Goal: Transaction & Acquisition: Download file/media

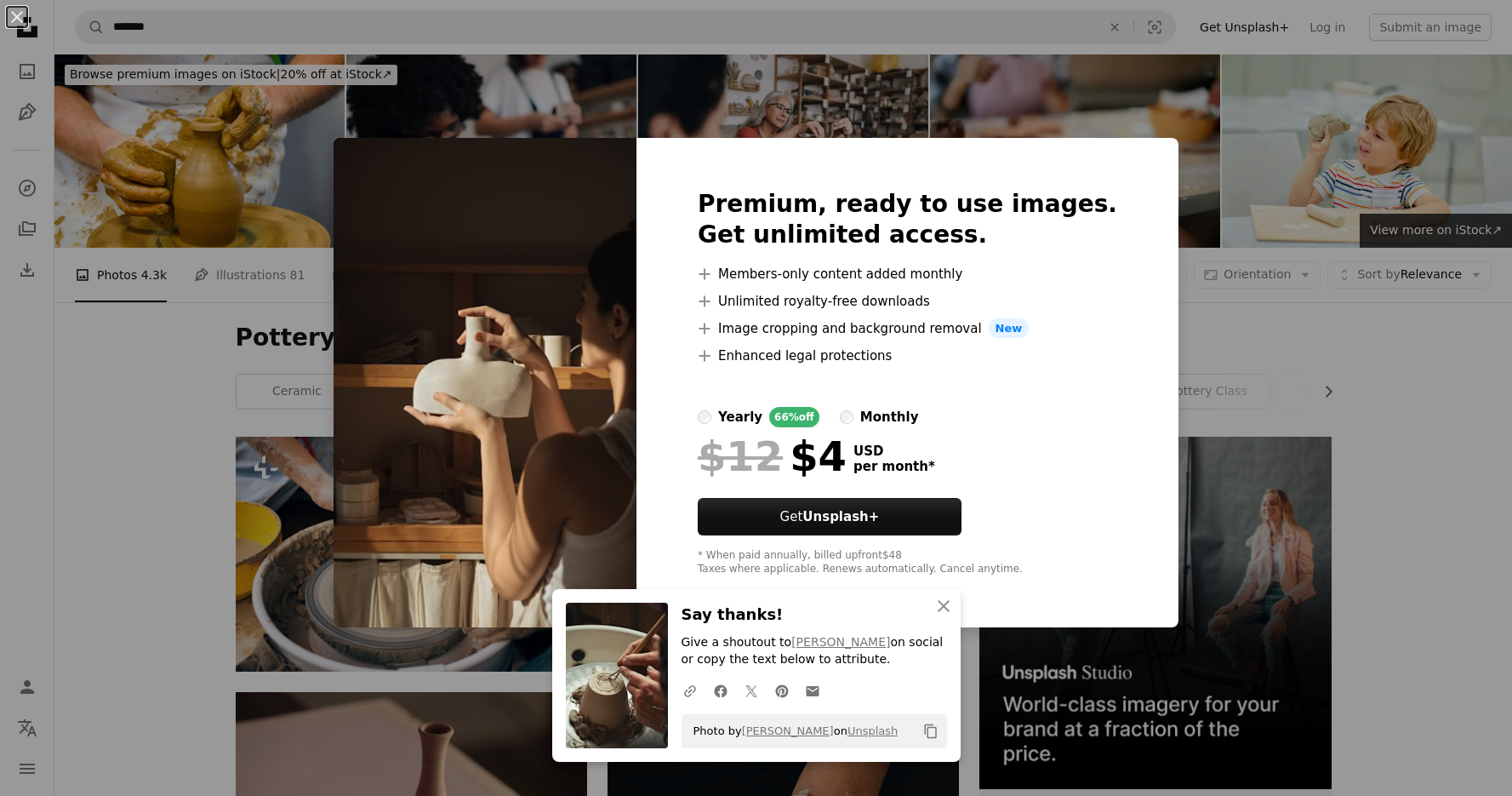
scroll to position [4770, 0]
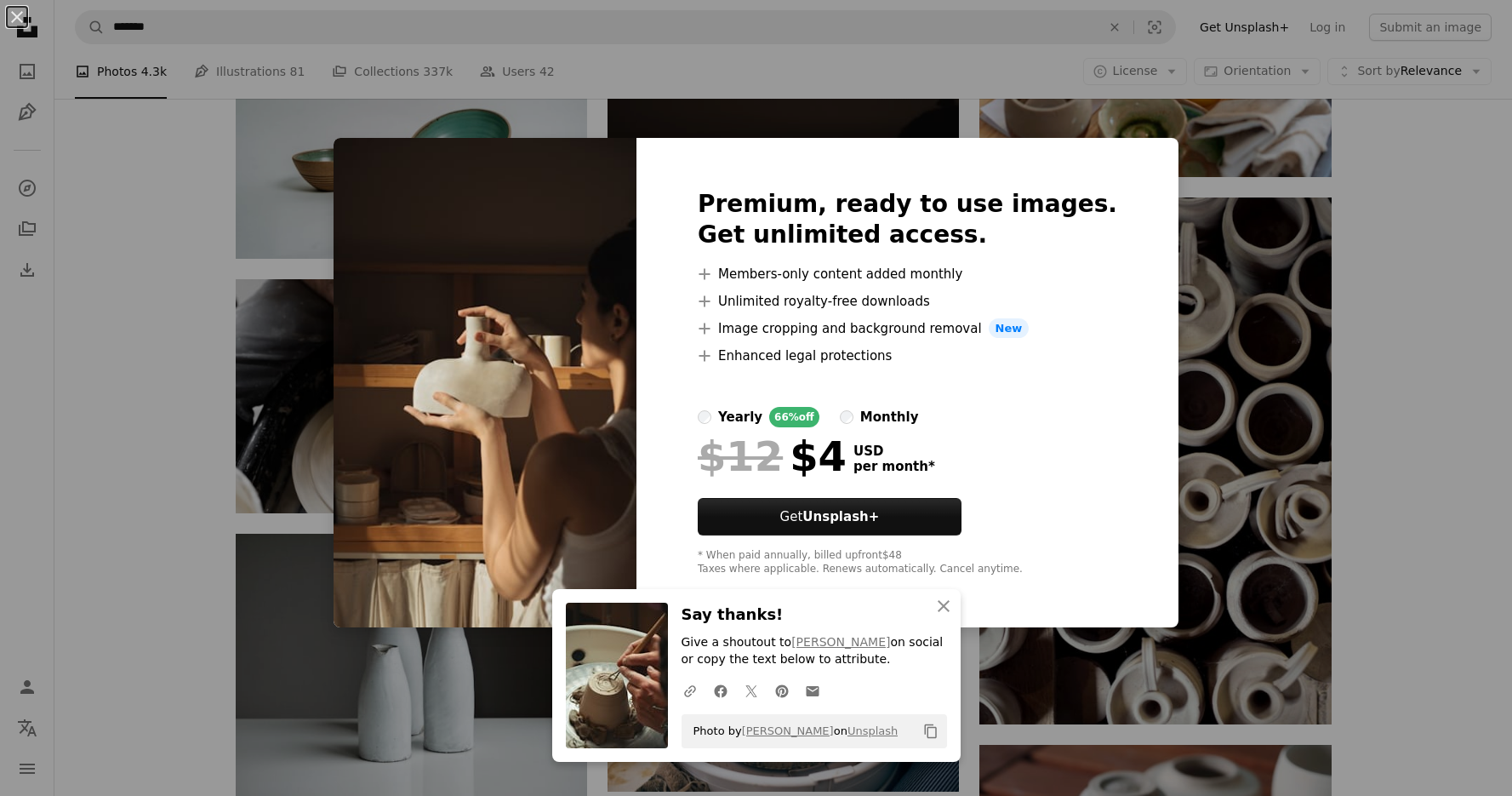
click at [902, 417] on div "monthly" at bounding box center [889, 418] width 59 height 21
click at [1271, 391] on div "An X shape An X shape Close Say thanks! Give a shoutout to [PERSON_NAME] on soc…" at bounding box center [756, 398] width 1512 height 796
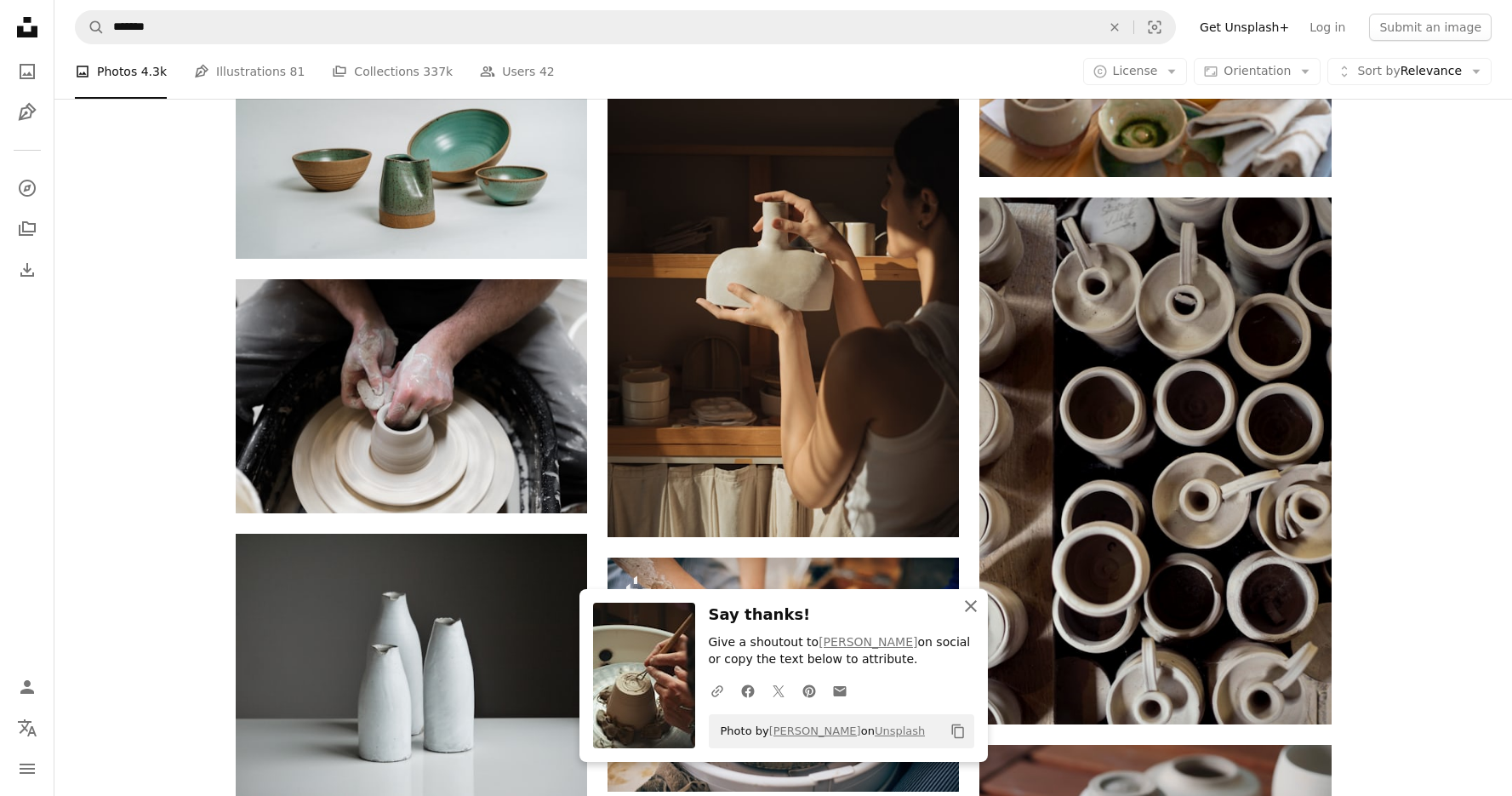
click at [976, 605] on icon "An X shape" at bounding box center [971, 606] width 21 height 21
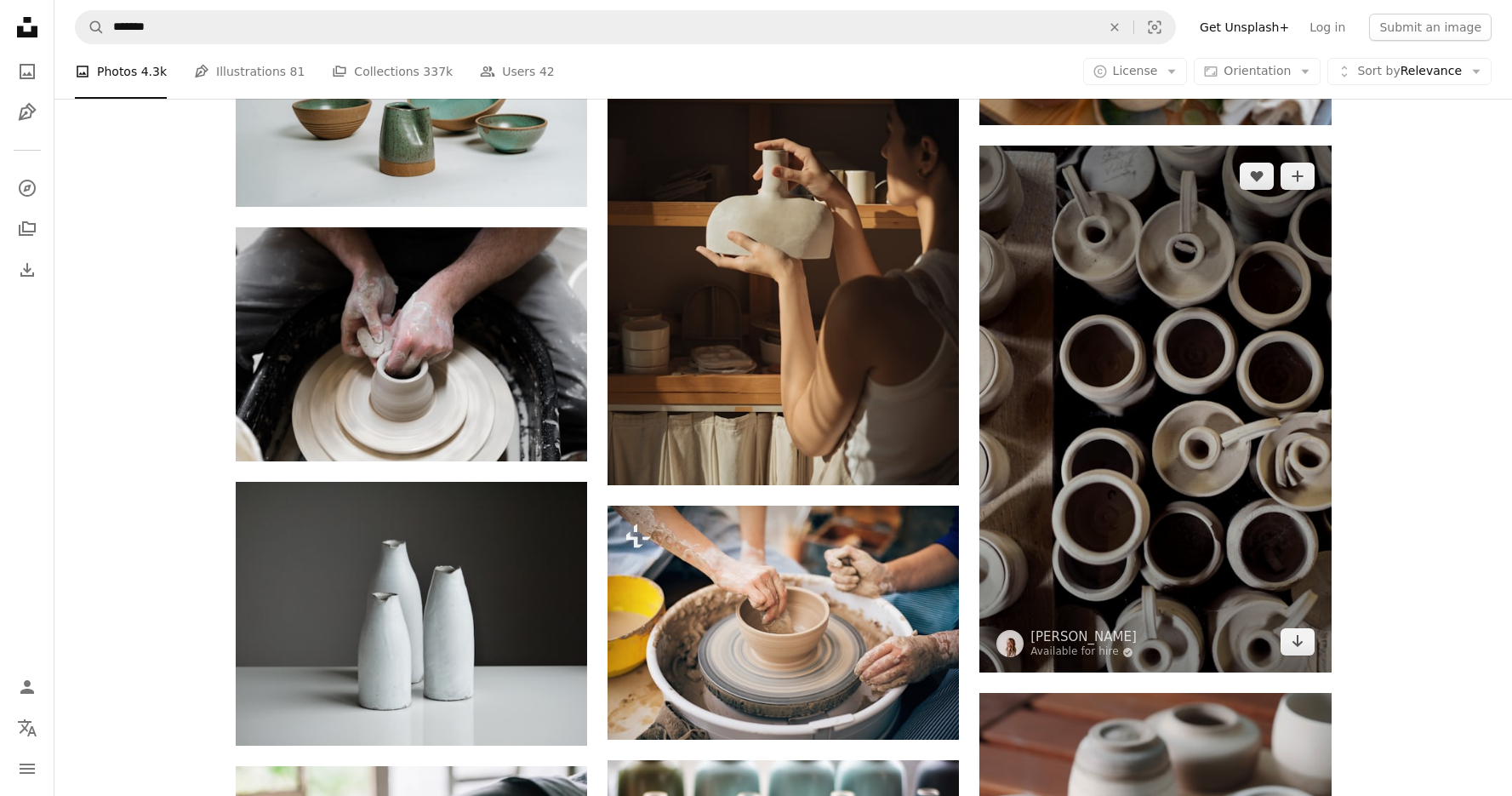
scroll to position [4837, 0]
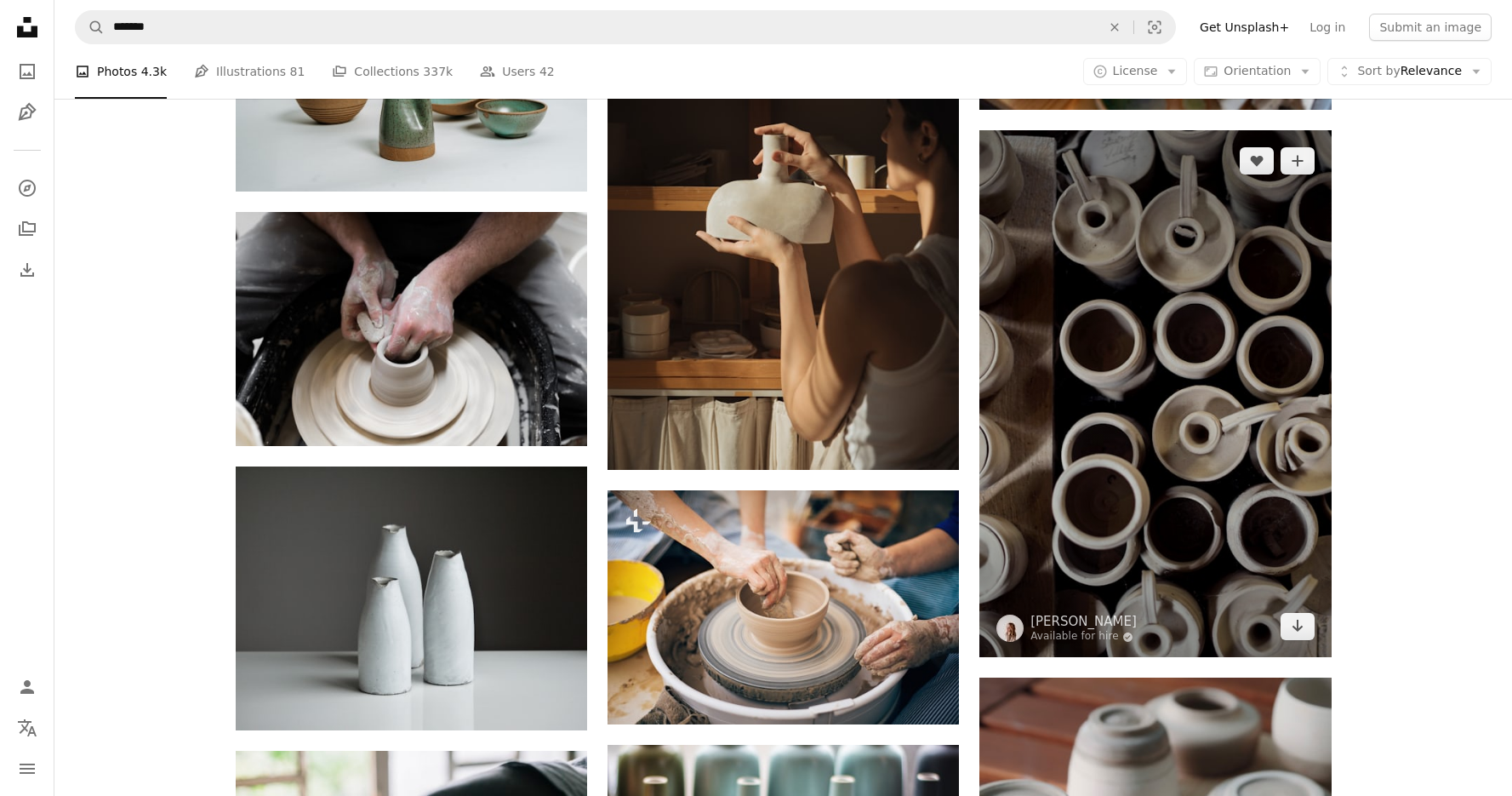
click at [1245, 416] on img at bounding box center [1154, 393] width 351 height 527
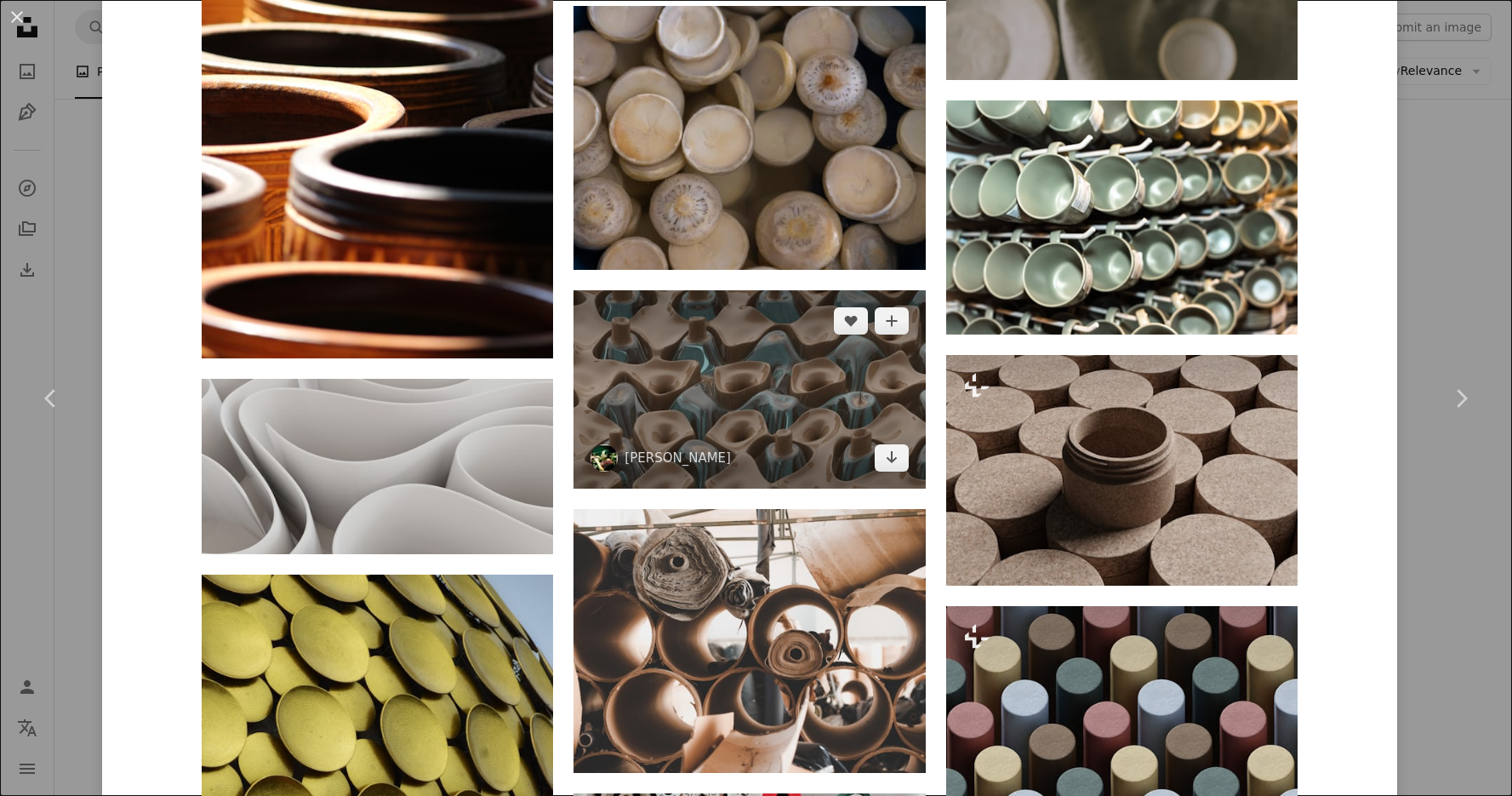
scroll to position [4515, 0]
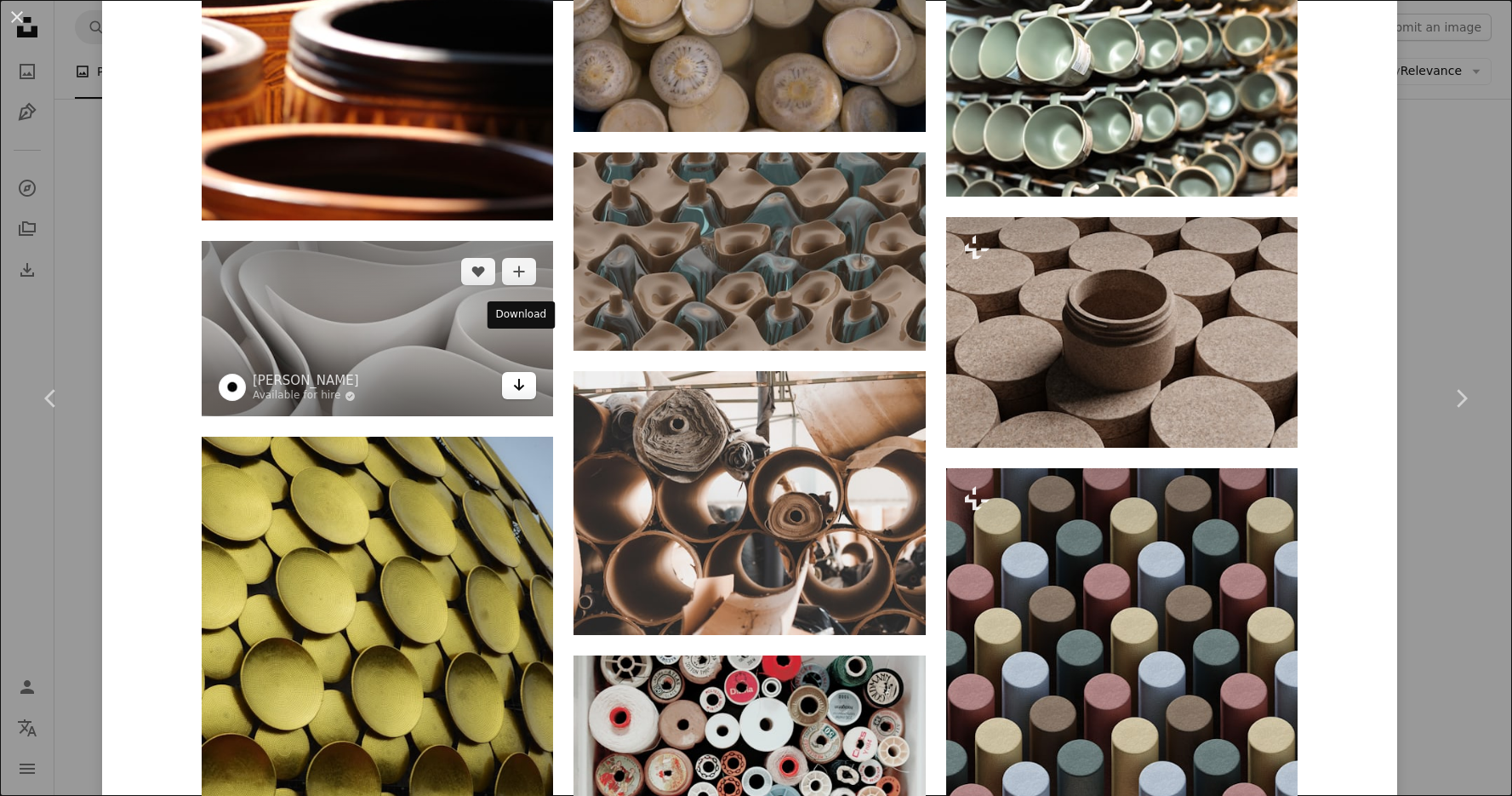
click at [508, 372] on link "Arrow pointing down" at bounding box center [519, 385] width 34 height 27
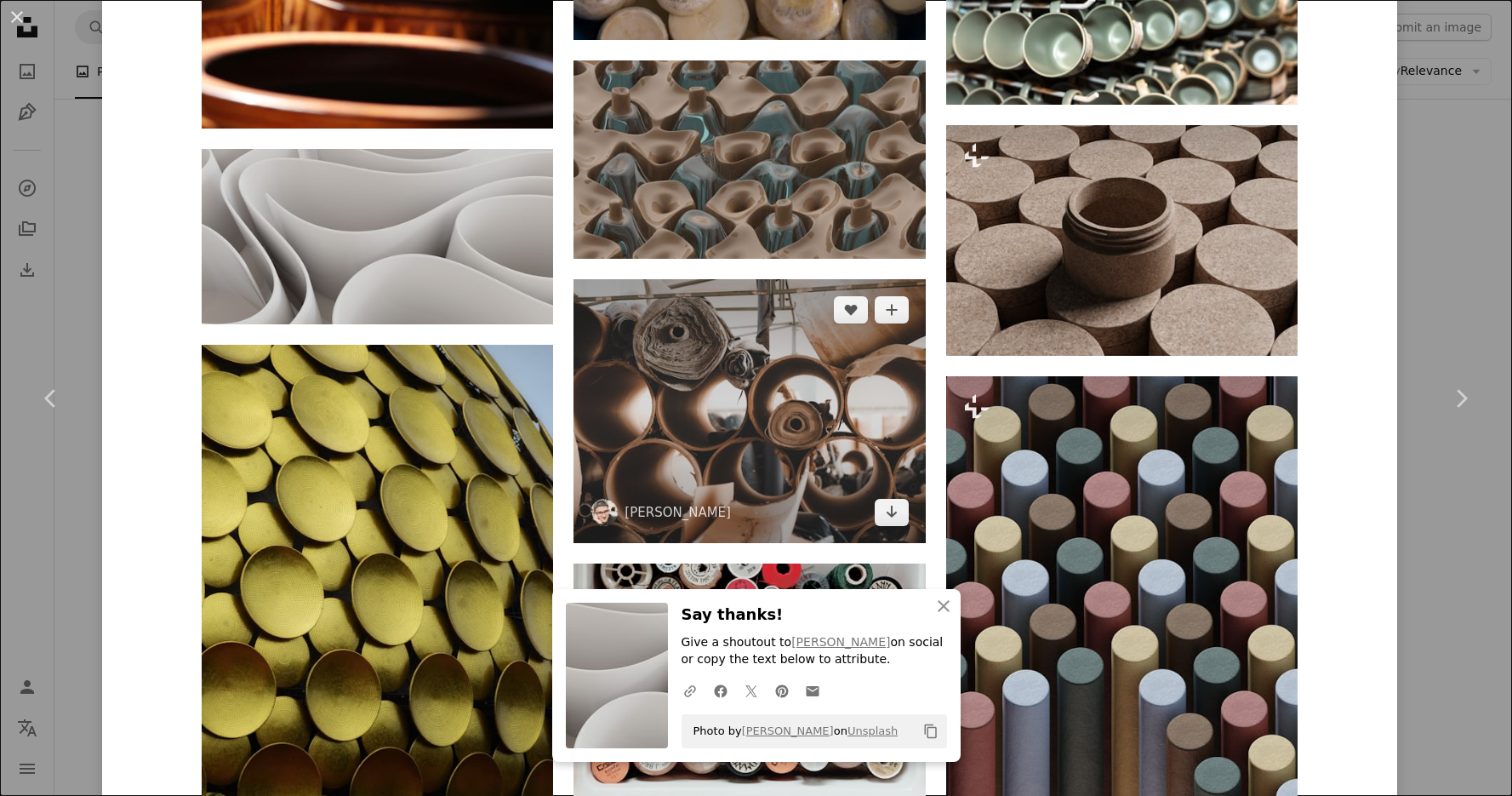
scroll to position [4654, 0]
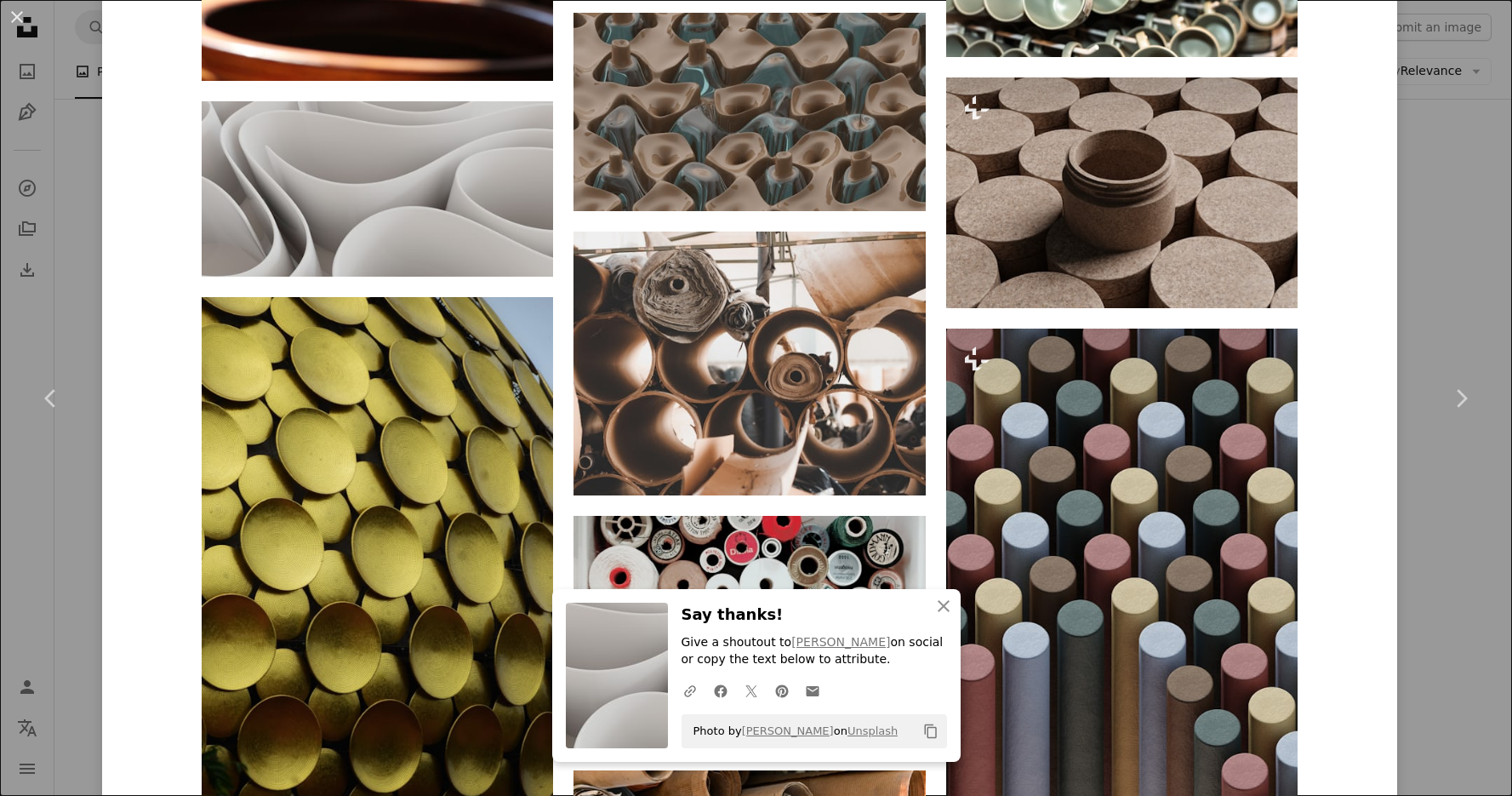
click at [1436, 143] on div "An X shape Chevron left Chevron right An X shape Close Say thanks! Give a shout…" at bounding box center [756, 398] width 1512 height 796
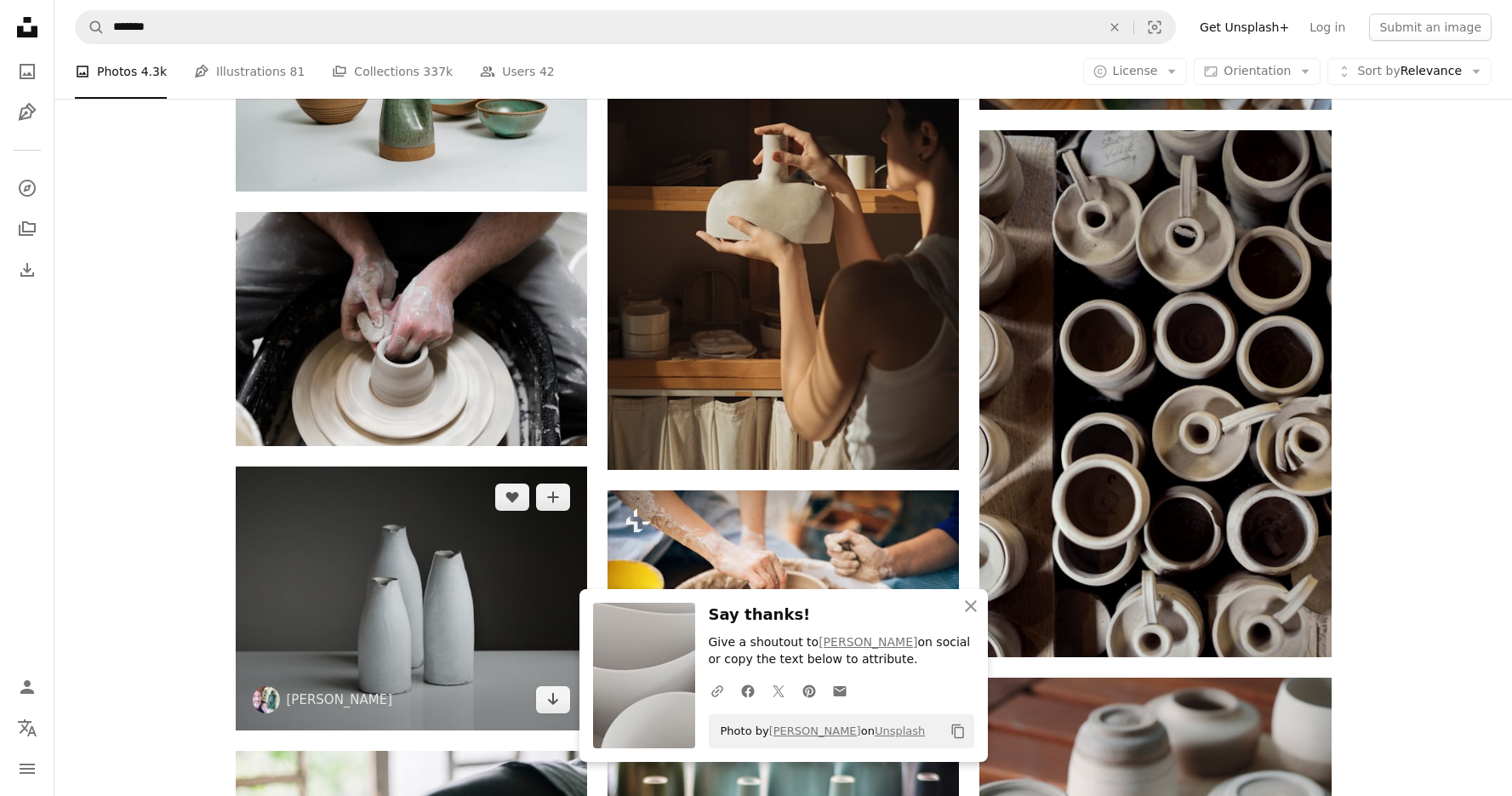
scroll to position [4841, 0]
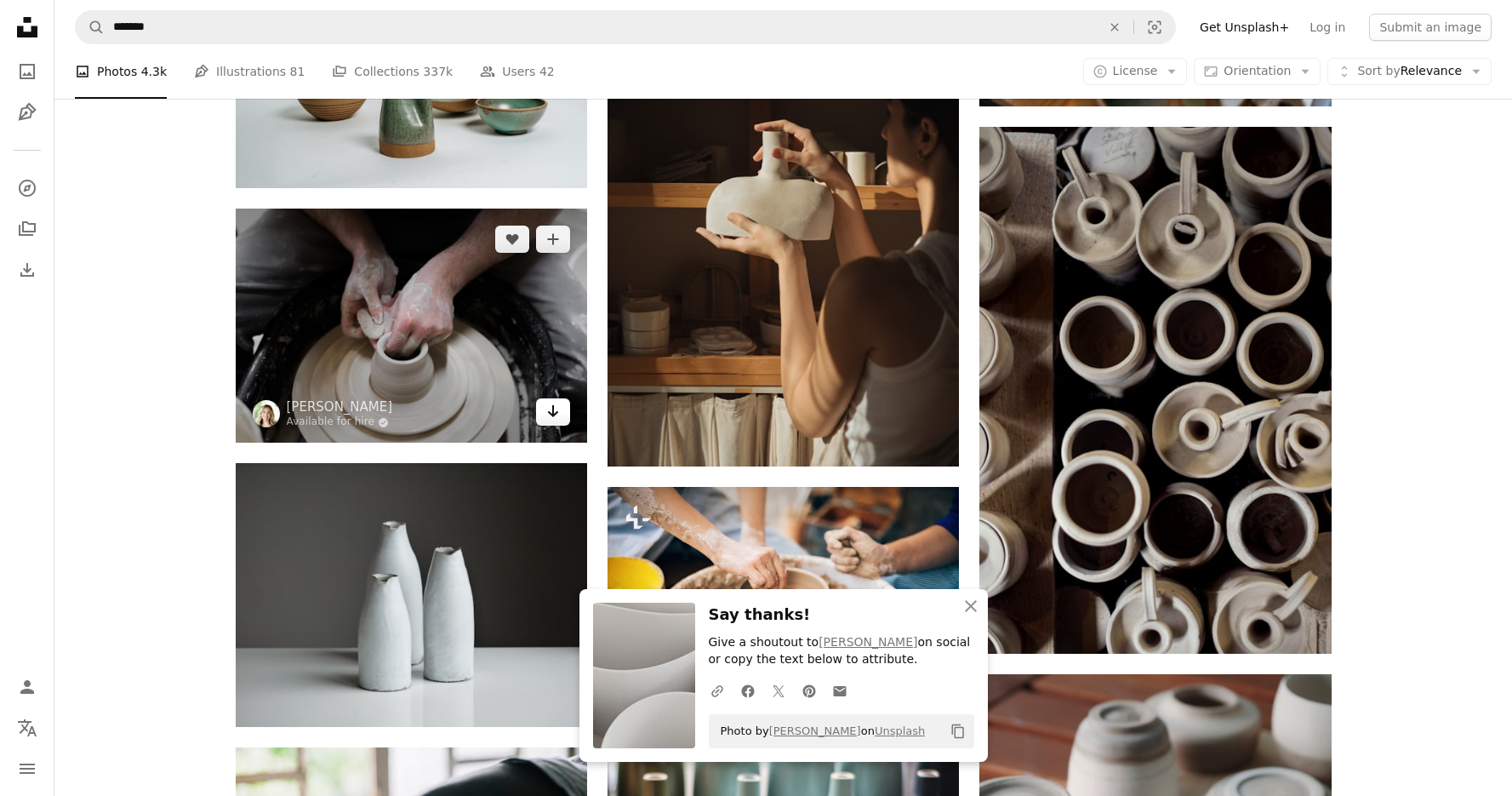
click at [557, 402] on icon "Arrow pointing down" at bounding box center [553, 411] width 14 height 21
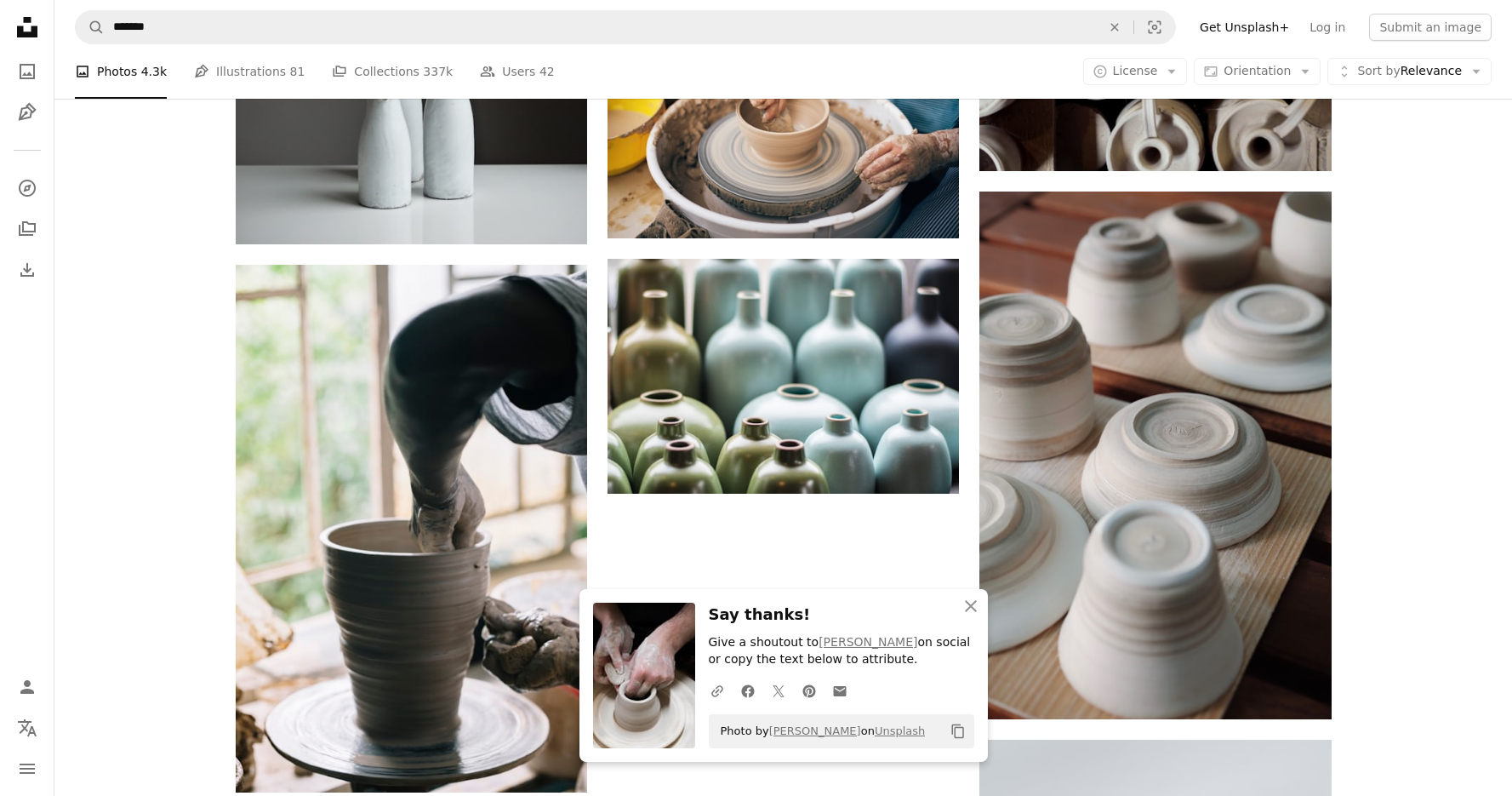
scroll to position [5358, 0]
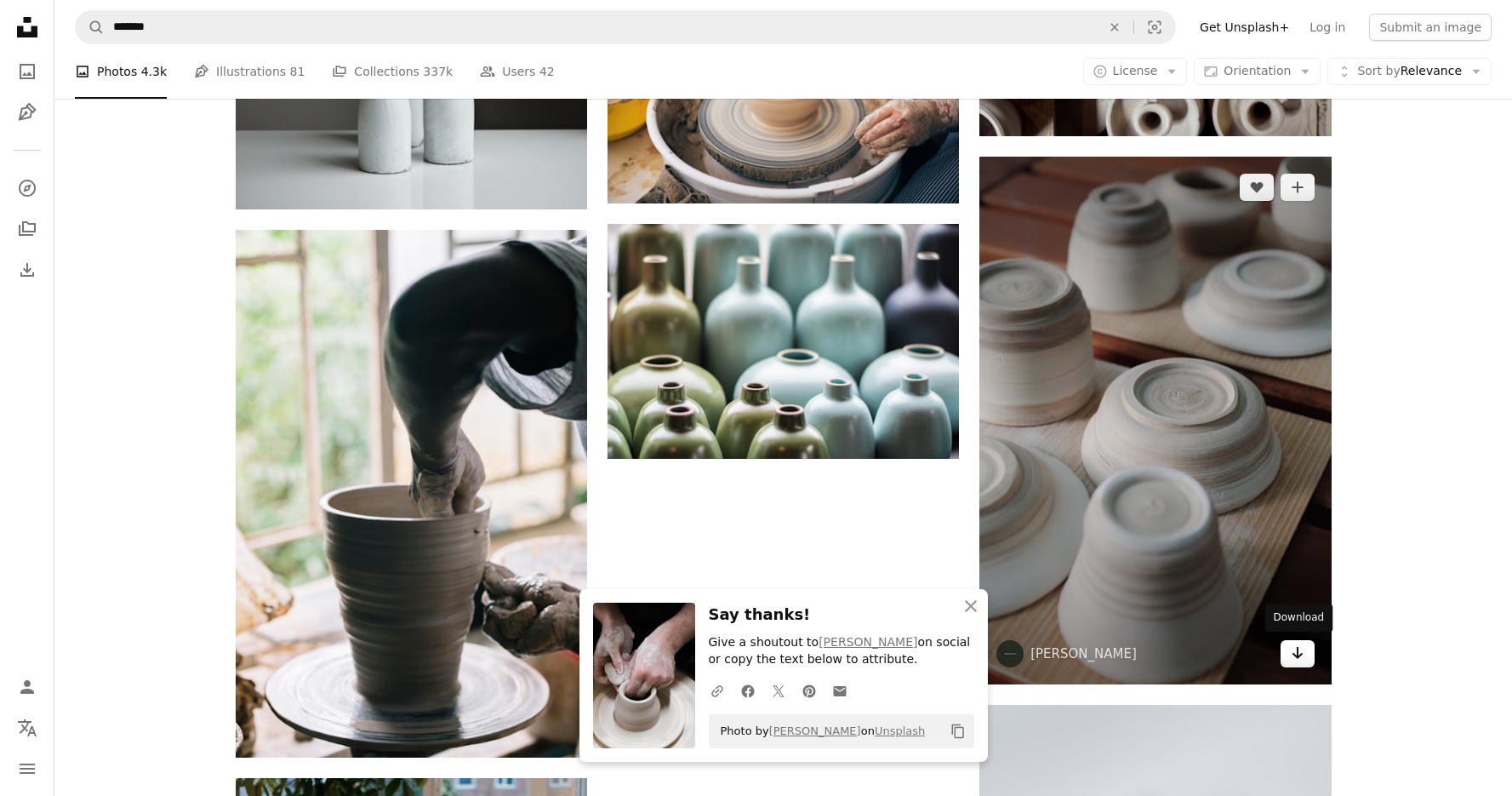
click at [1297, 656] on icon "Arrow pointing down" at bounding box center [1298, 653] width 14 height 21
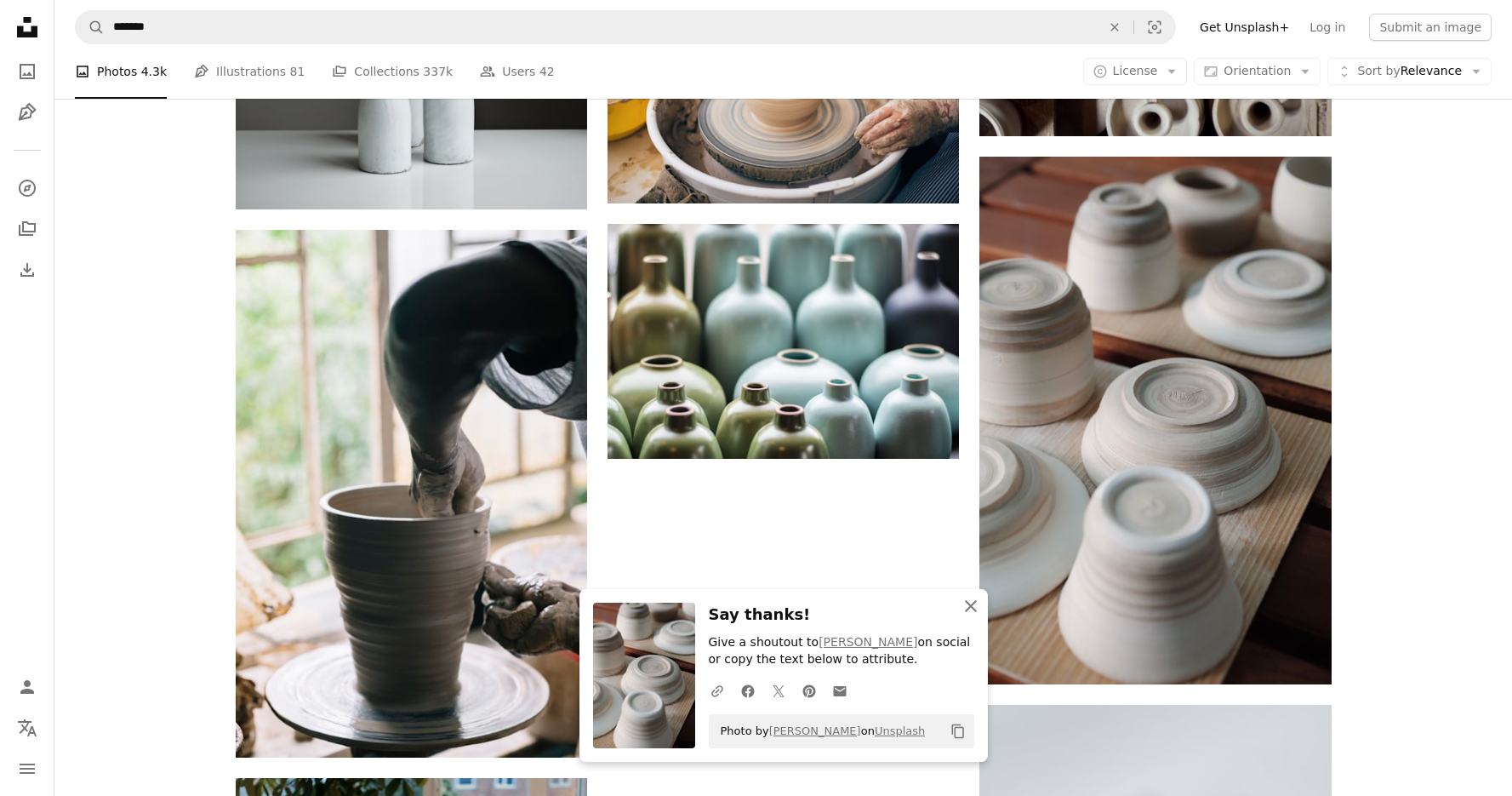
click at [976, 612] on icon "An X shape" at bounding box center [971, 606] width 21 height 21
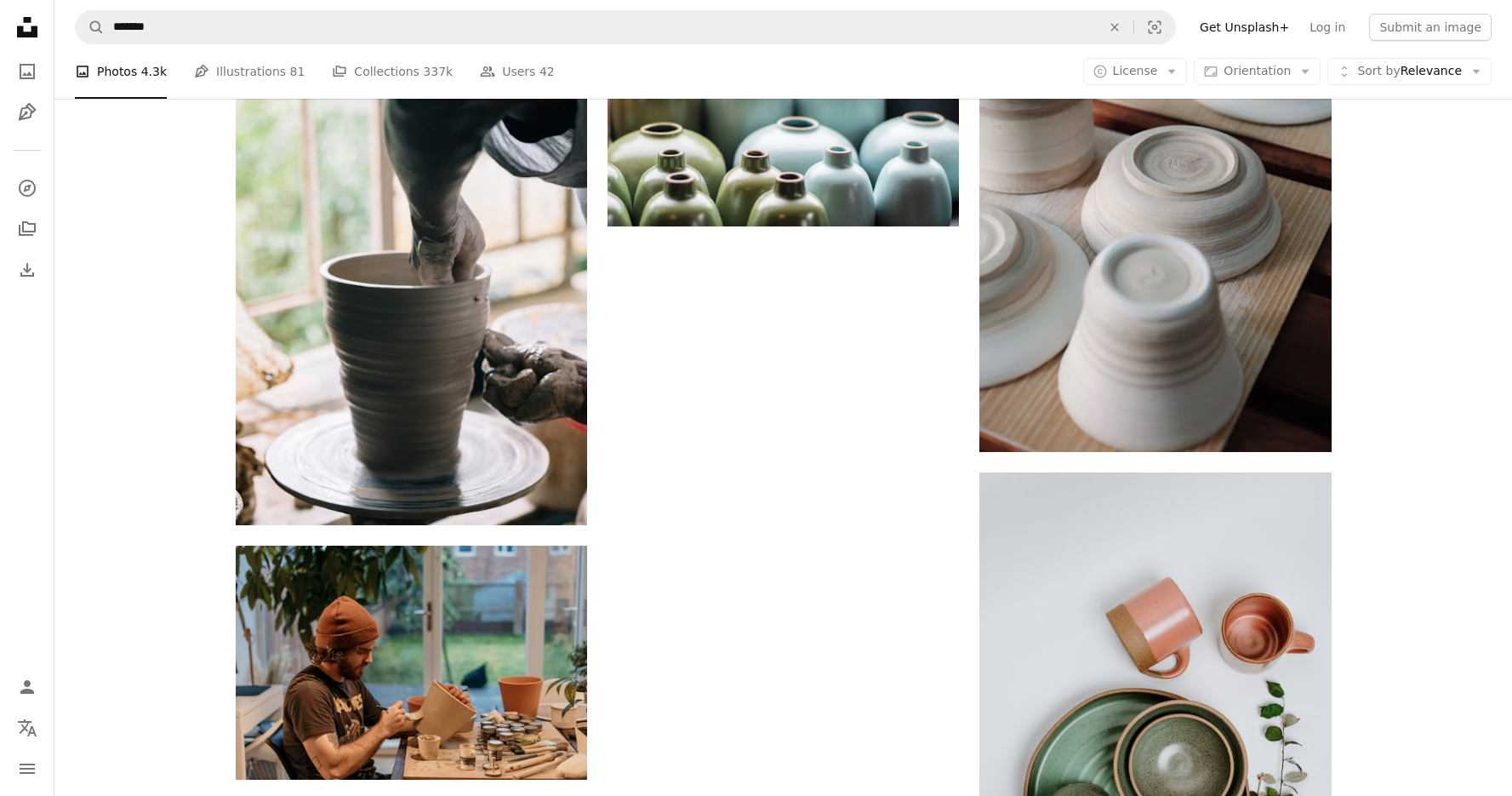
scroll to position [5406, 0]
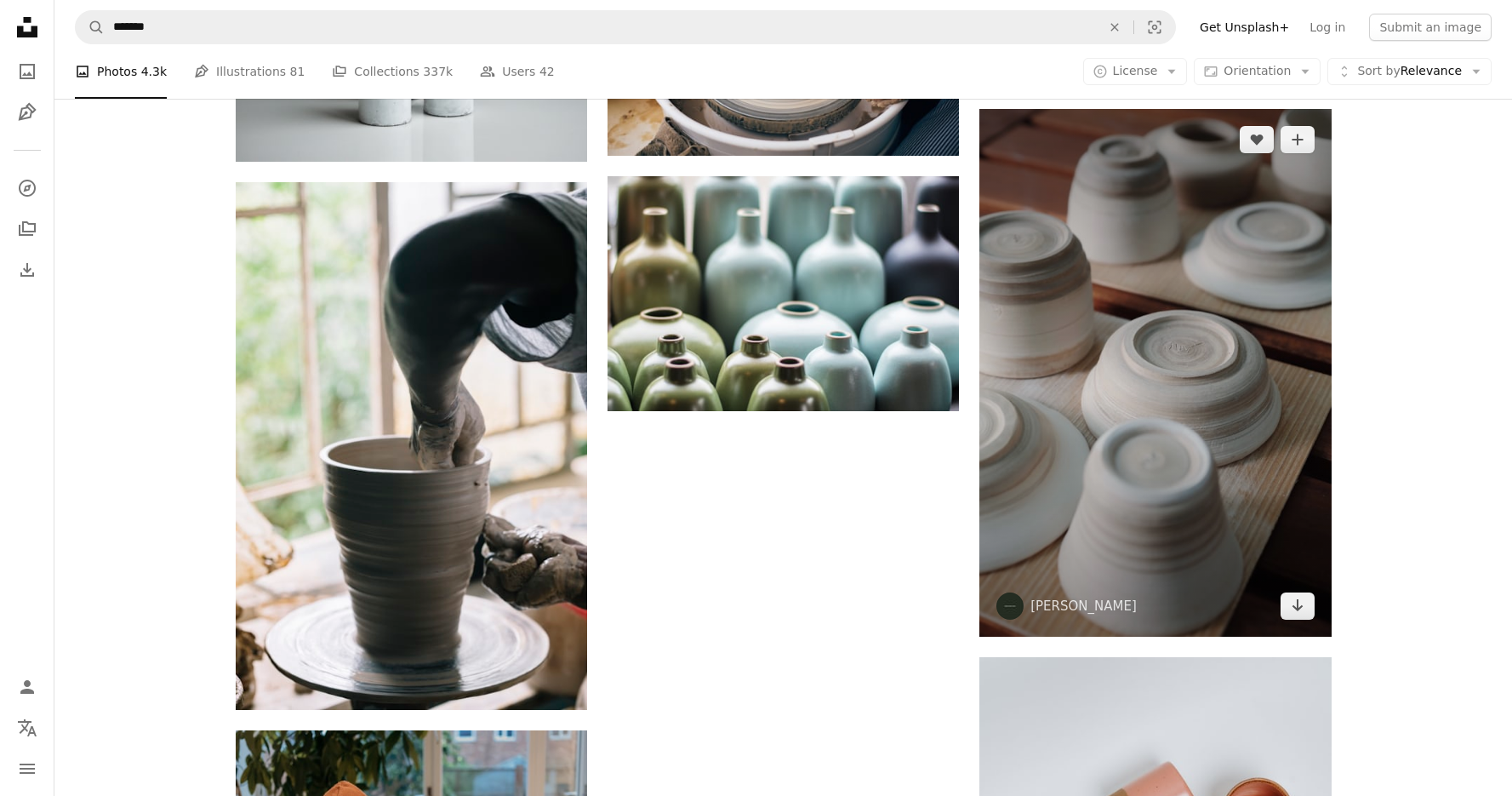
click at [1182, 403] on img at bounding box center [1154, 373] width 351 height 528
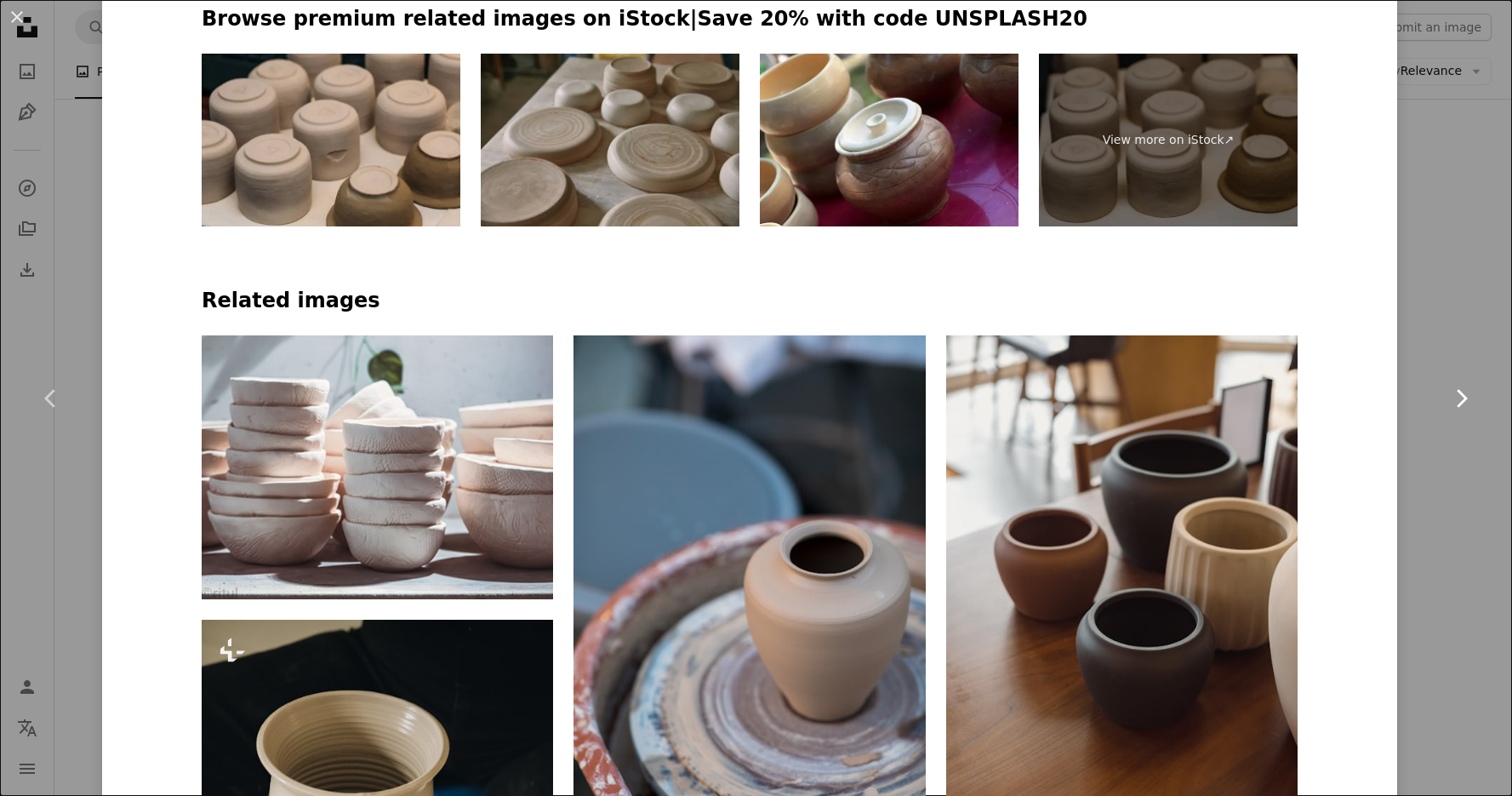
scroll to position [1186, 0]
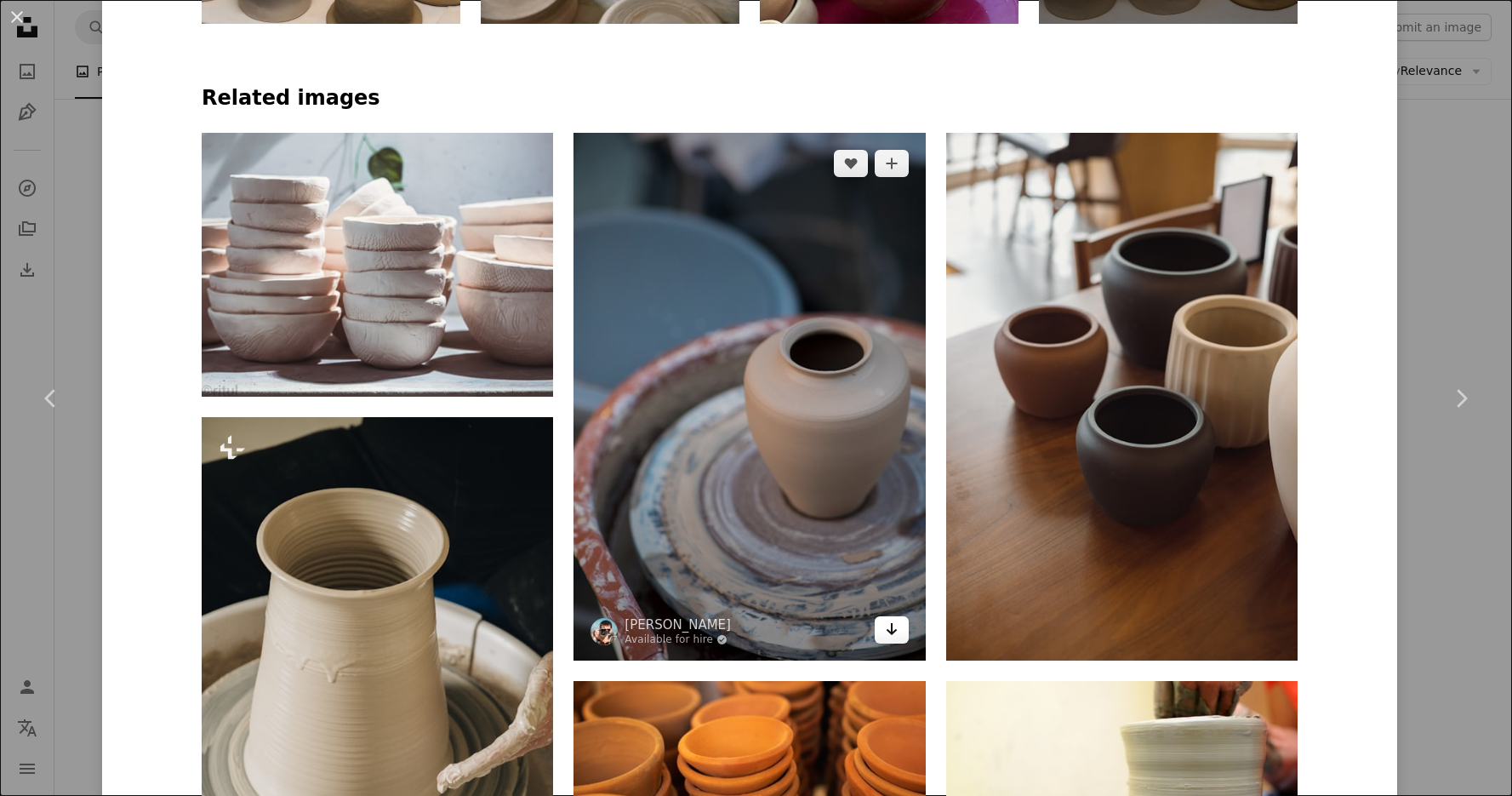
click at [888, 623] on icon "Download" at bounding box center [891, 628] width 11 height 12
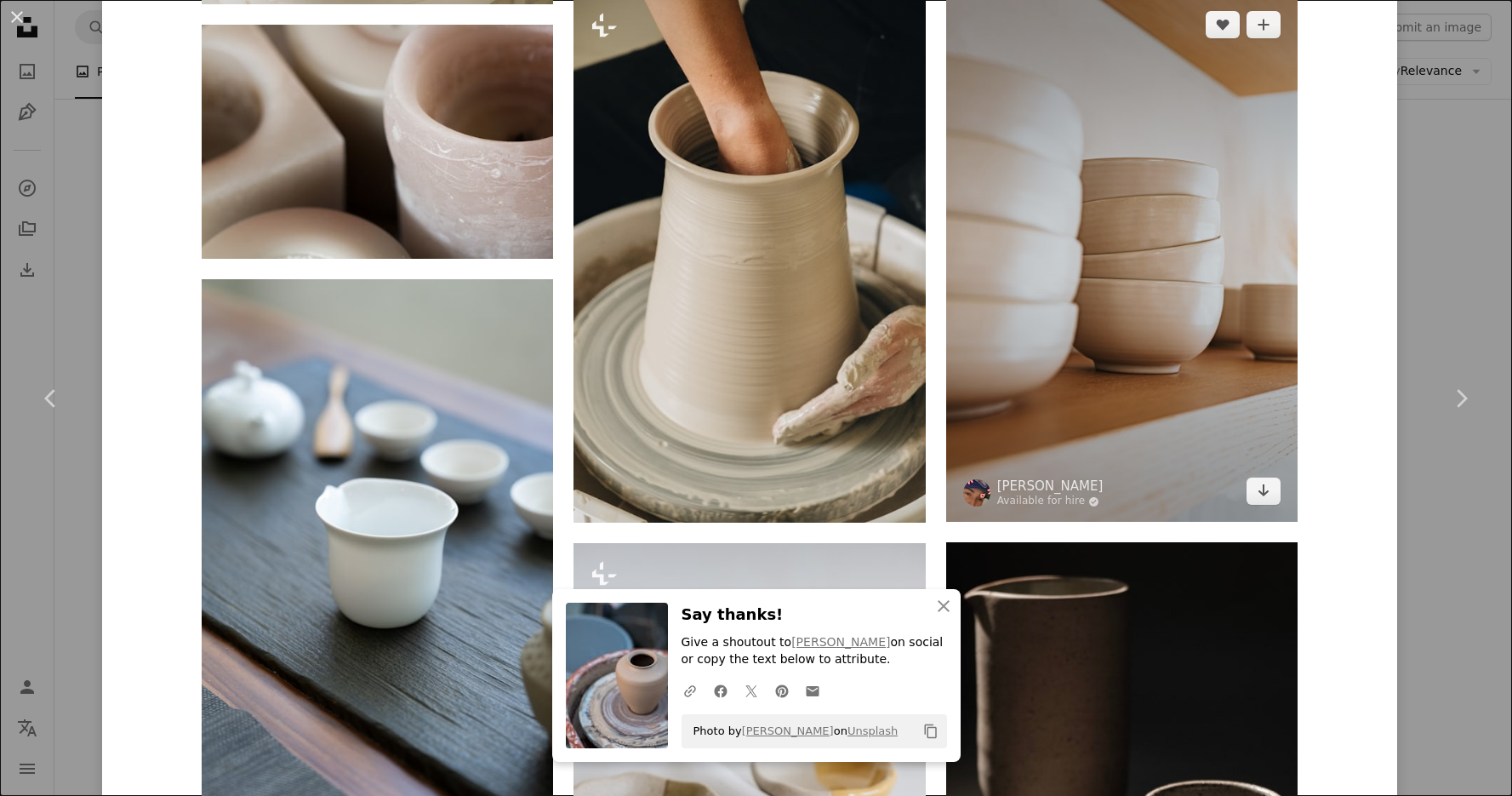
scroll to position [2359, 0]
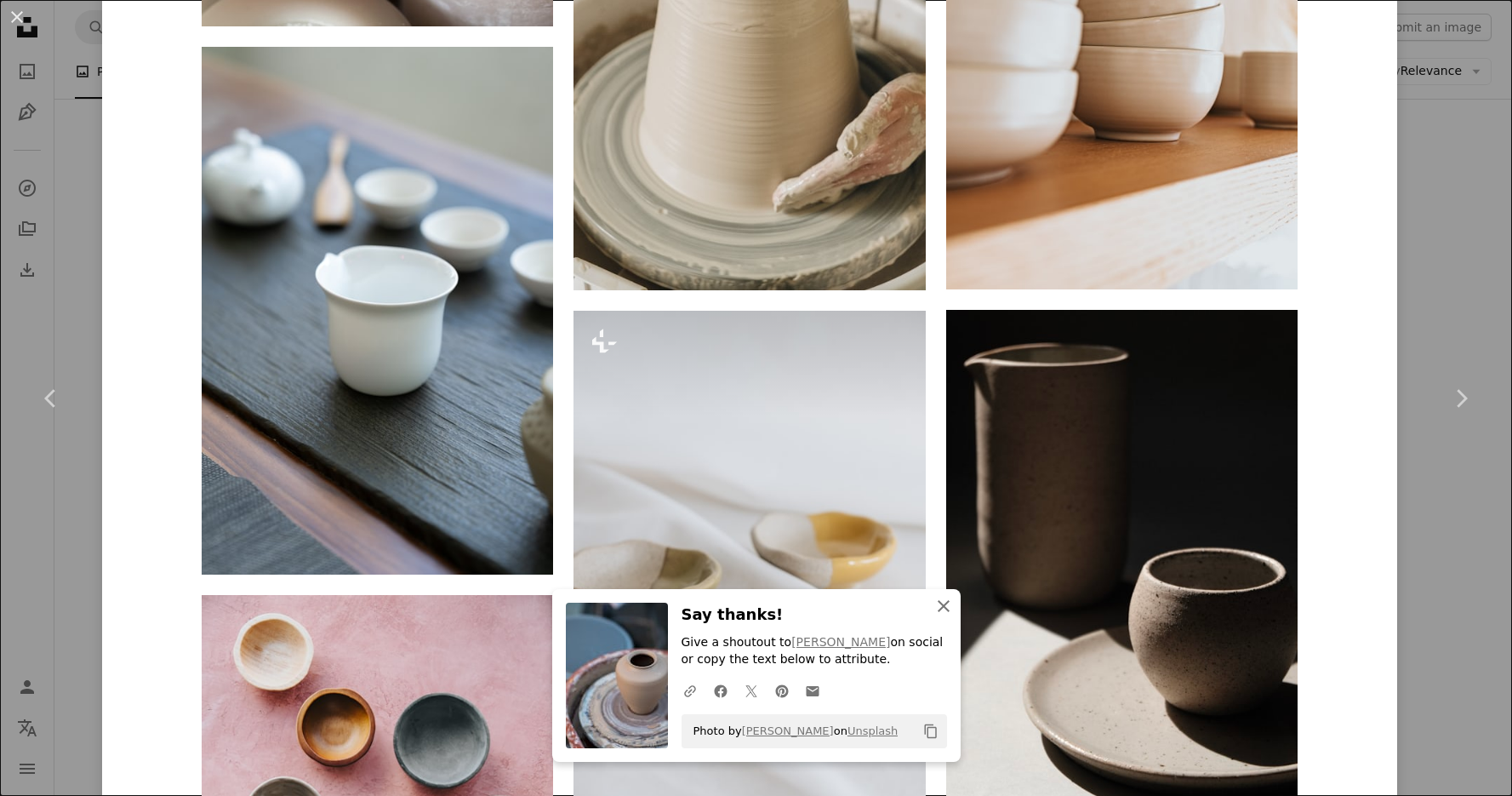
click at [946, 612] on icon "An X shape" at bounding box center [944, 606] width 21 height 21
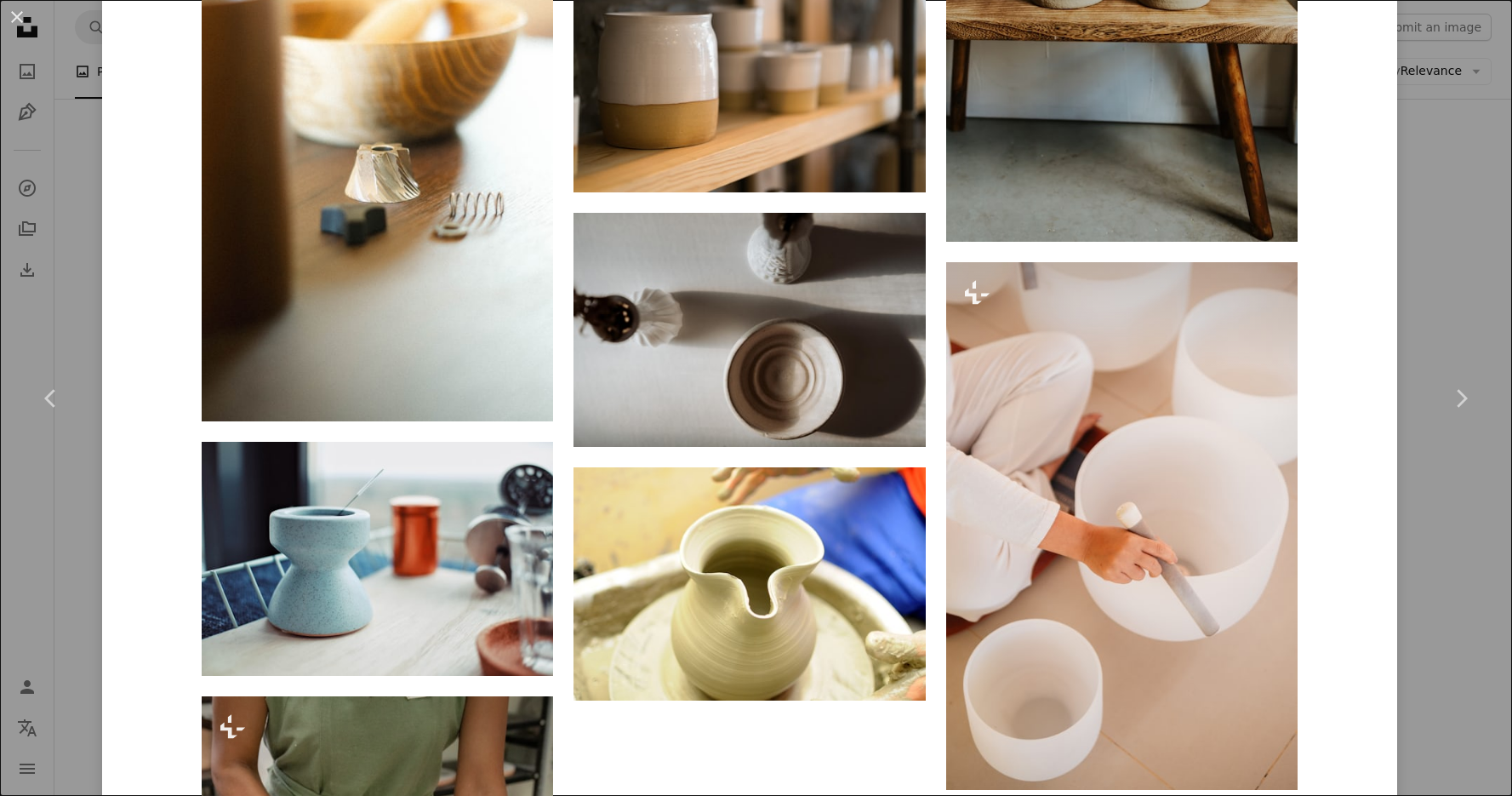
scroll to position [11451, 0]
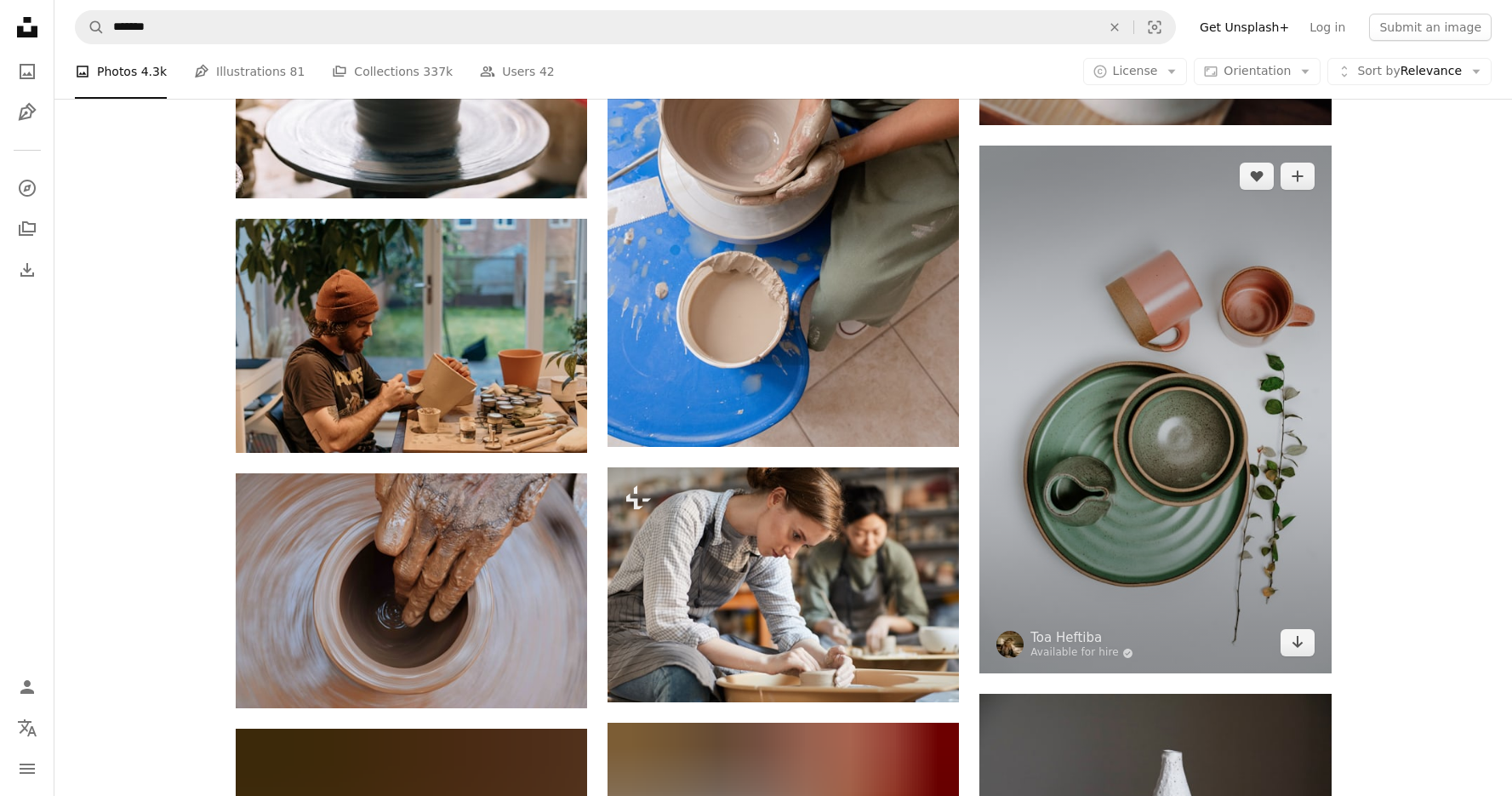
scroll to position [6103, 0]
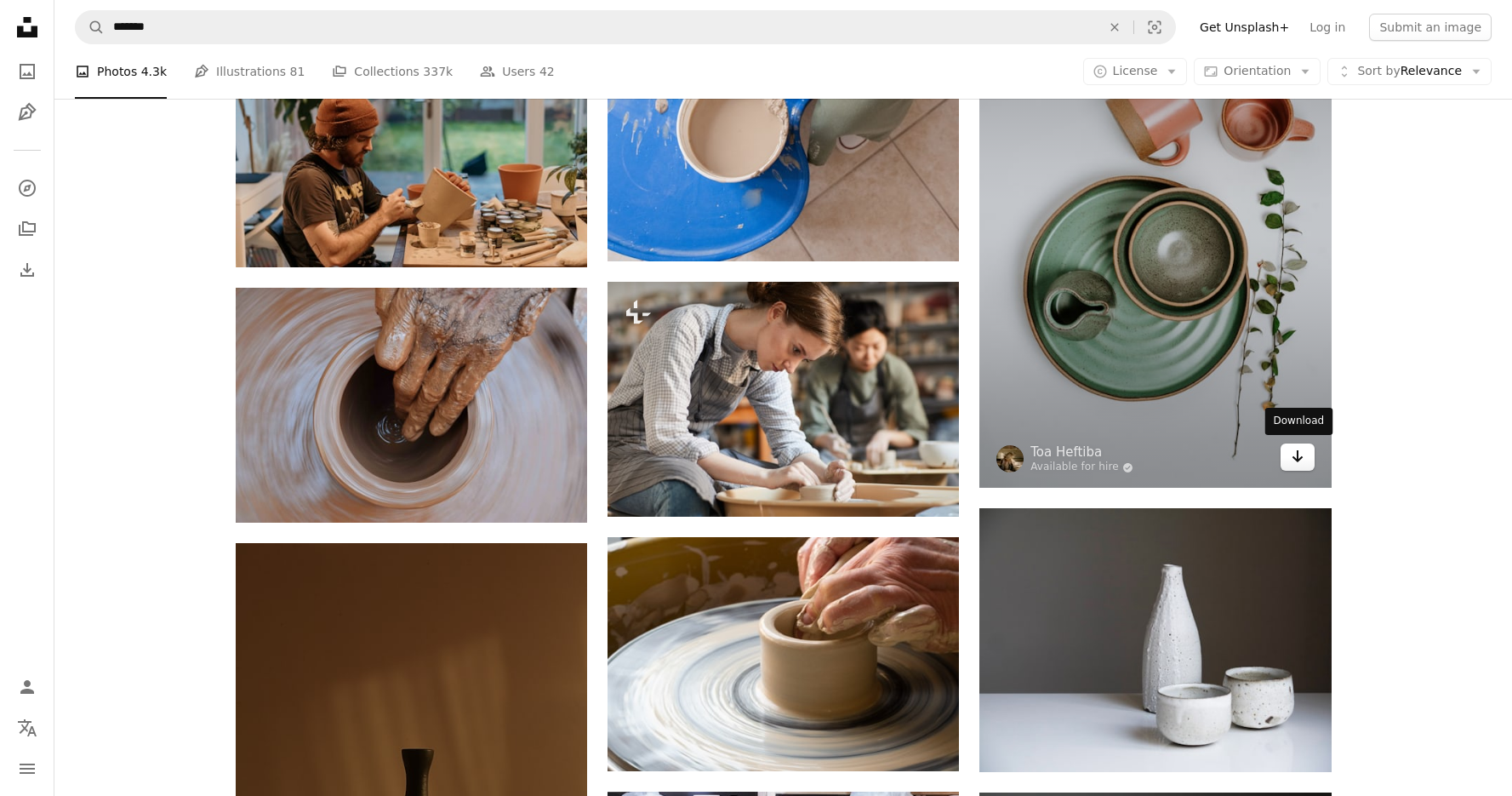
click at [1299, 454] on icon "Arrow pointing down" at bounding box center [1298, 456] width 14 height 21
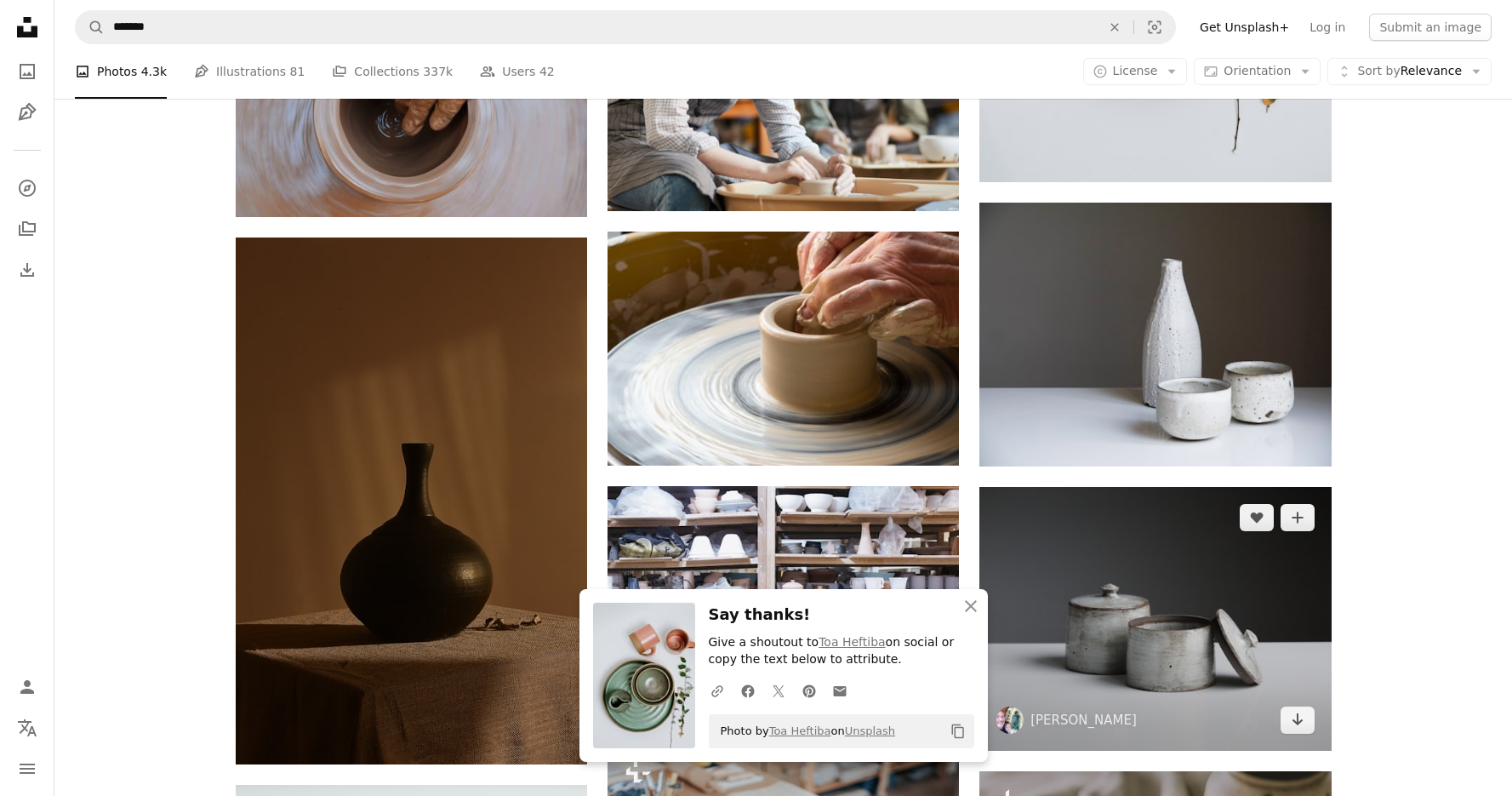
scroll to position [6449, 0]
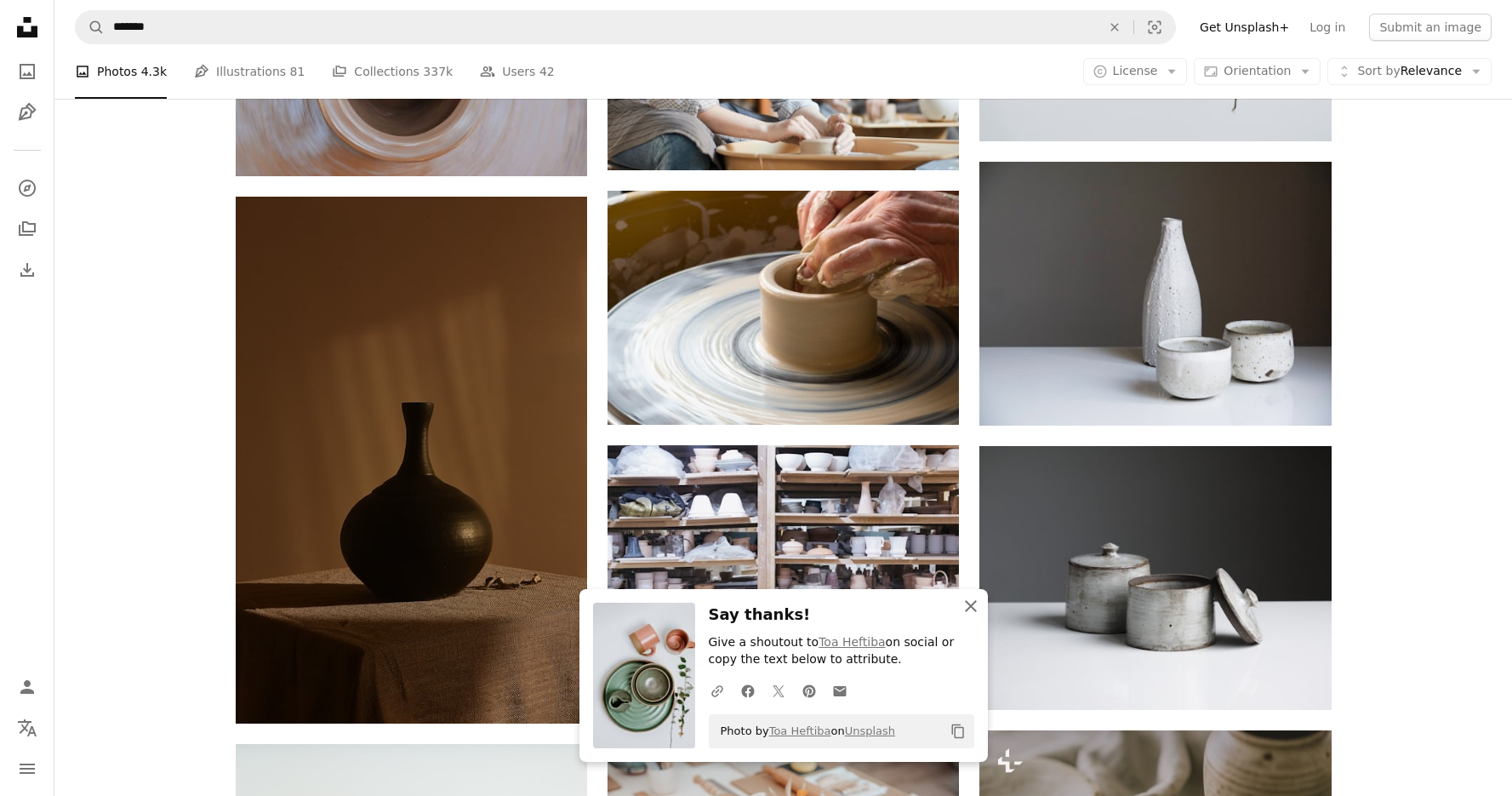
click at [973, 603] on icon "An X shape" at bounding box center [971, 606] width 21 height 21
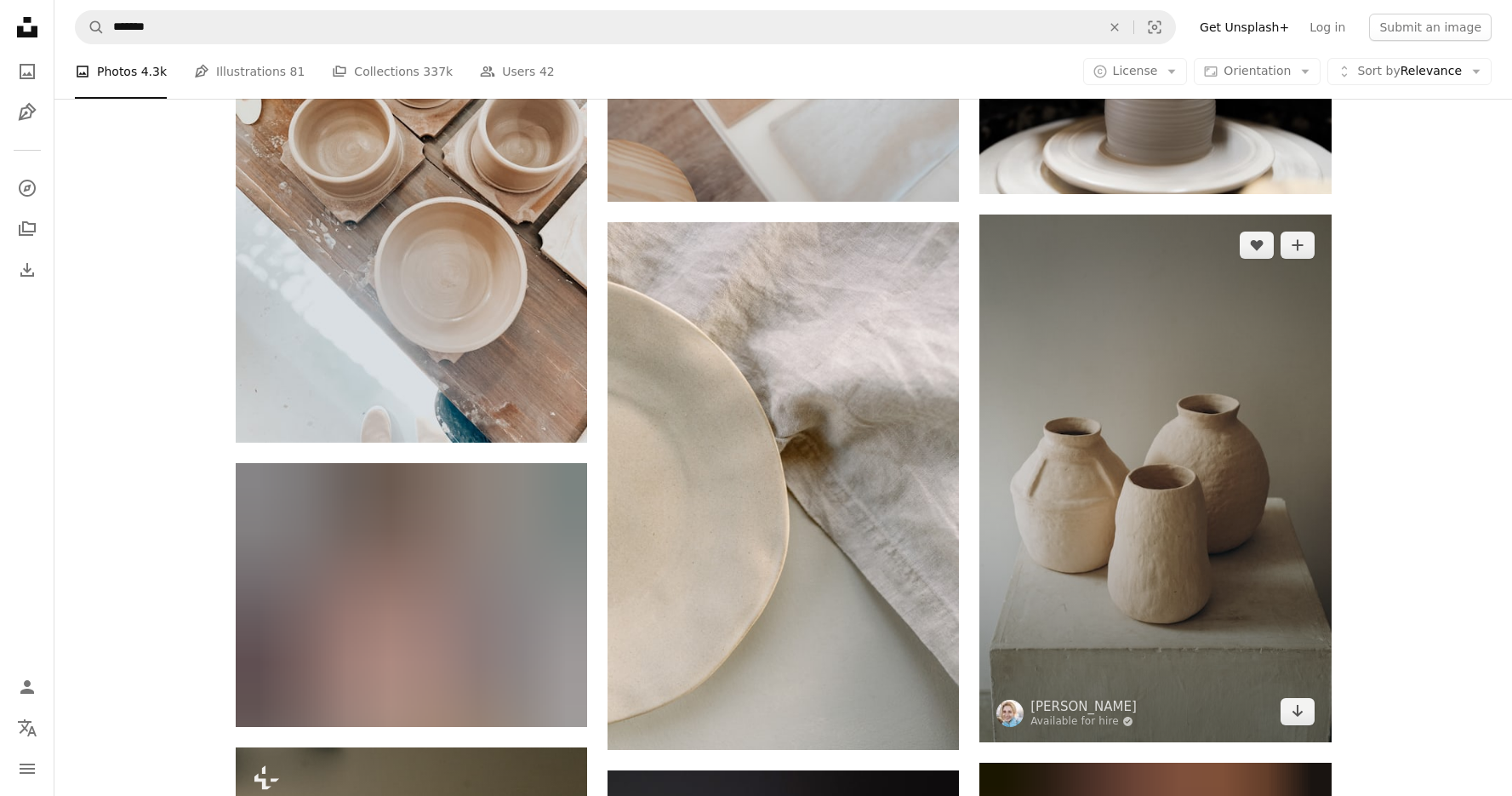
scroll to position [7630, 0]
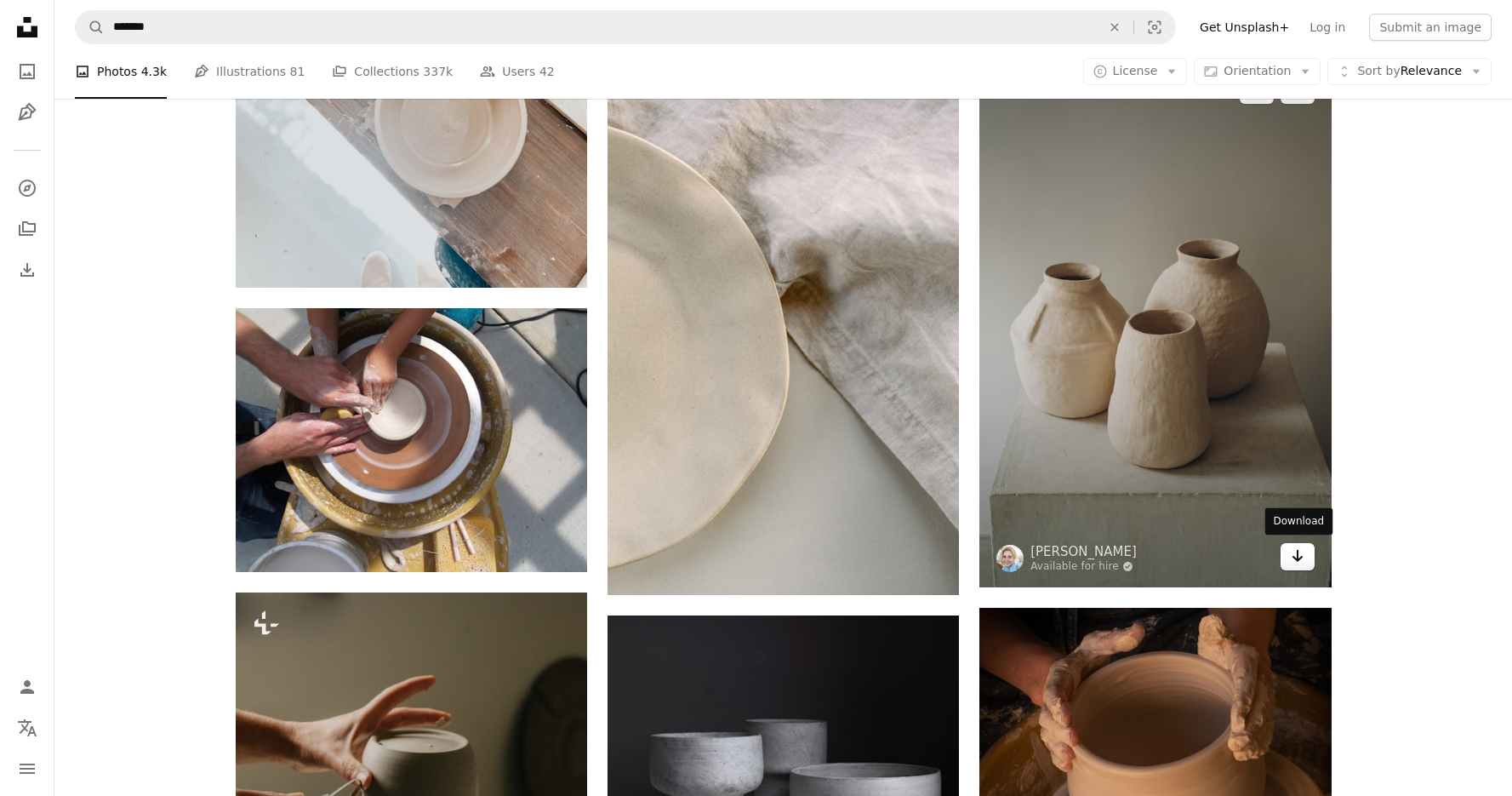
click at [1288, 560] on link "Arrow pointing down" at bounding box center [1298, 556] width 34 height 27
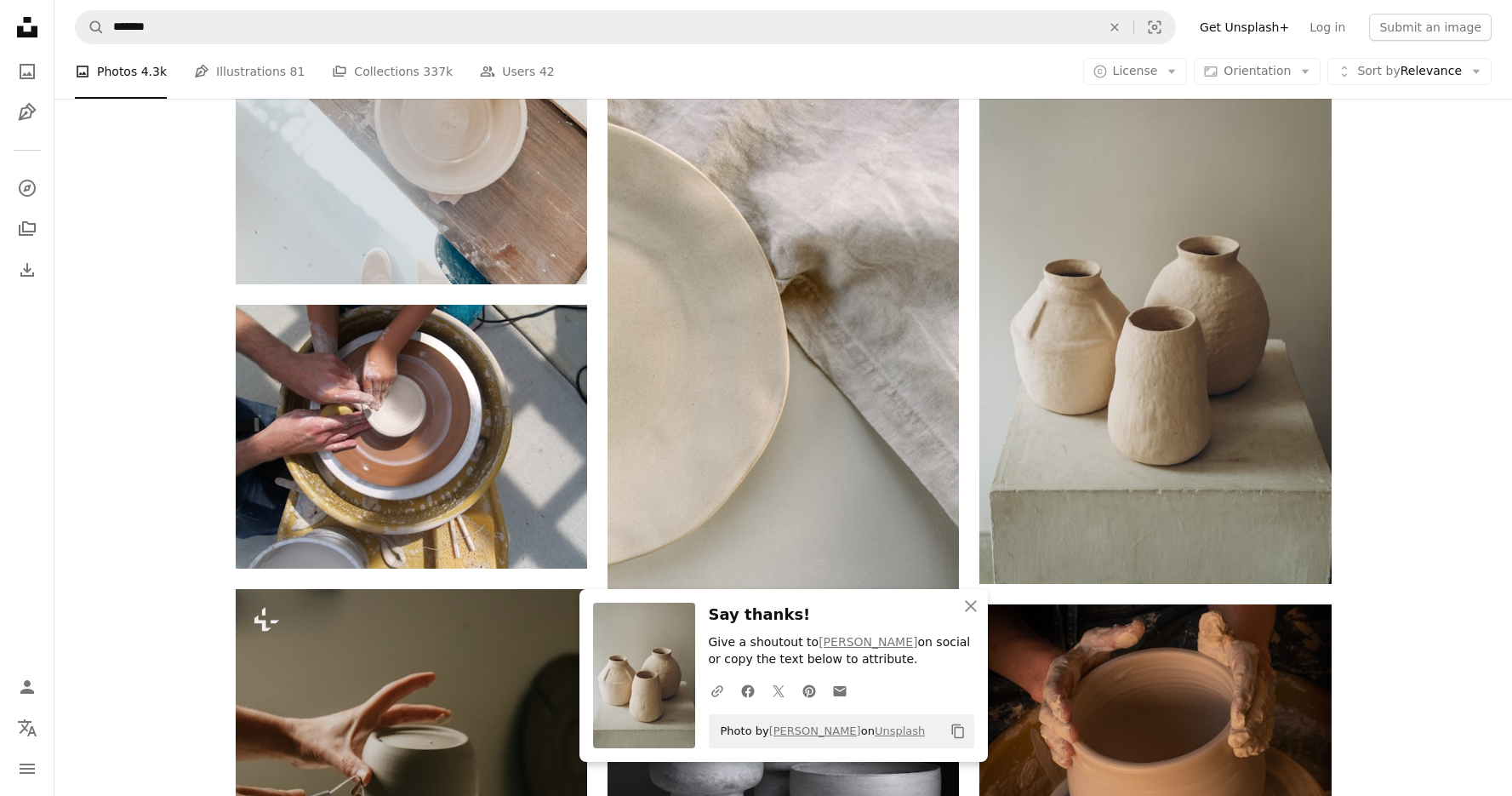
scroll to position [8028, 0]
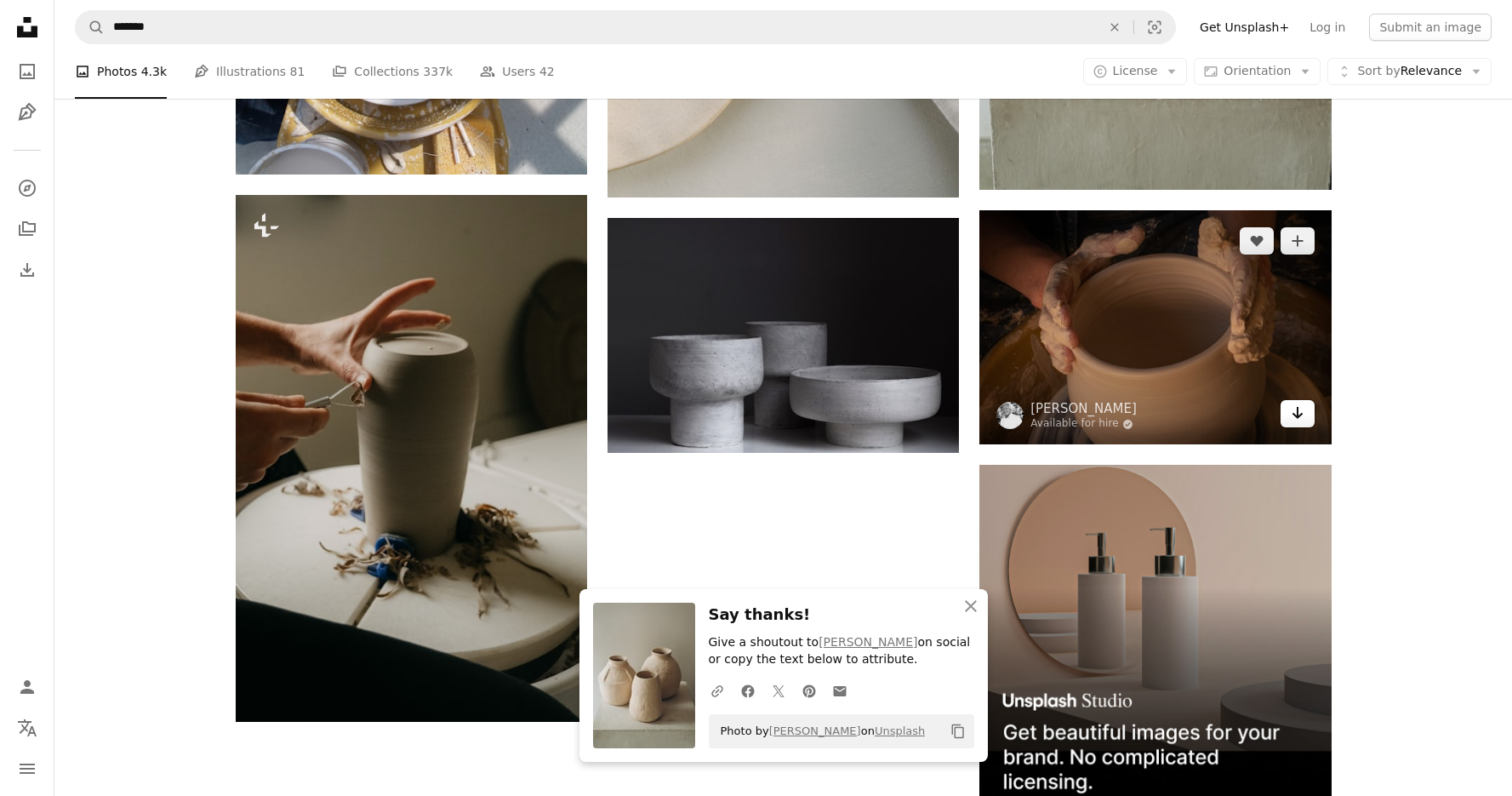
click at [1295, 409] on icon "Arrow pointing down" at bounding box center [1298, 413] width 14 height 21
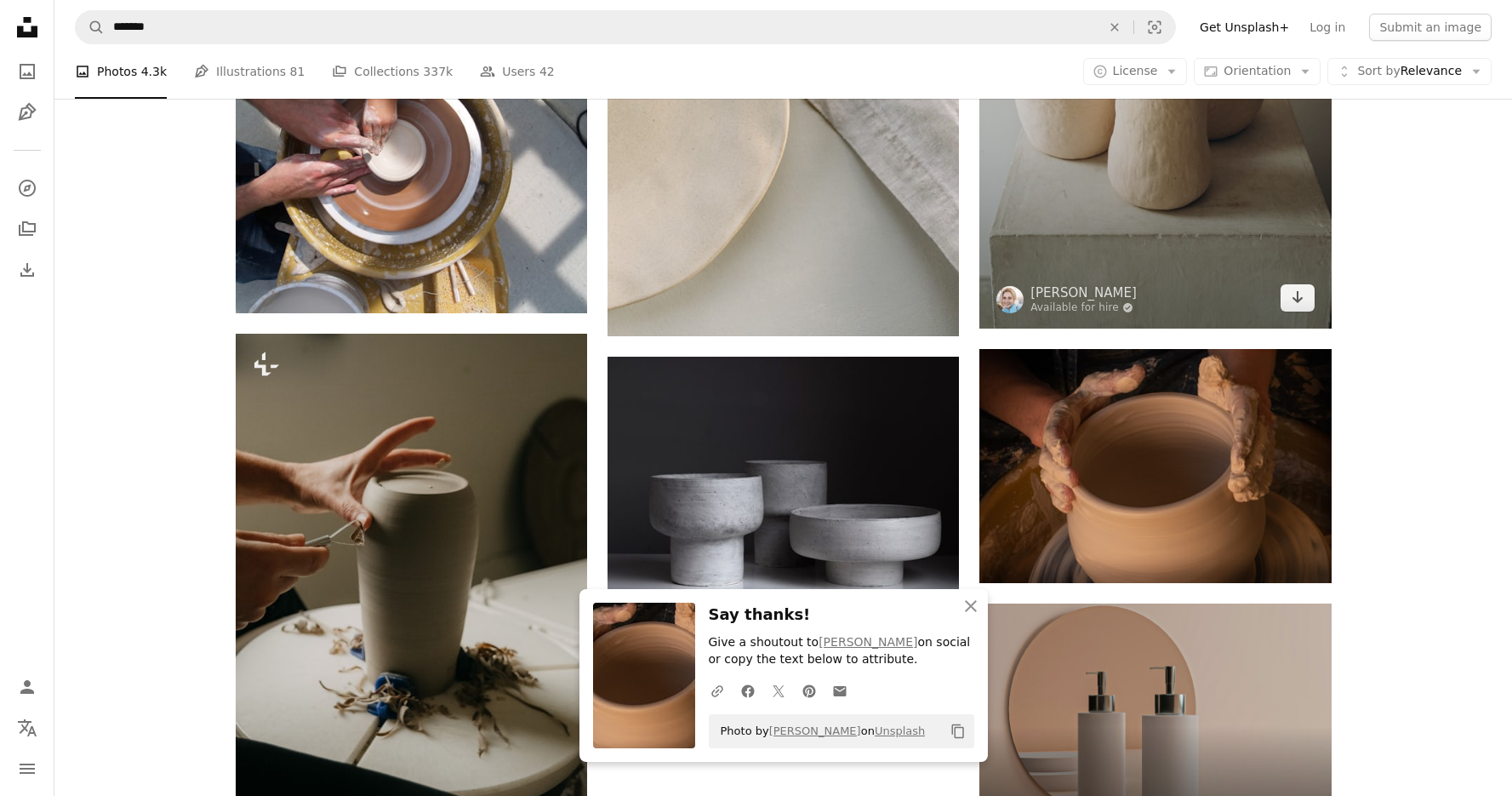
scroll to position [7769, 0]
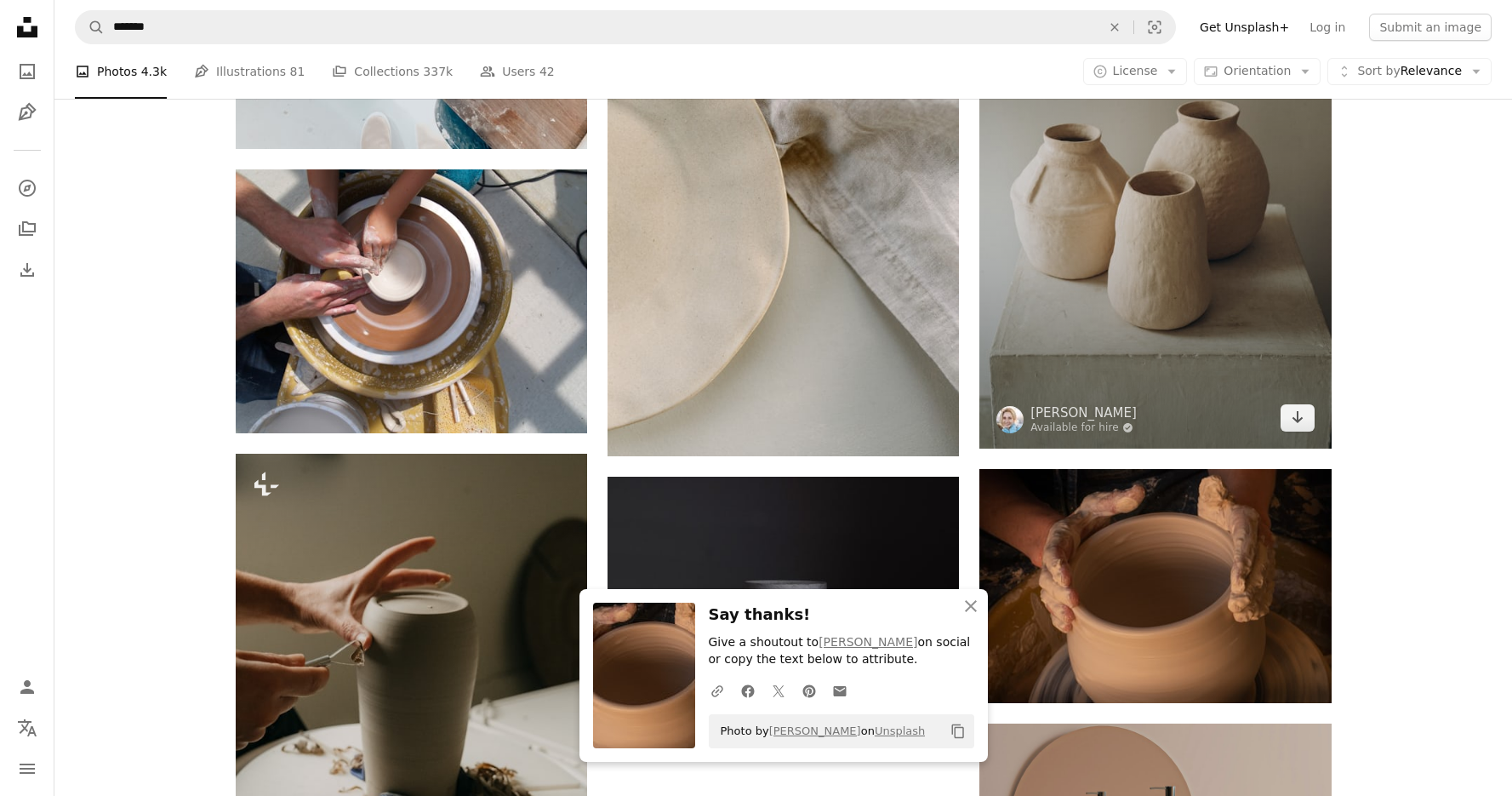
click at [1244, 346] on img at bounding box center [1154, 184] width 351 height 528
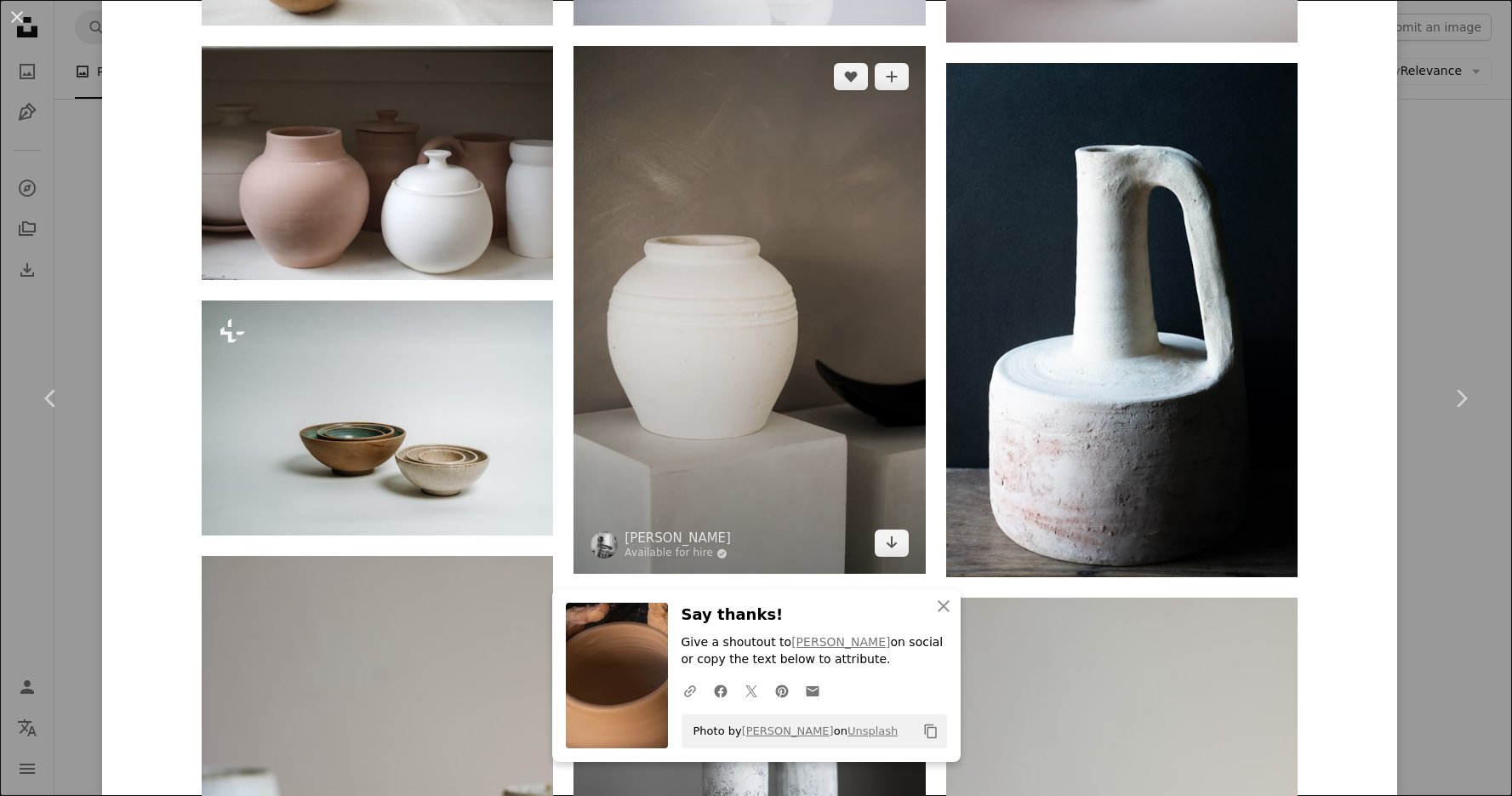
scroll to position [2928, 0]
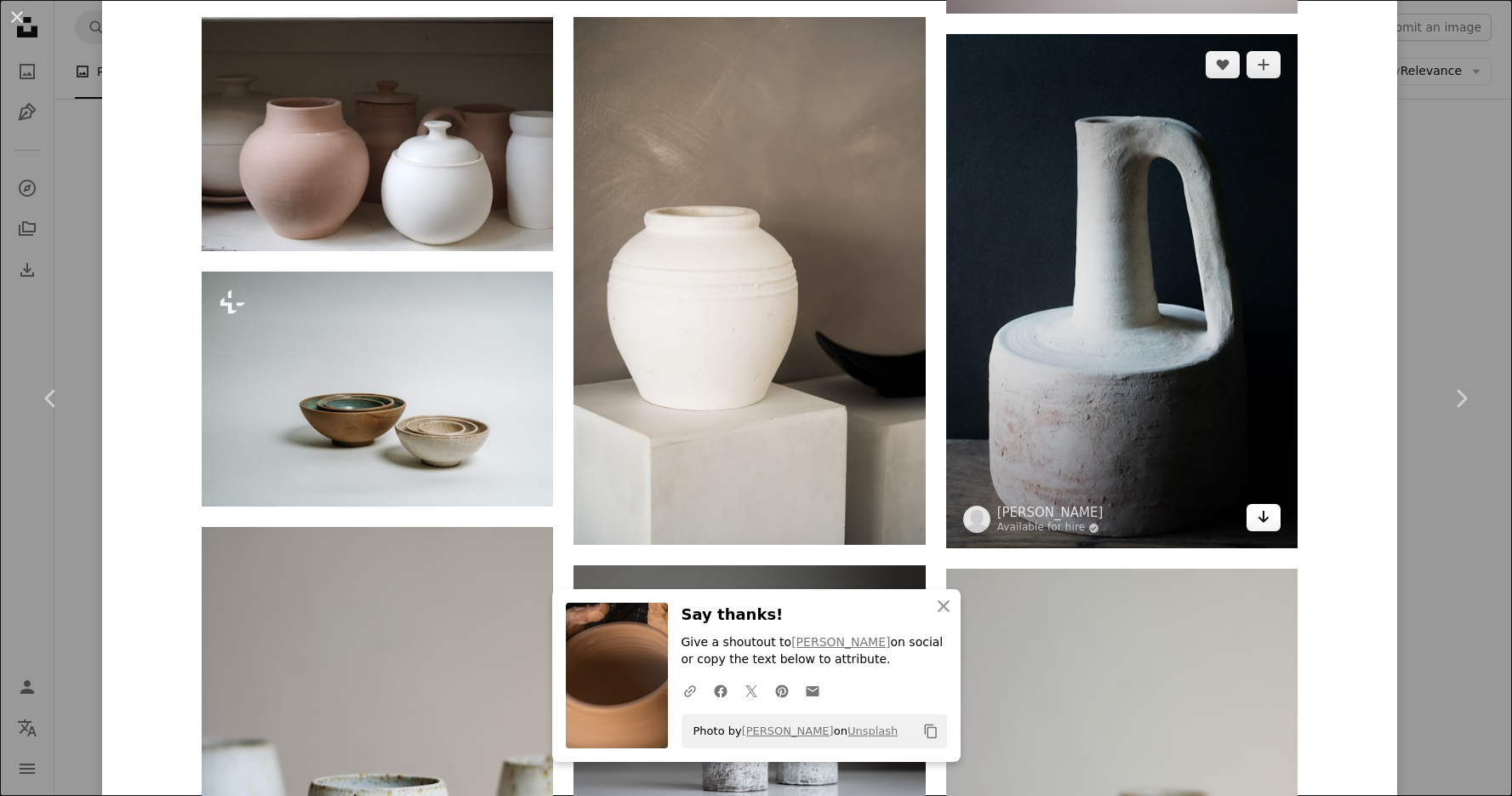
click at [1266, 515] on icon "Download" at bounding box center [1265, 516] width 11 height 12
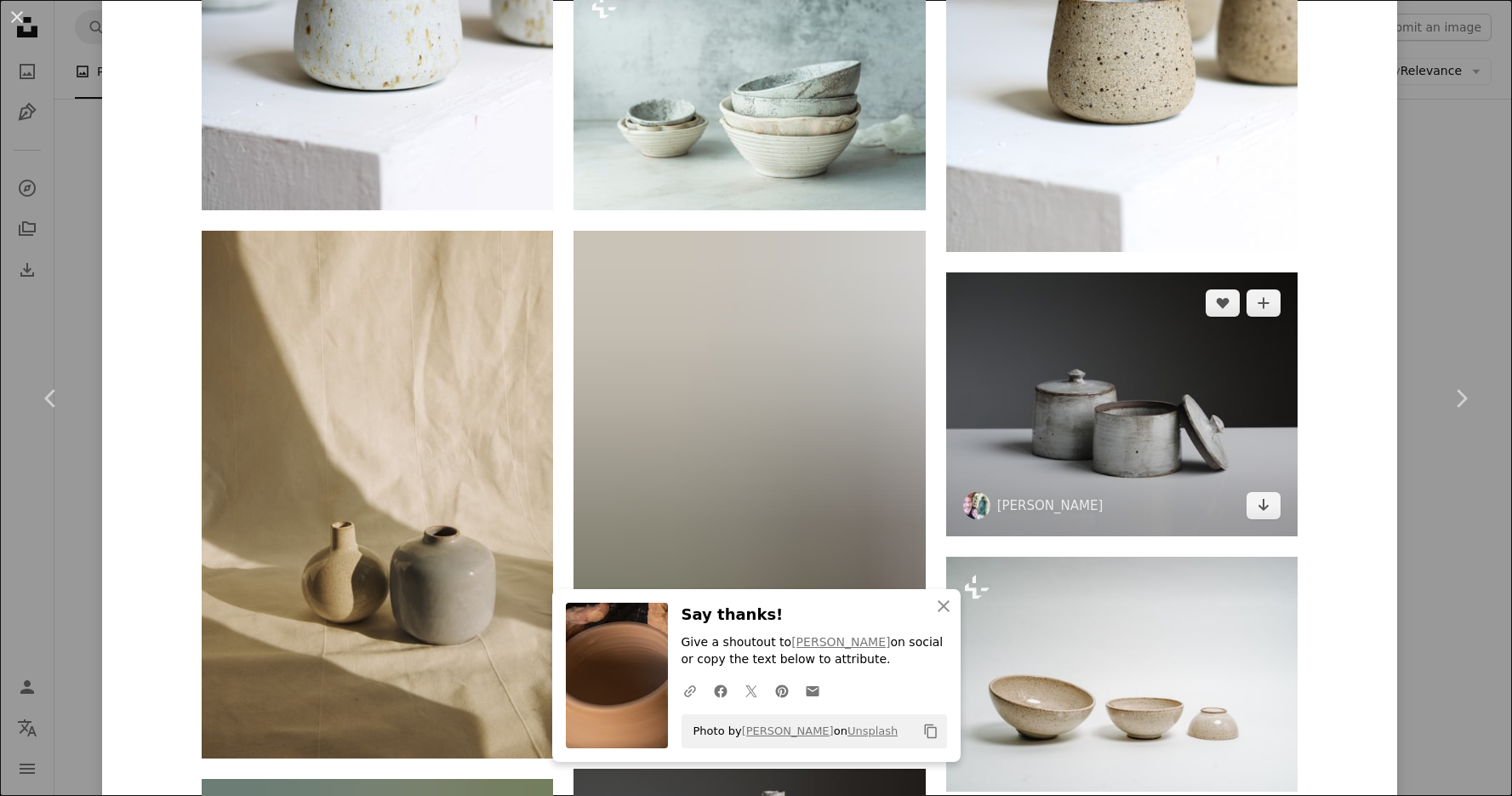
scroll to position [3987, 0]
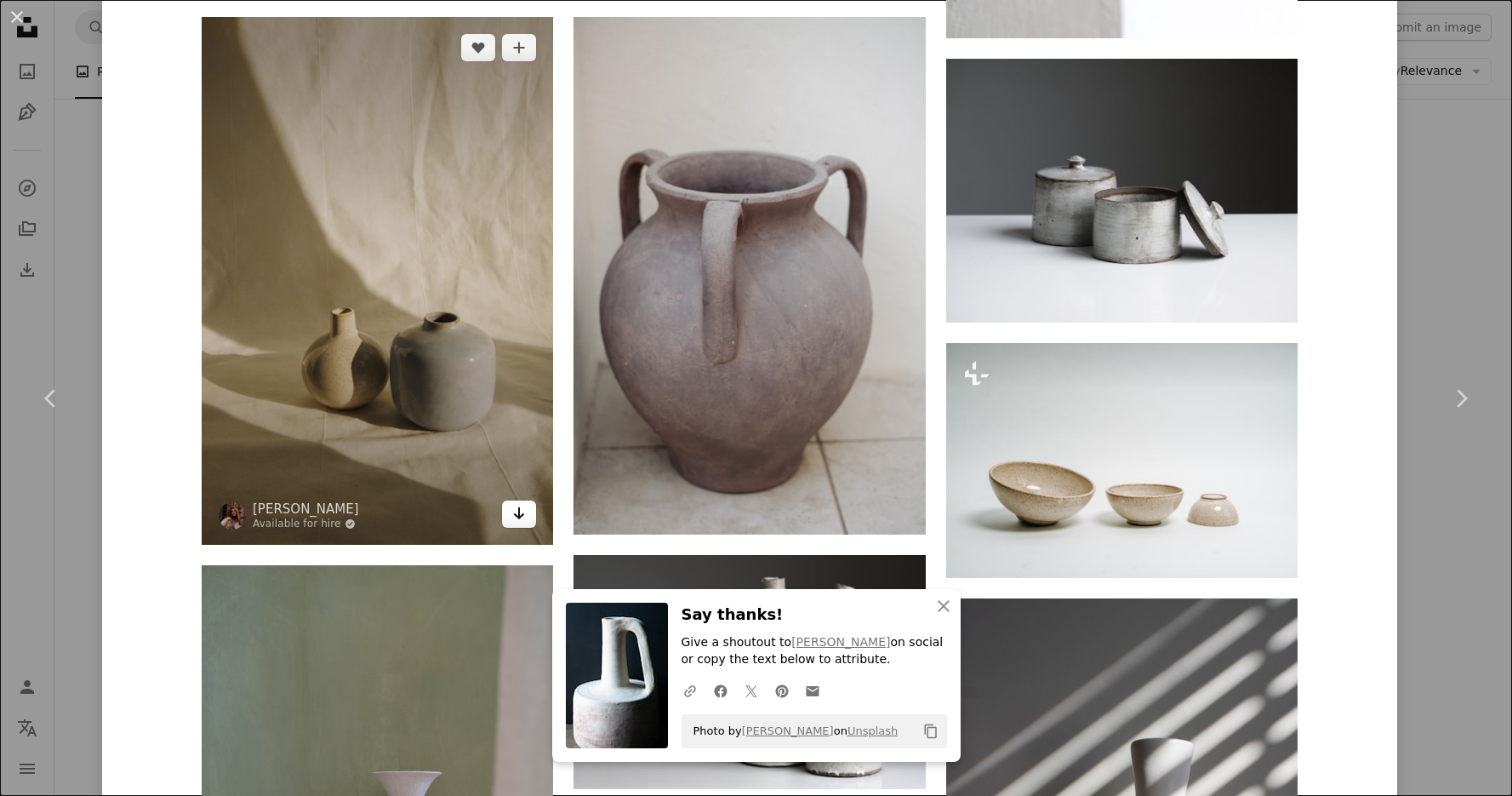
click at [529, 511] on link "Arrow pointing down" at bounding box center [519, 514] width 34 height 27
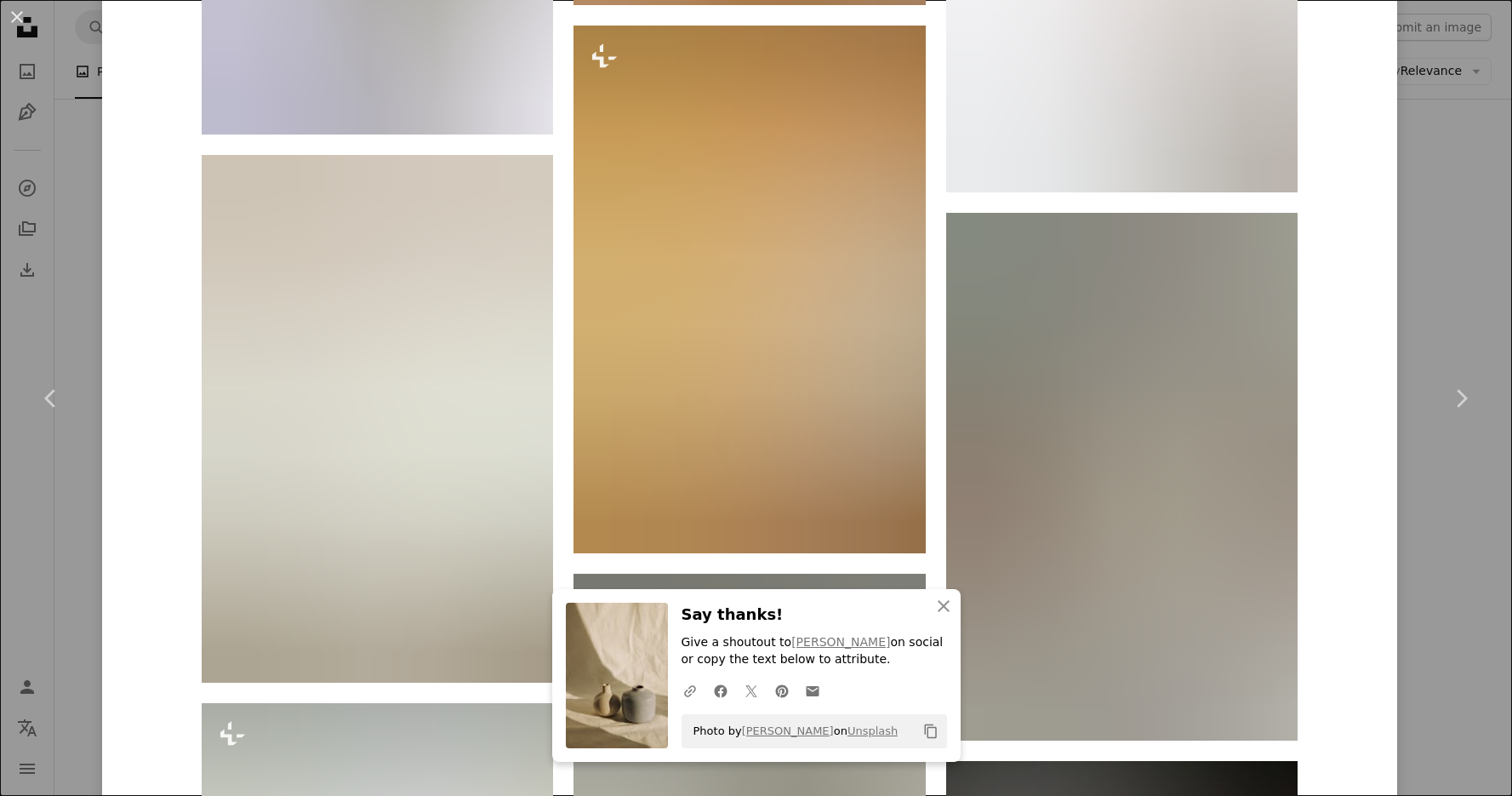
scroll to position [8476, 0]
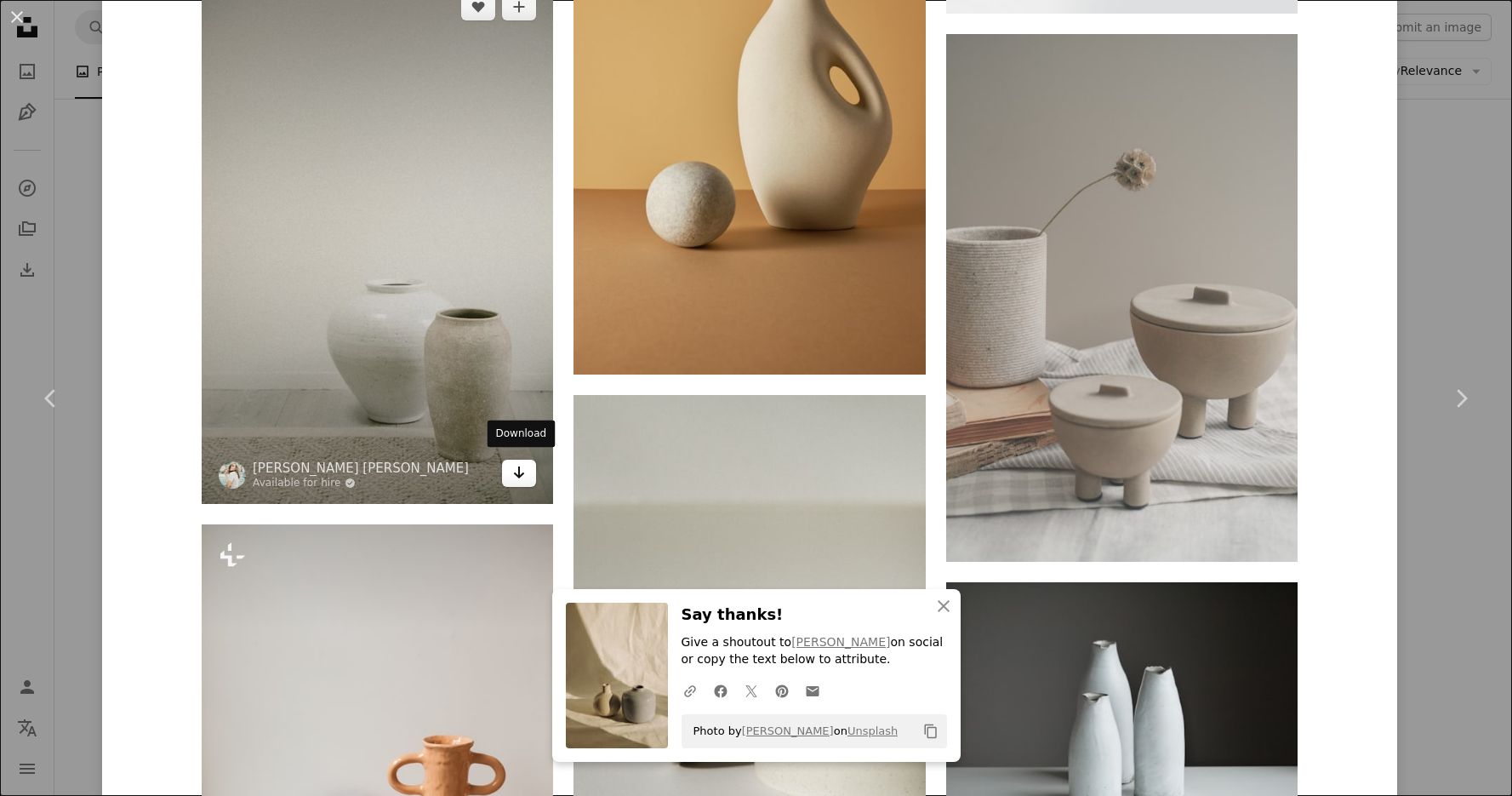
click at [521, 471] on icon "Arrow pointing down" at bounding box center [519, 473] width 14 height 21
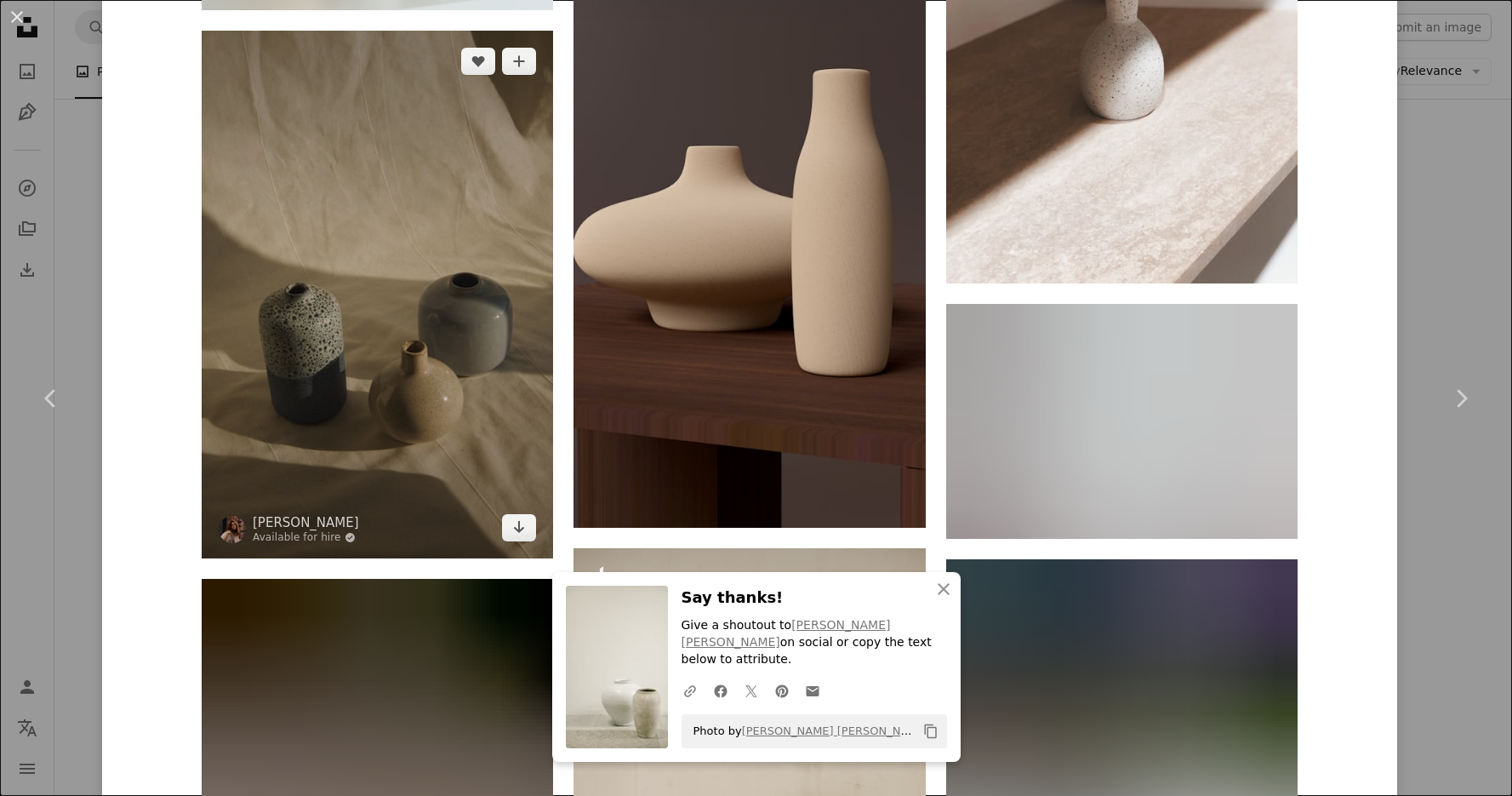
scroll to position [10871, 0]
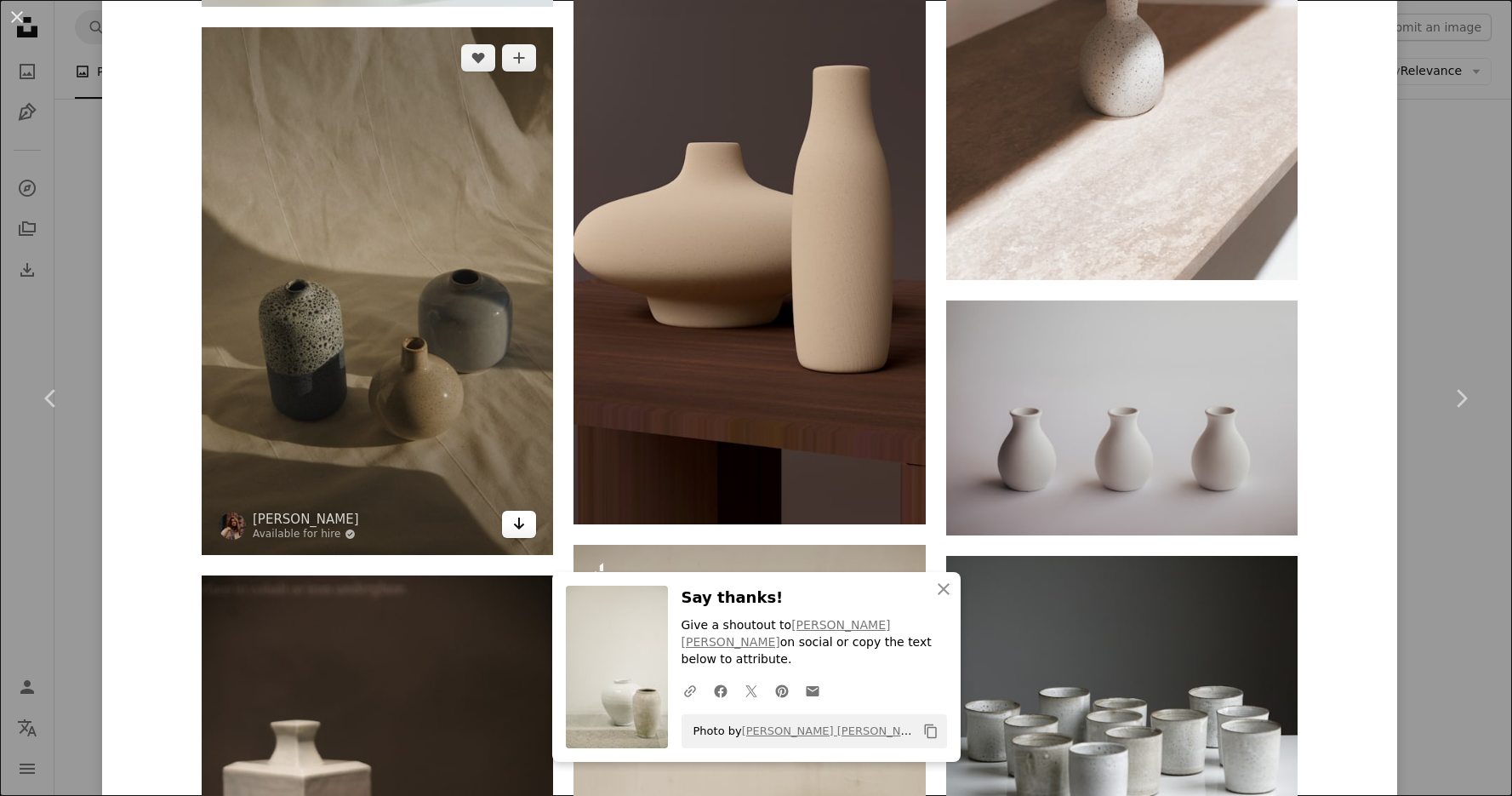
click at [522, 523] on icon "Arrow pointing down" at bounding box center [519, 523] width 14 height 21
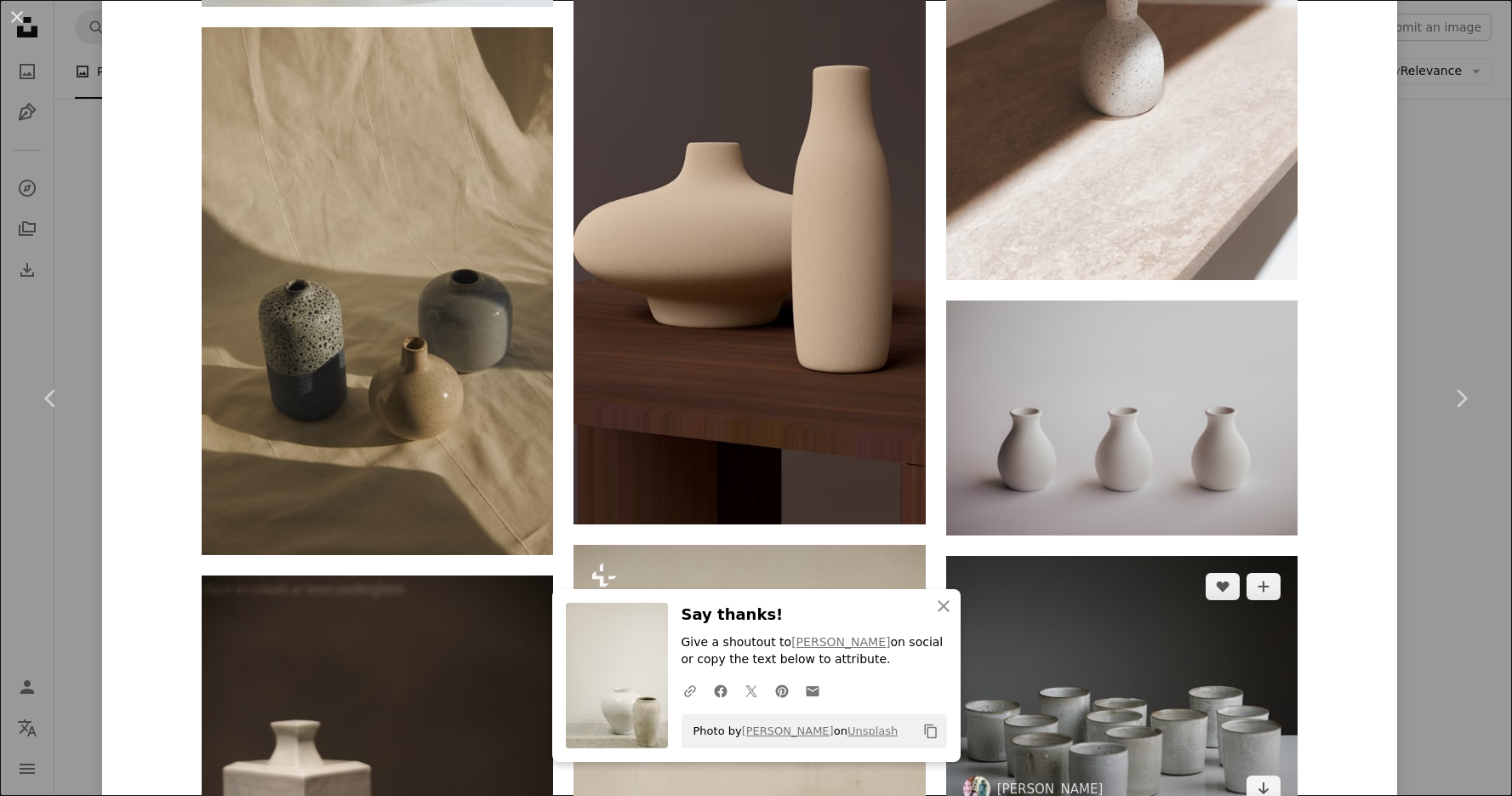
scroll to position [11216, 0]
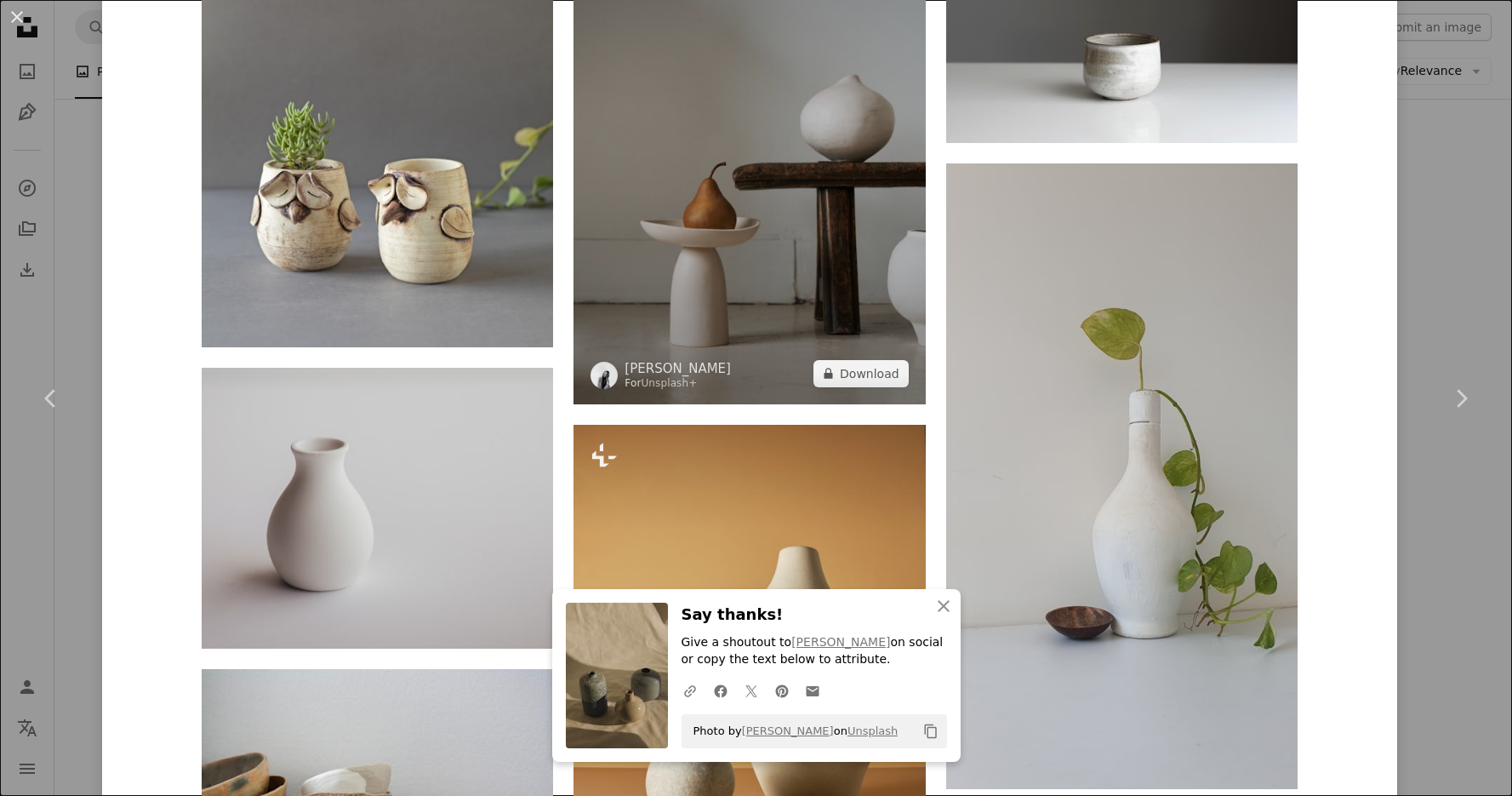
scroll to position [12085, 0]
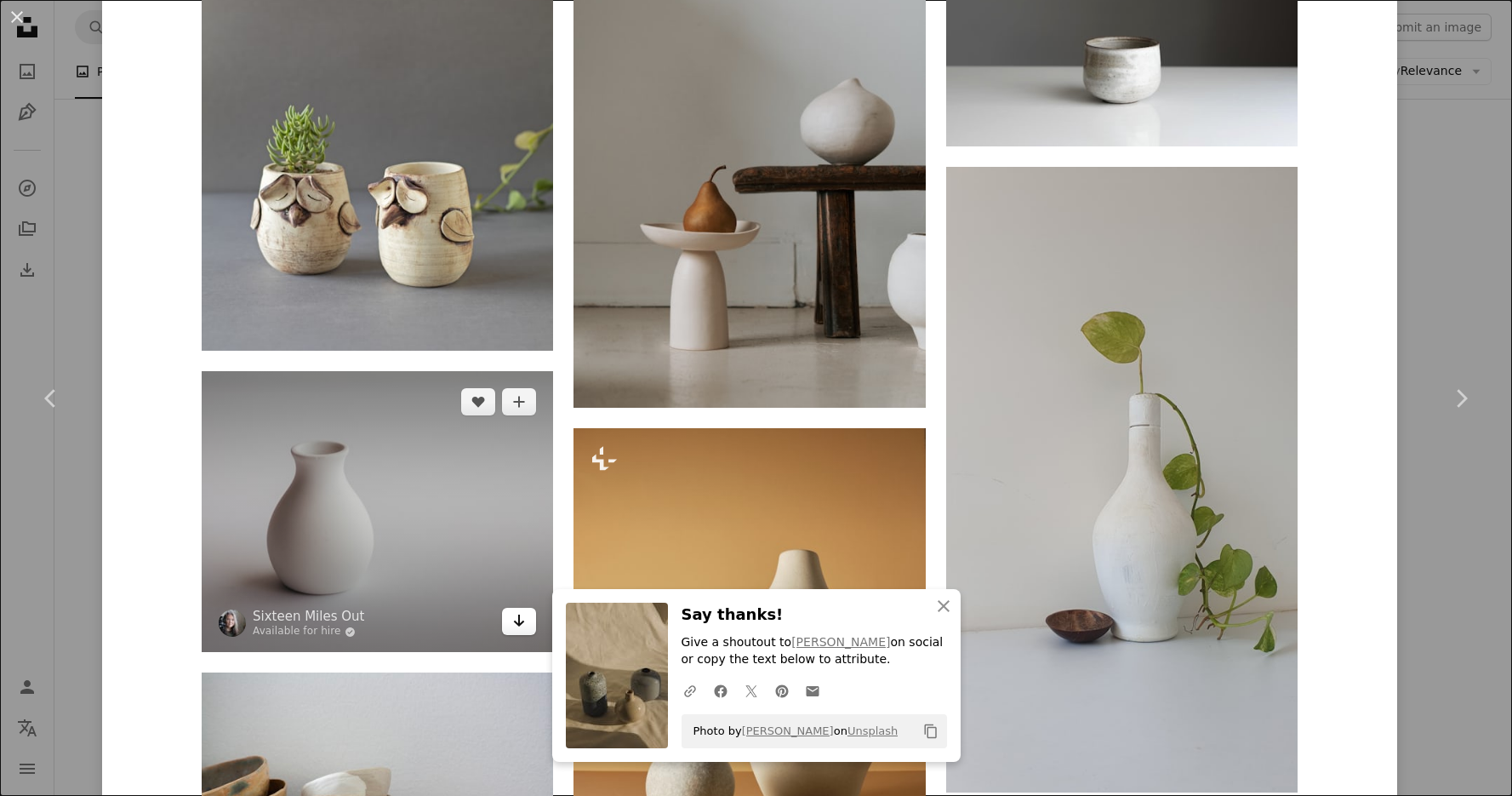
click at [525, 618] on icon "Arrow pointing down" at bounding box center [519, 621] width 14 height 21
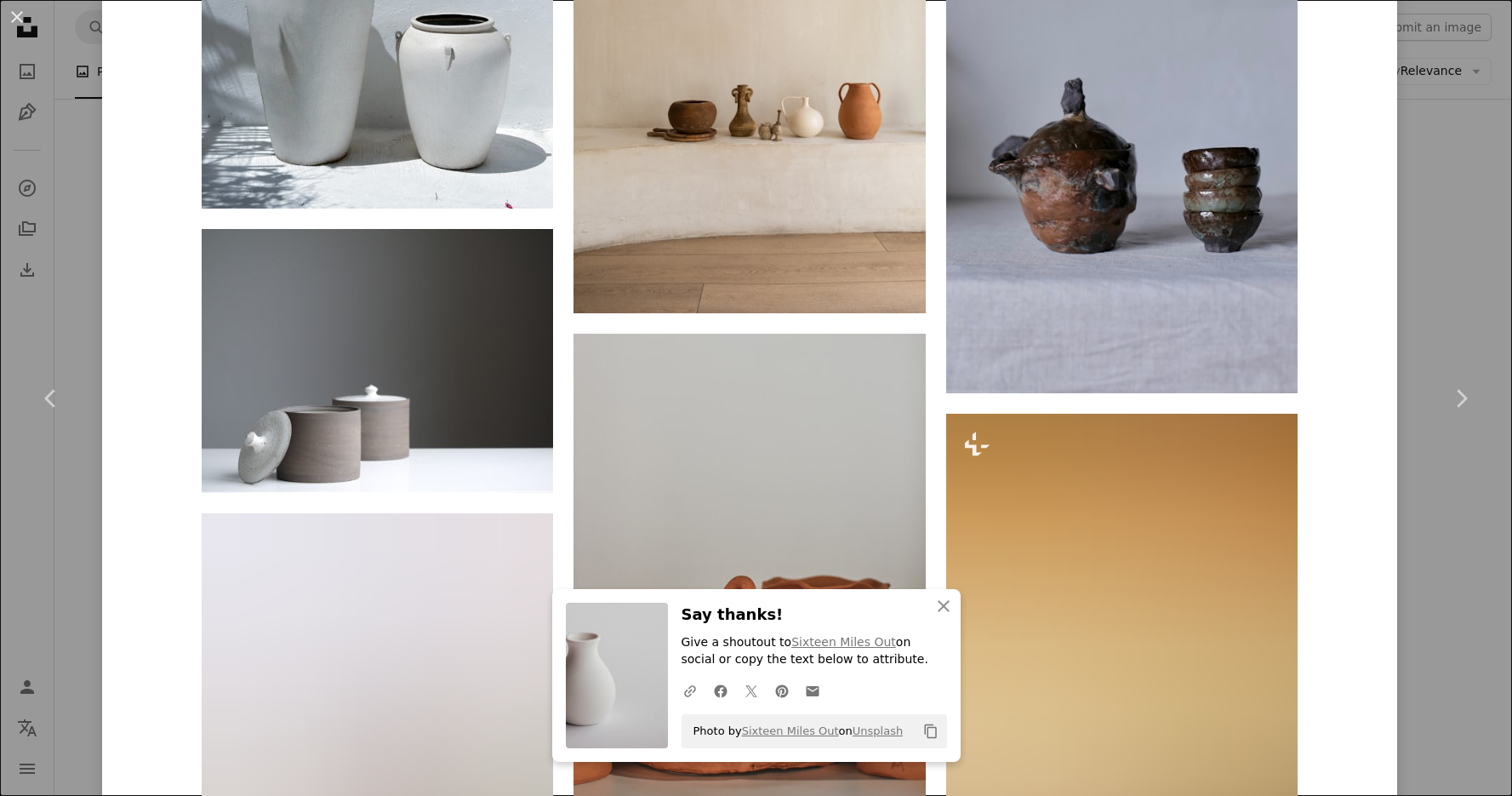
scroll to position [15107, 0]
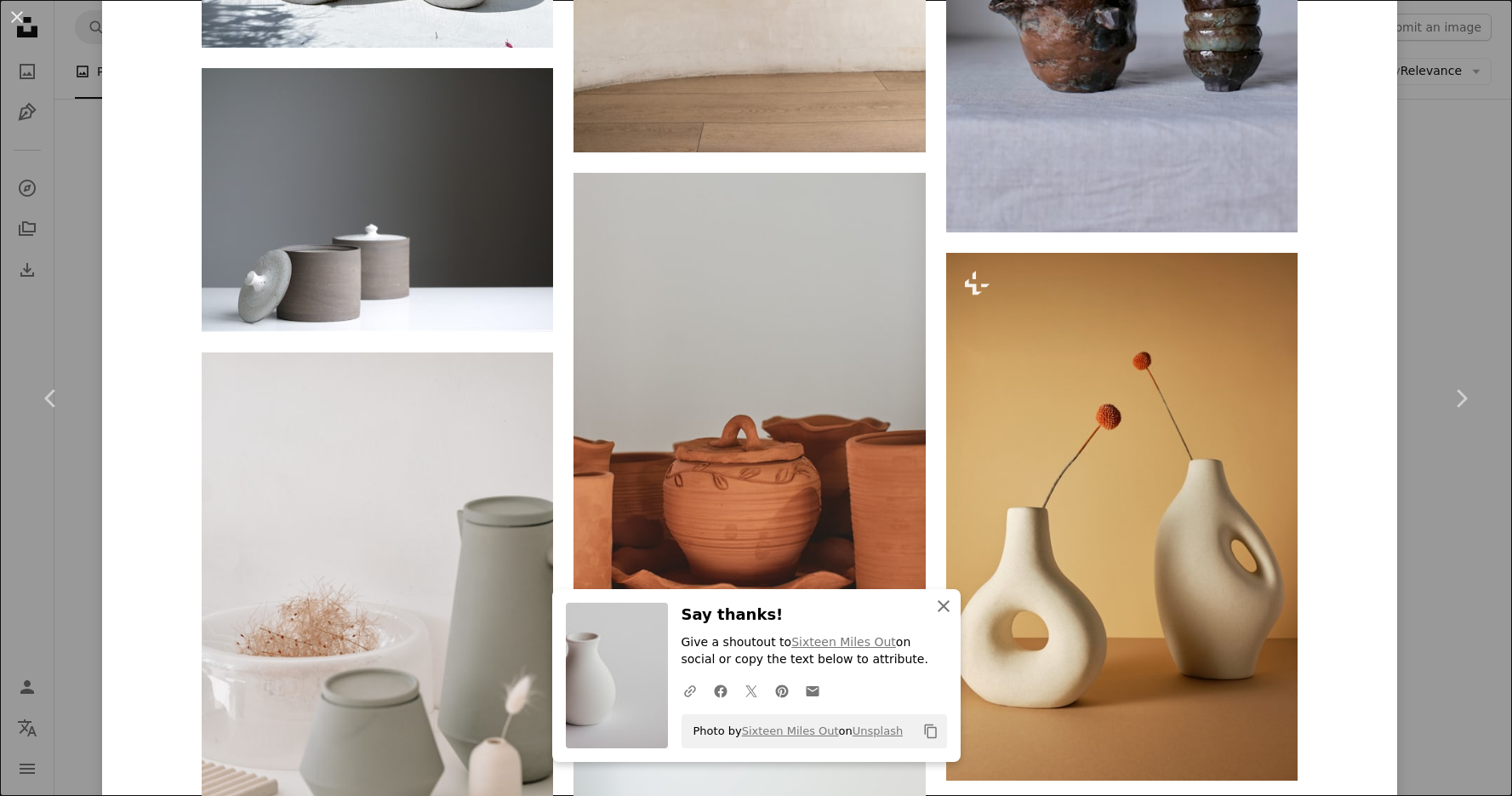
click at [941, 610] on icon "An X shape" at bounding box center [944, 606] width 21 height 21
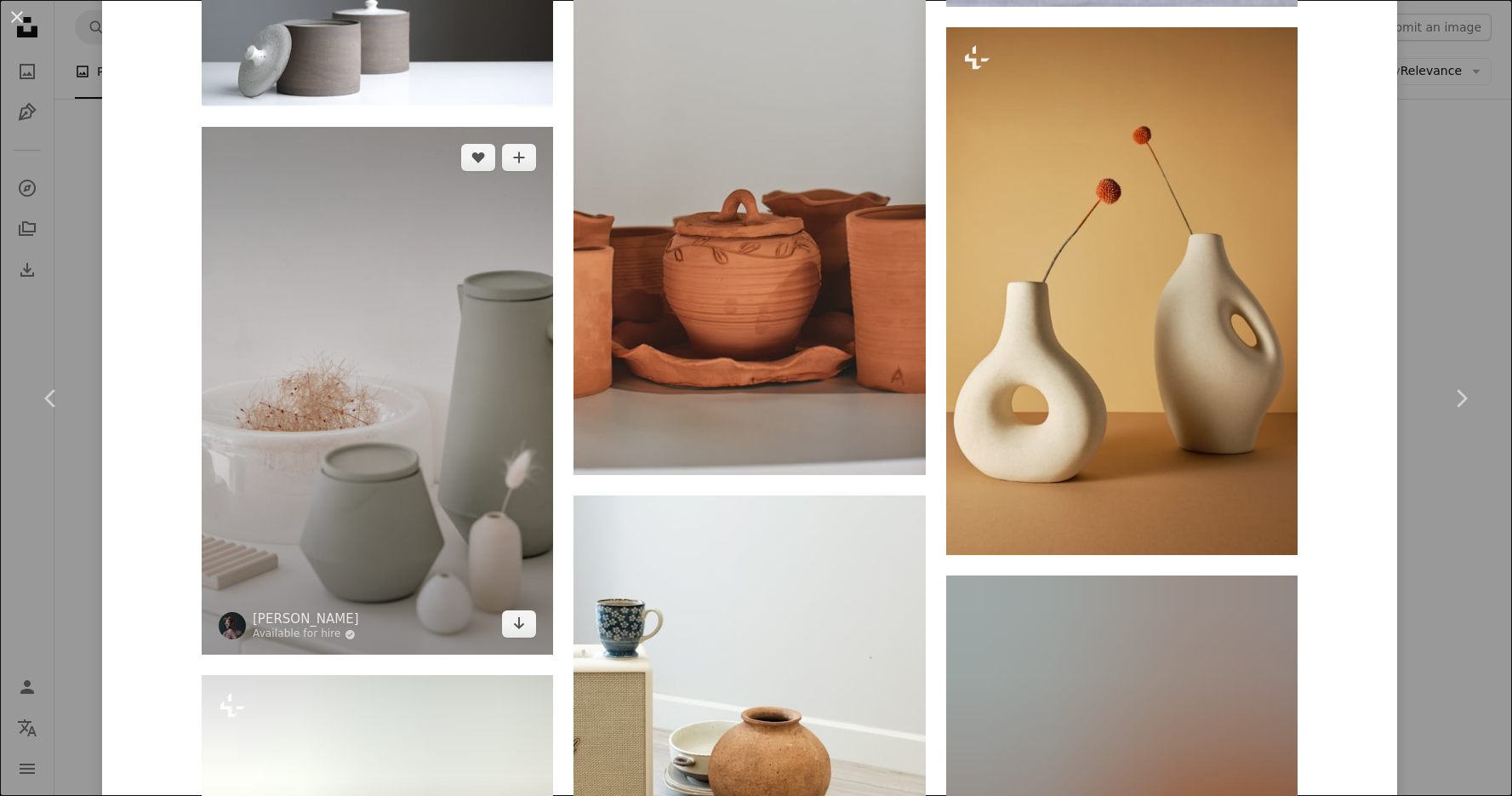
scroll to position [15436, 0]
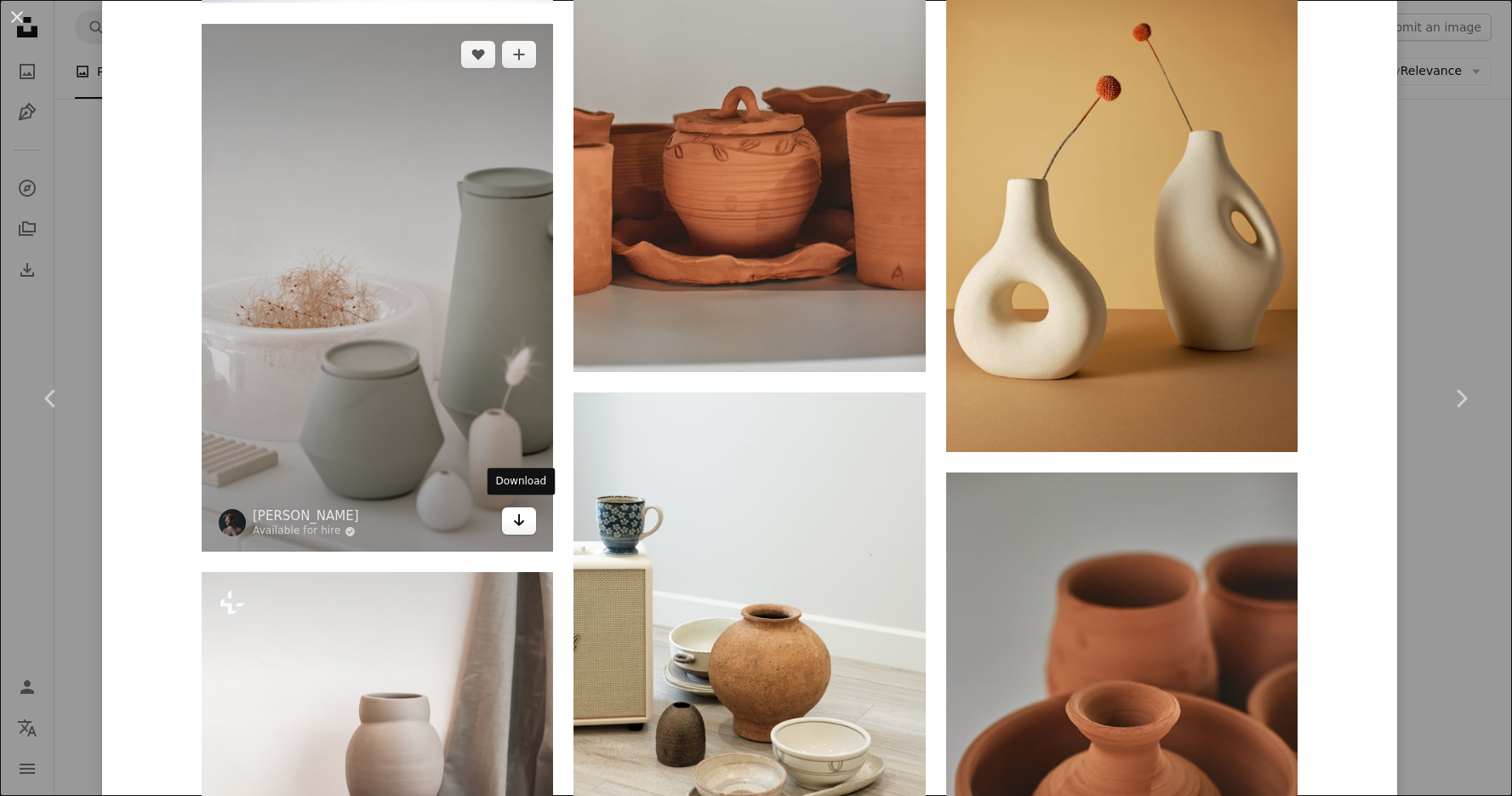
click at [525, 521] on icon "Arrow pointing down" at bounding box center [519, 521] width 14 height 21
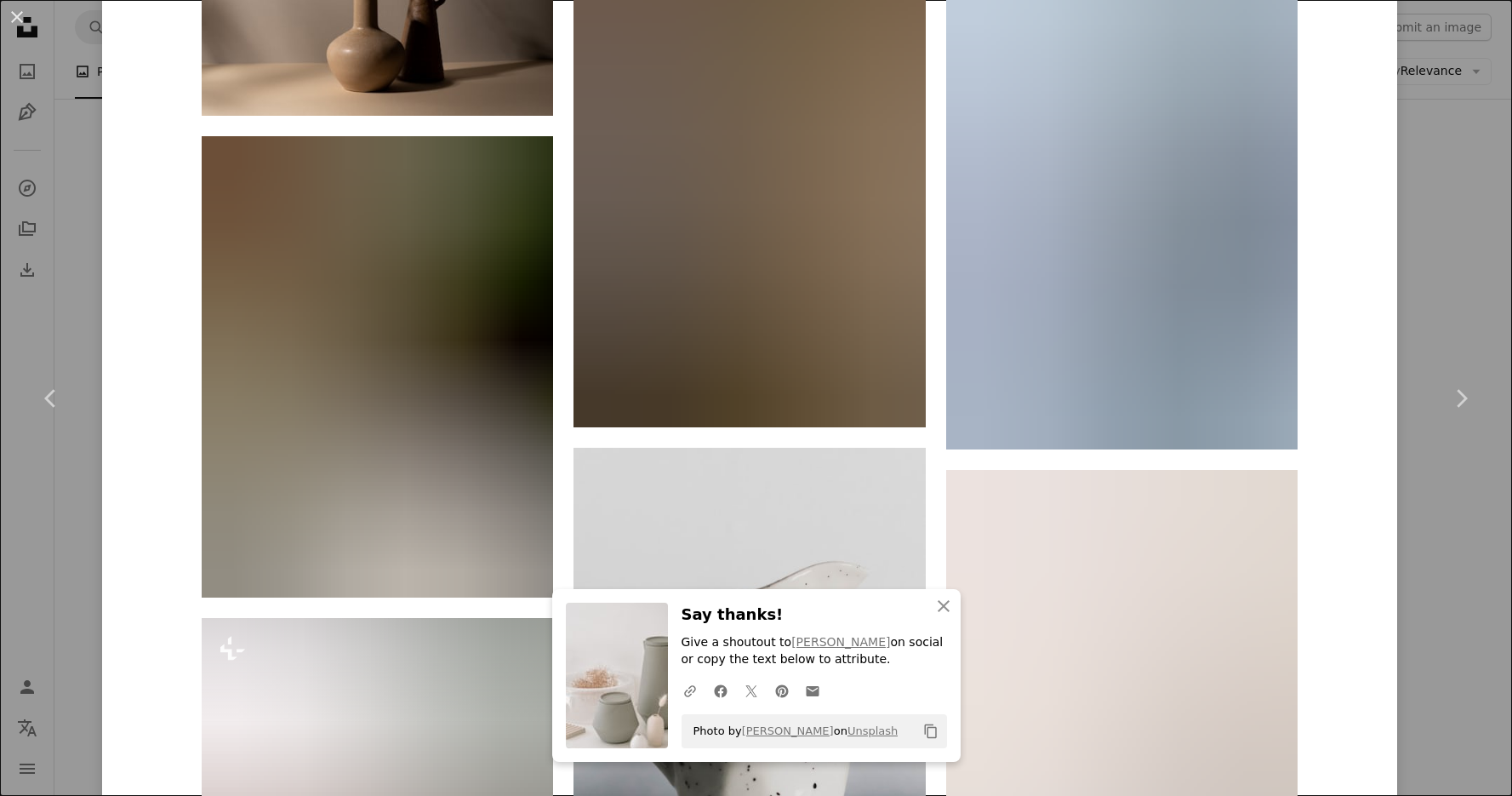
scroll to position [21814, 0]
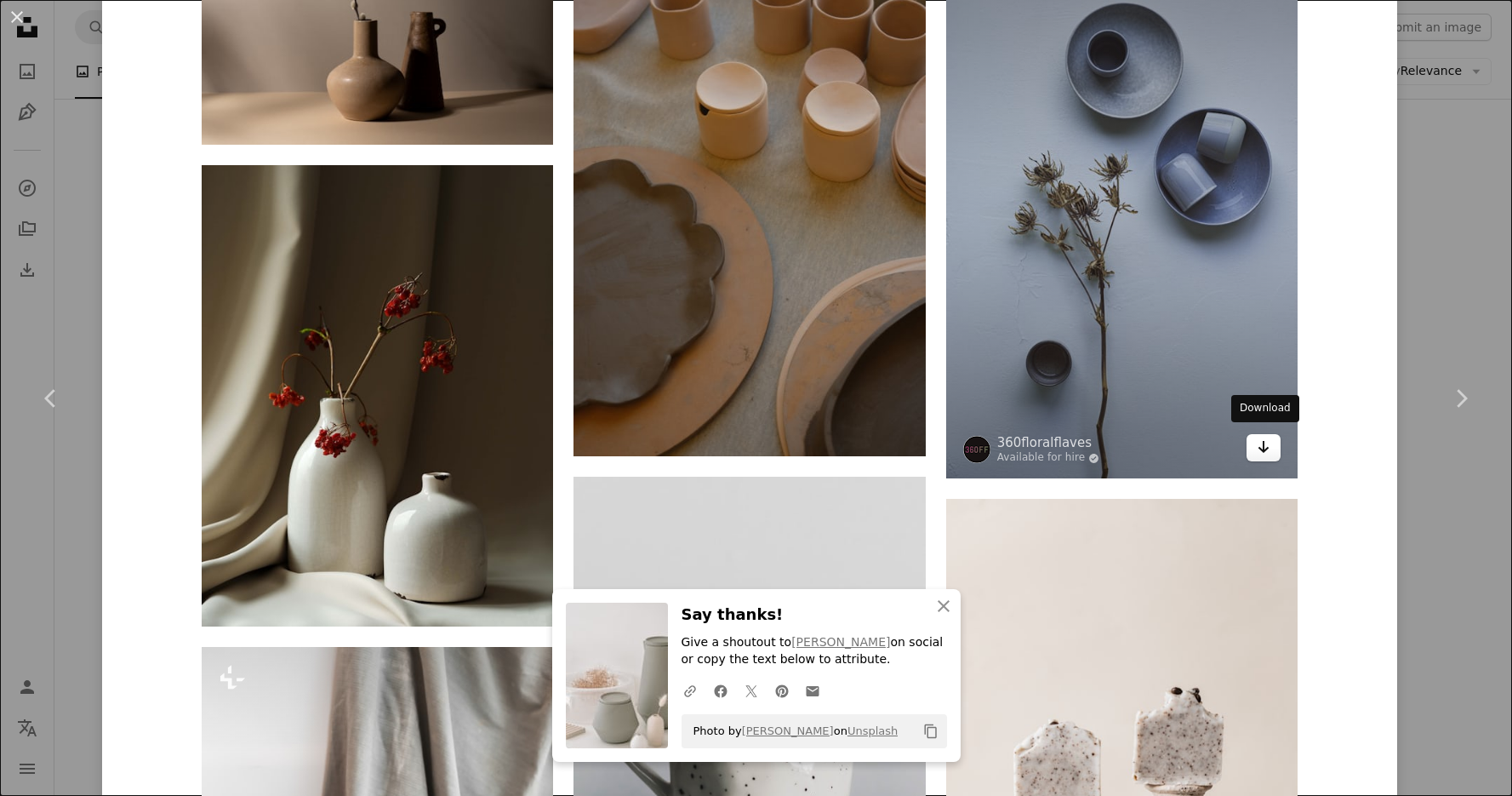
click at [1262, 438] on icon "Arrow pointing down" at bounding box center [1264, 447] width 14 height 21
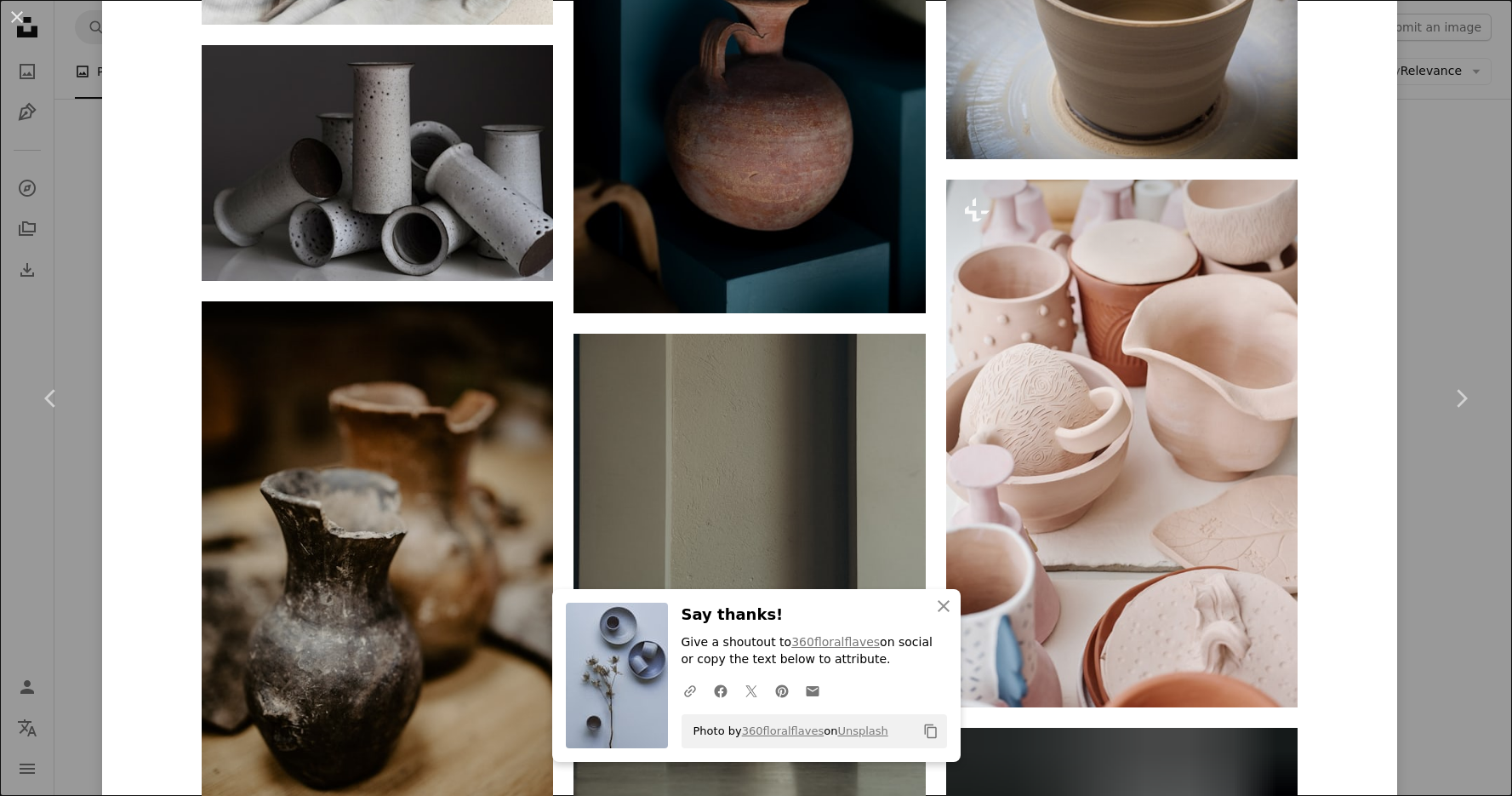
scroll to position [22788, 0]
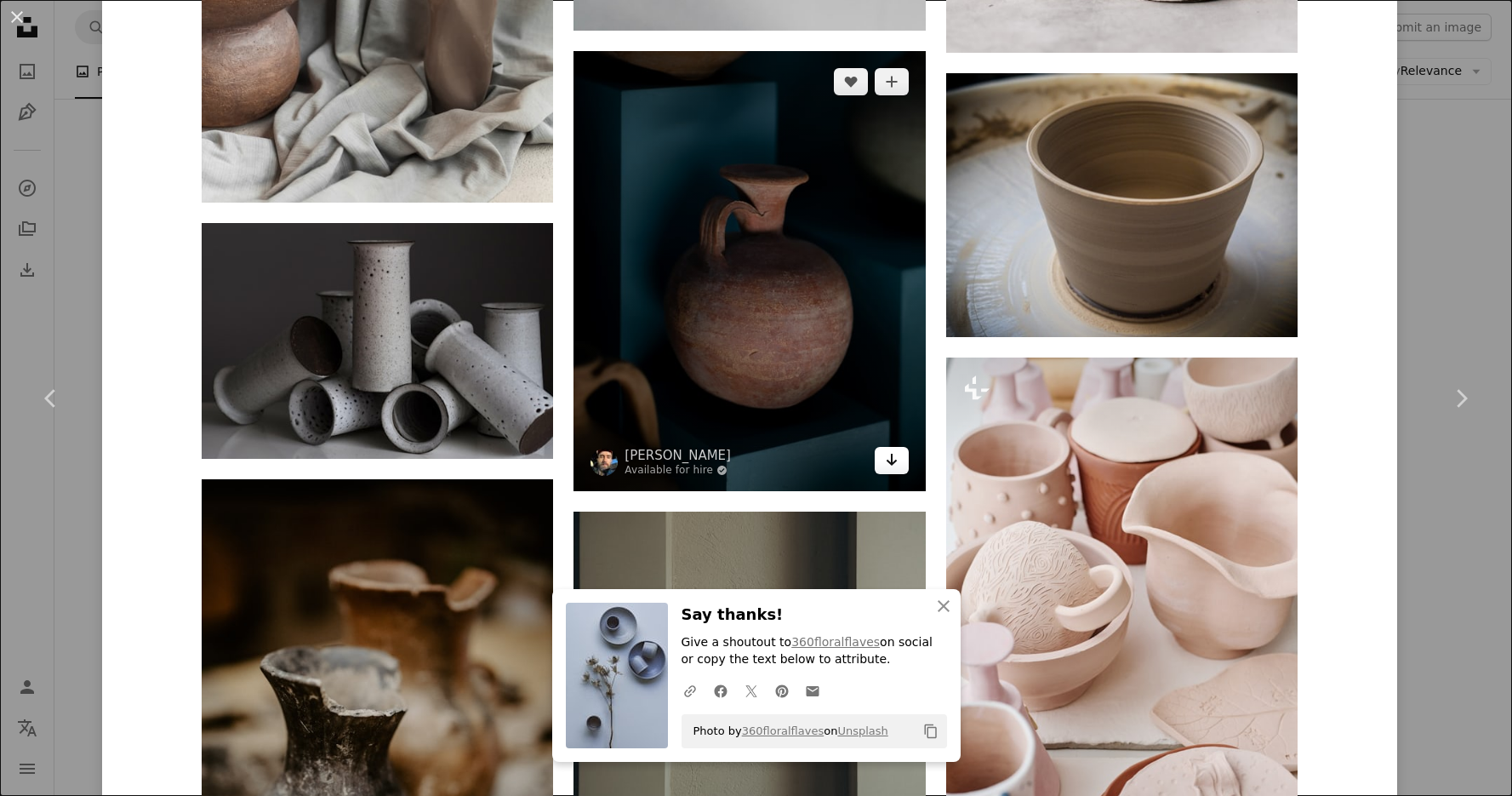
click at [887, 459] on icon "Arrow pointing down" at bounding box center [891, 460] width 14 height 21
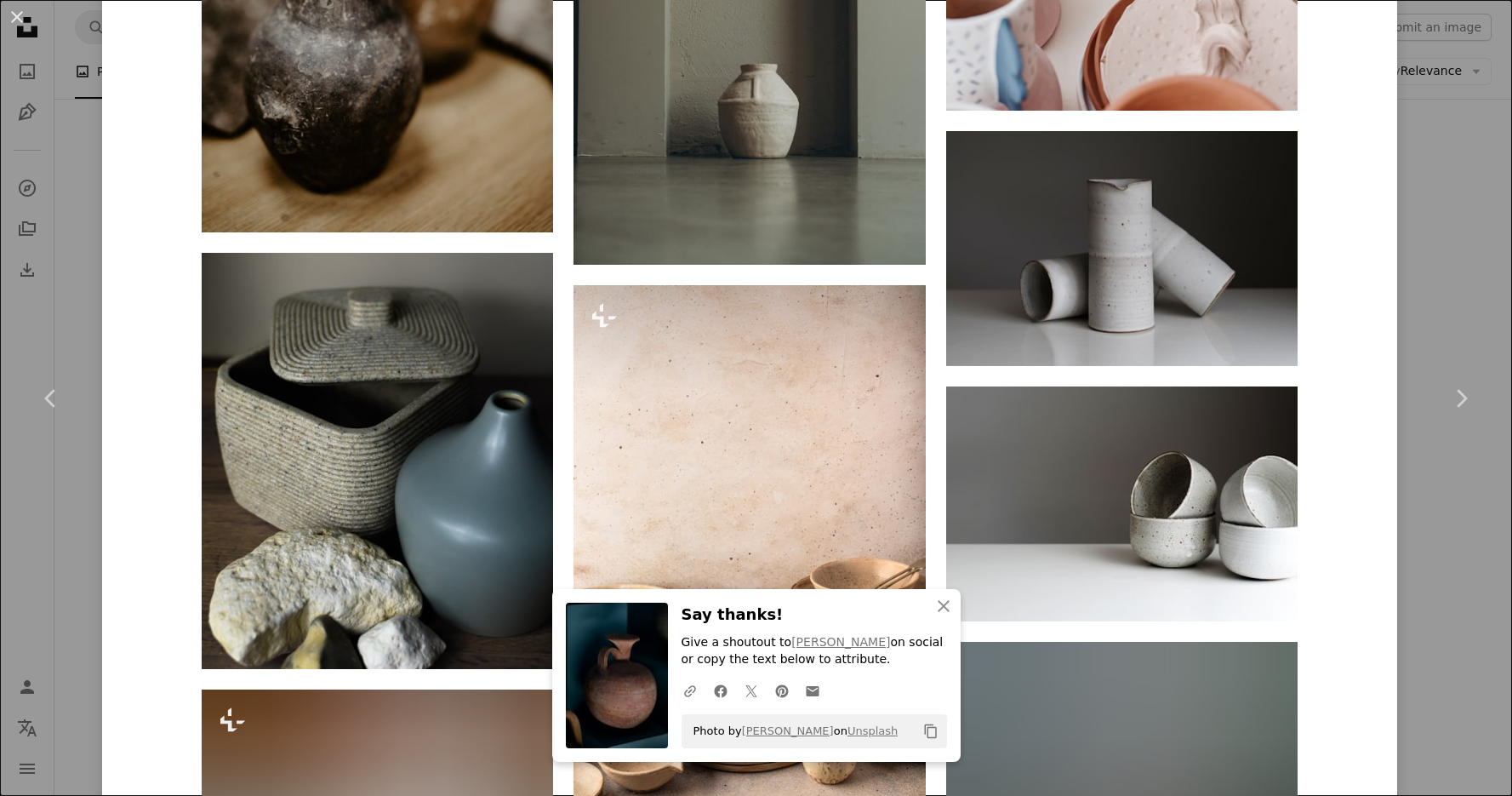
scroll to position [23734, 0]
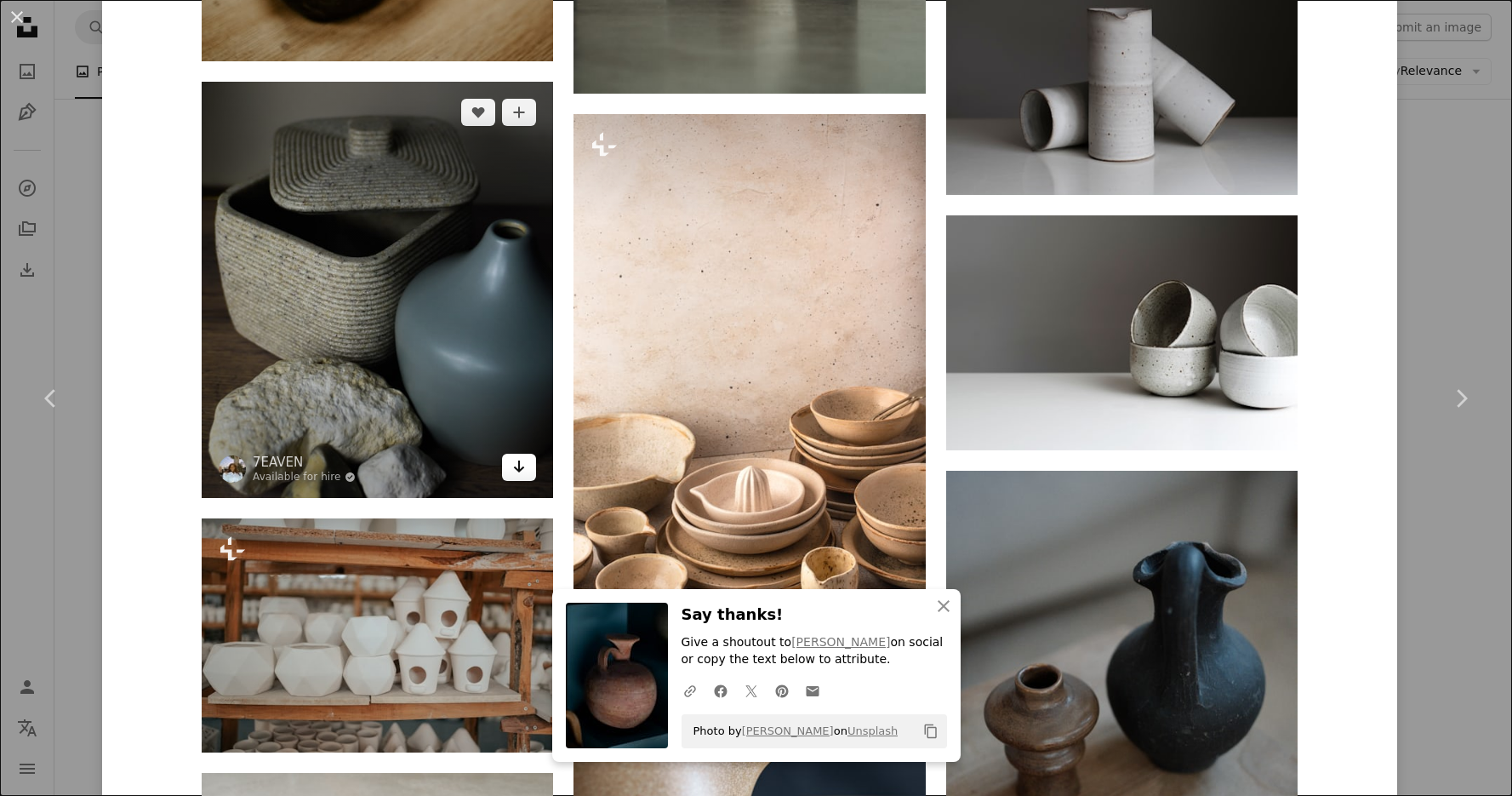
click at [520, 461] on icon "Download" at bounding box center [520, 466] width 11 height 12
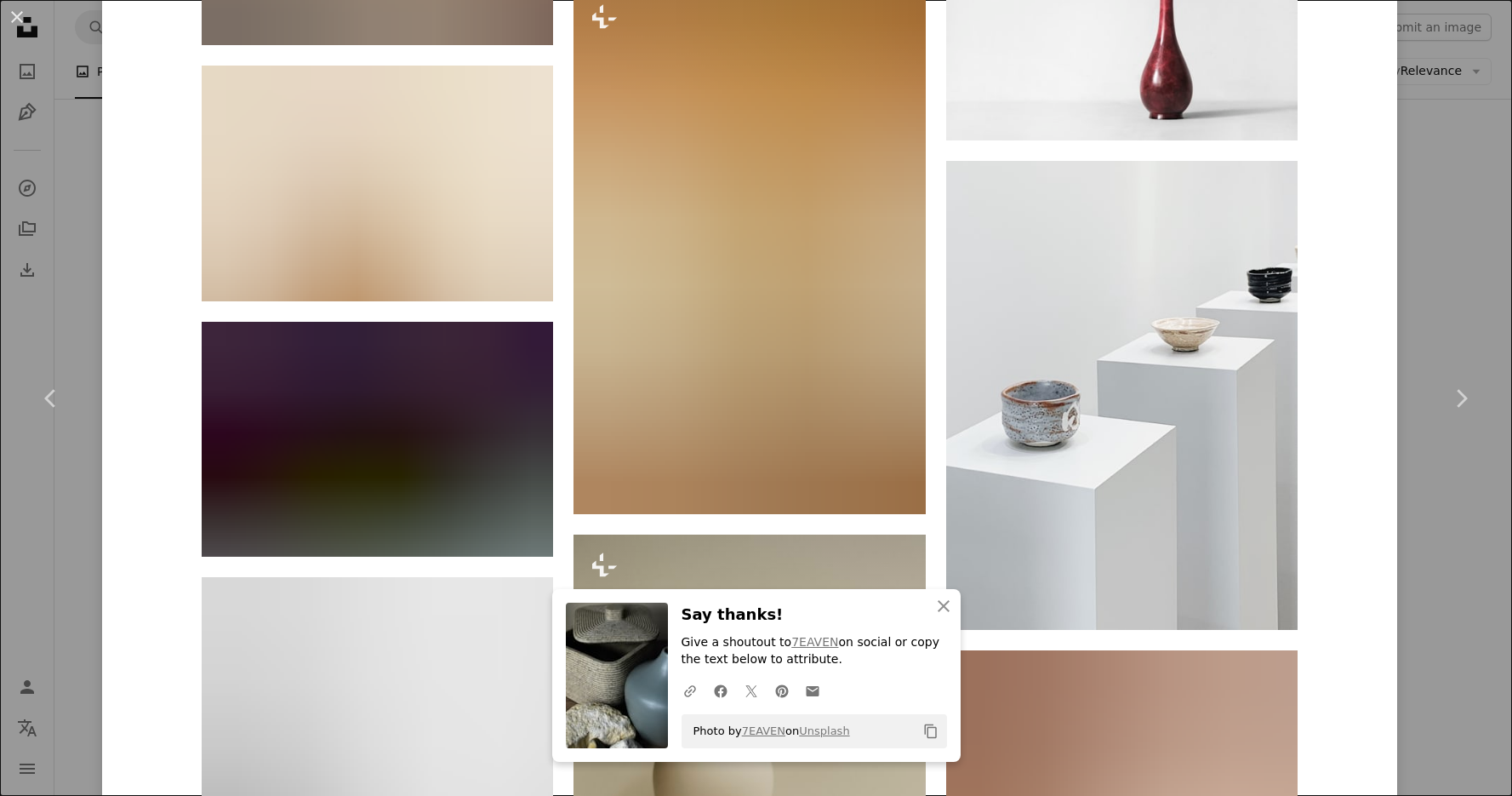
scroll to position [27566, 0]
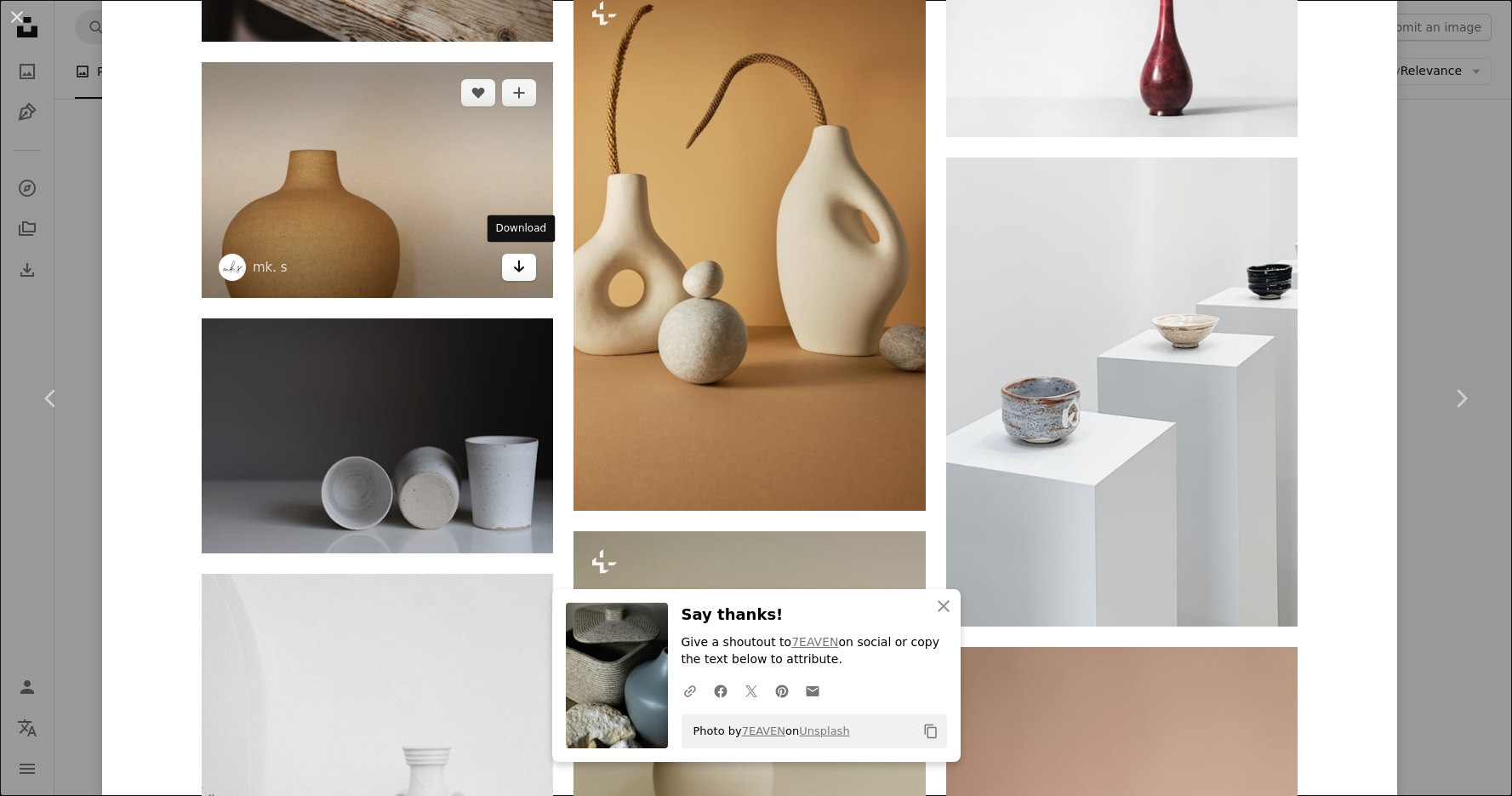
click at [534, 264] on link "Arrow pointing down" at bounding box center [519, 267] width 34 height 27
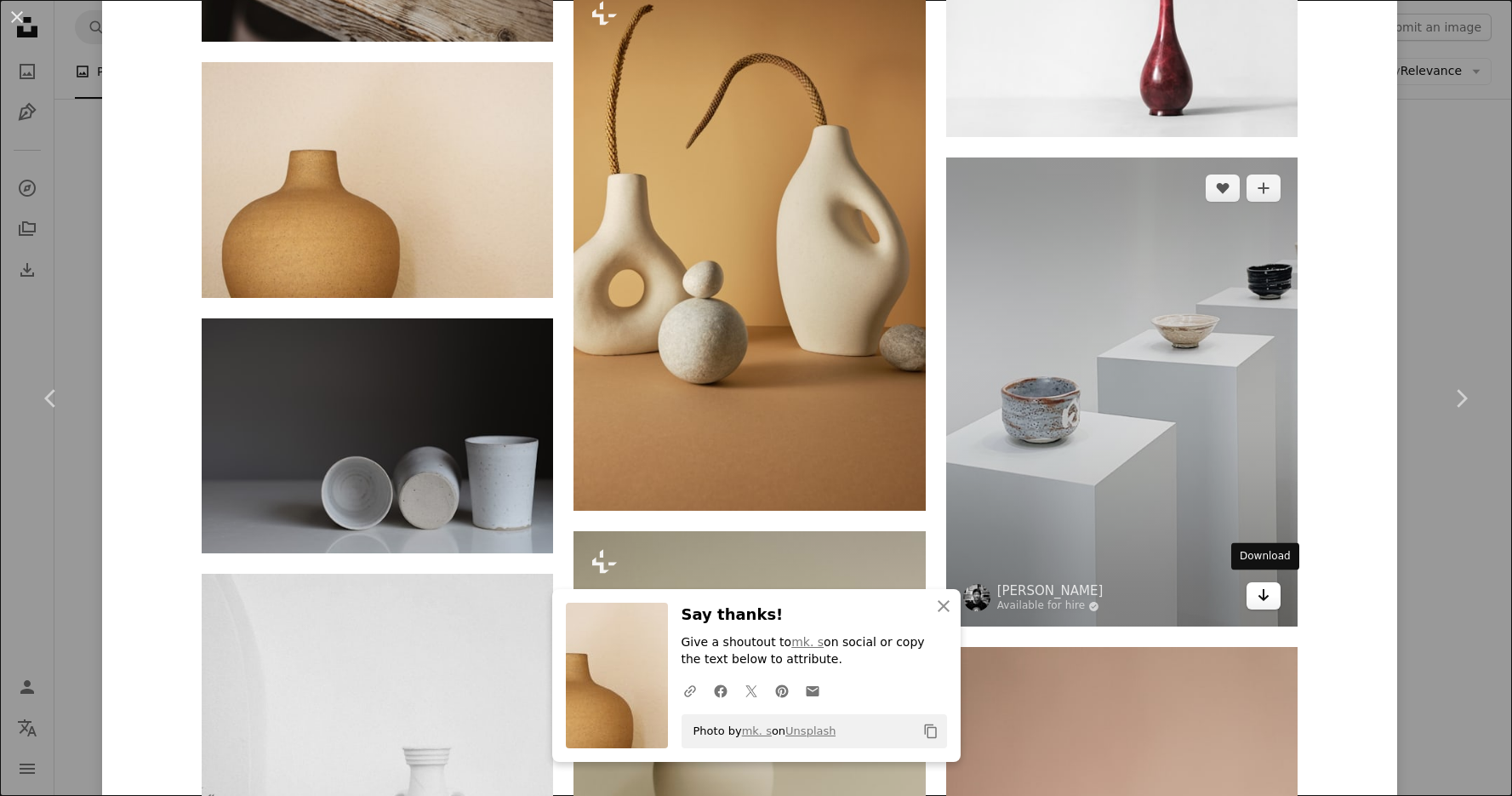
click at [1266, 596] on icon "Arrow pointing down" at bounding box center [1264, 596] width 14 height 21
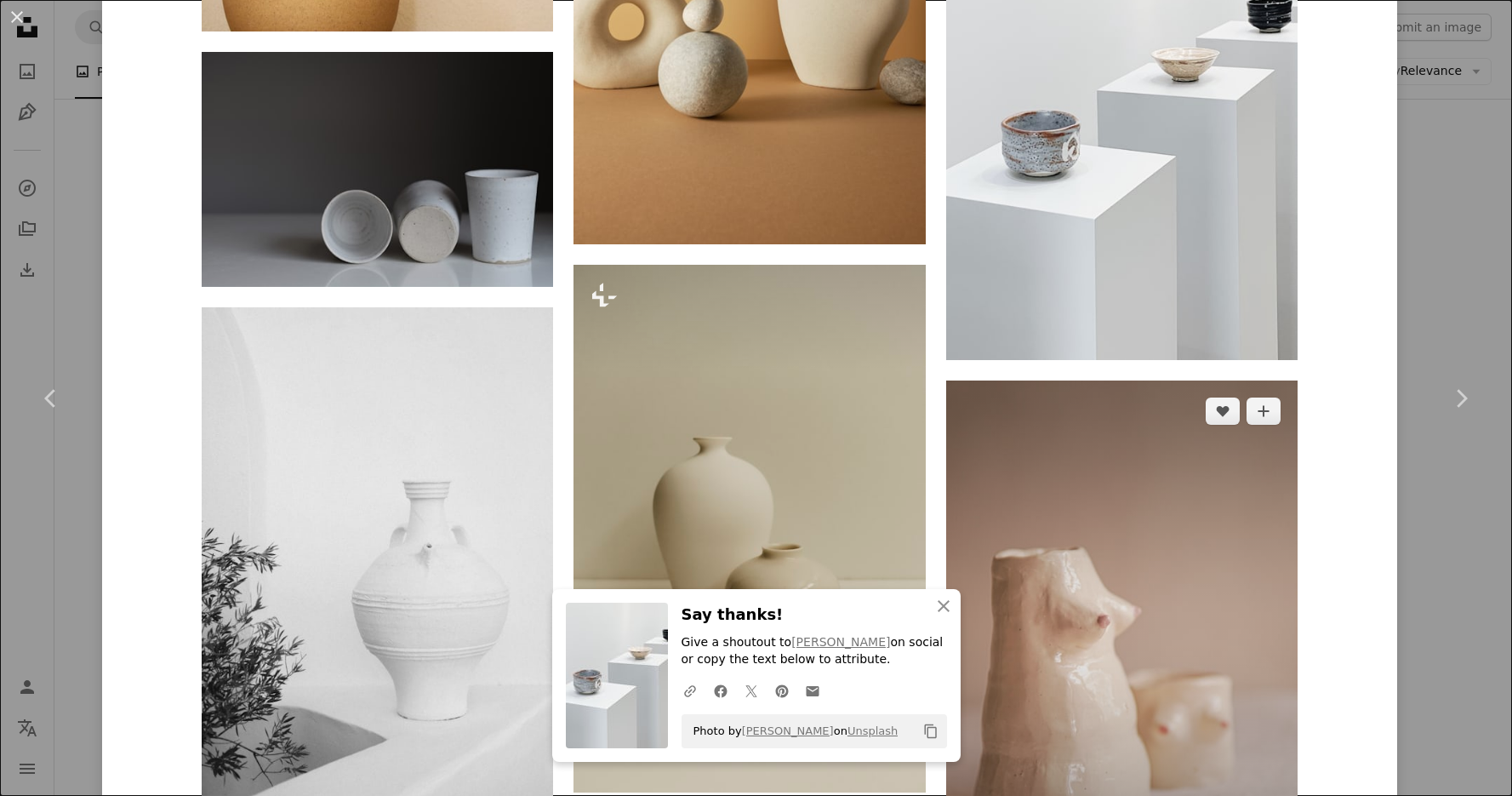
scroll to position [27809, 0]
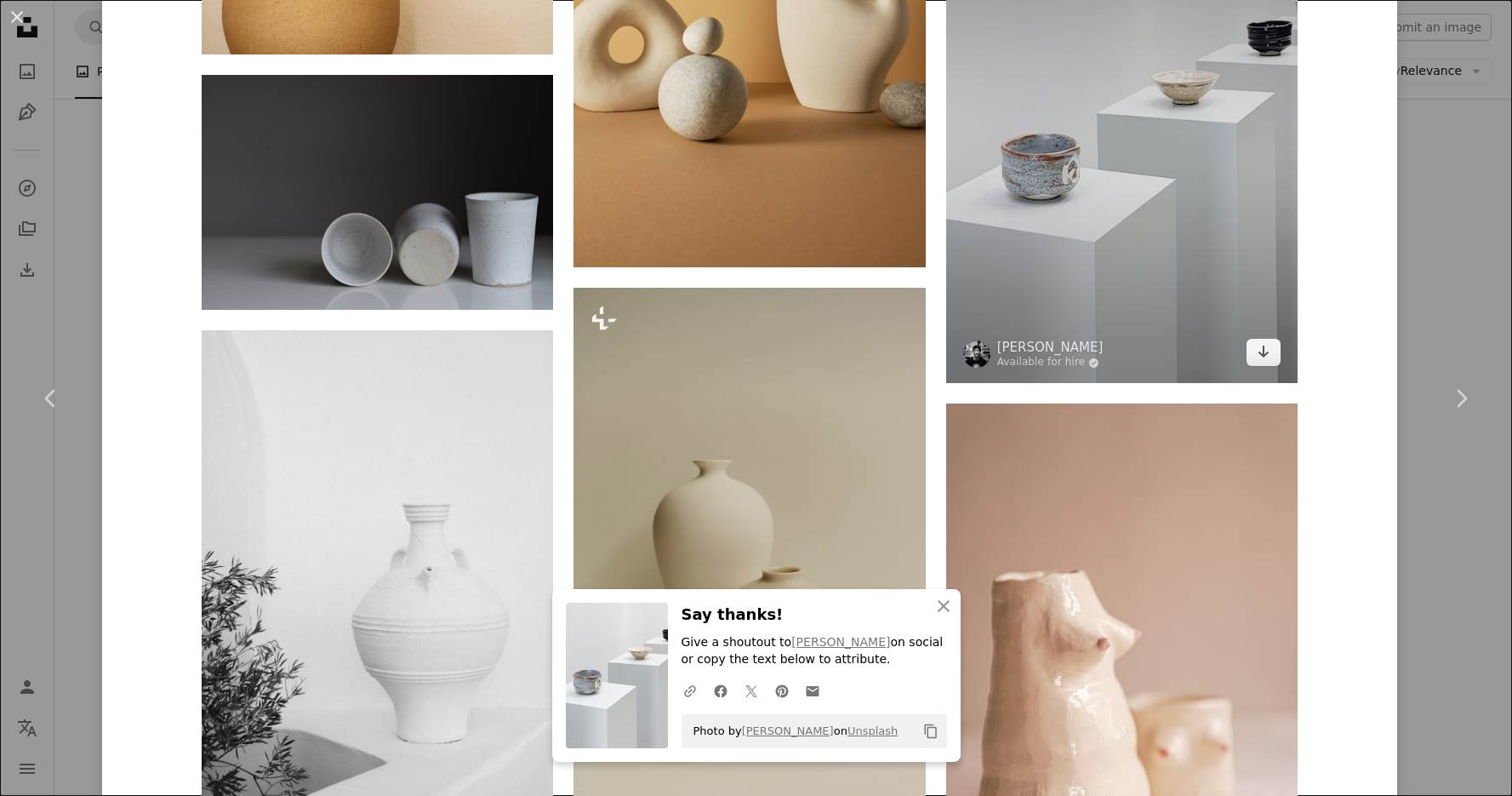
click at [1206, 286] on img at bounding box center [1122, 148] width 351 height 469
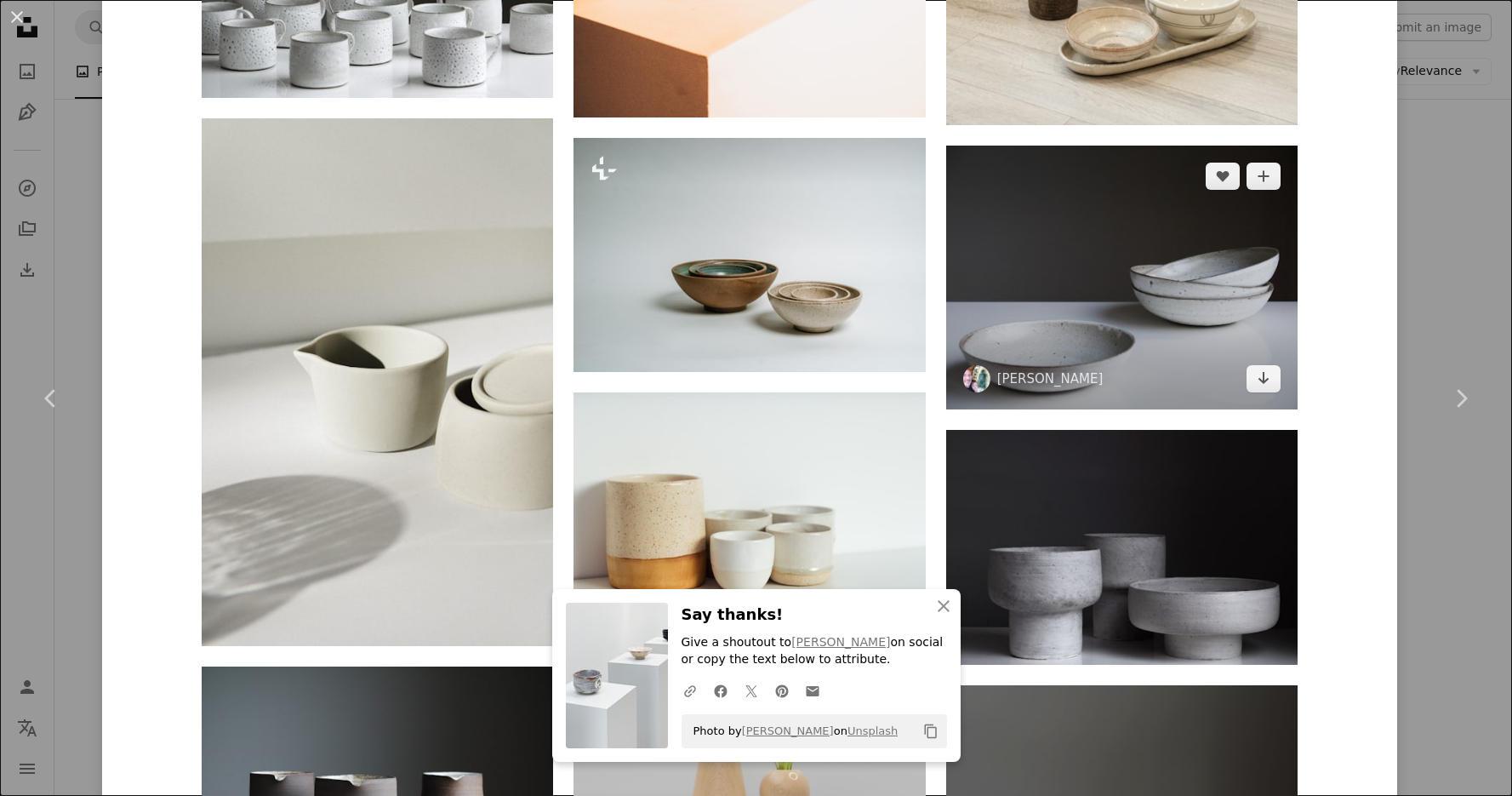
scroll to position [2868, 0]
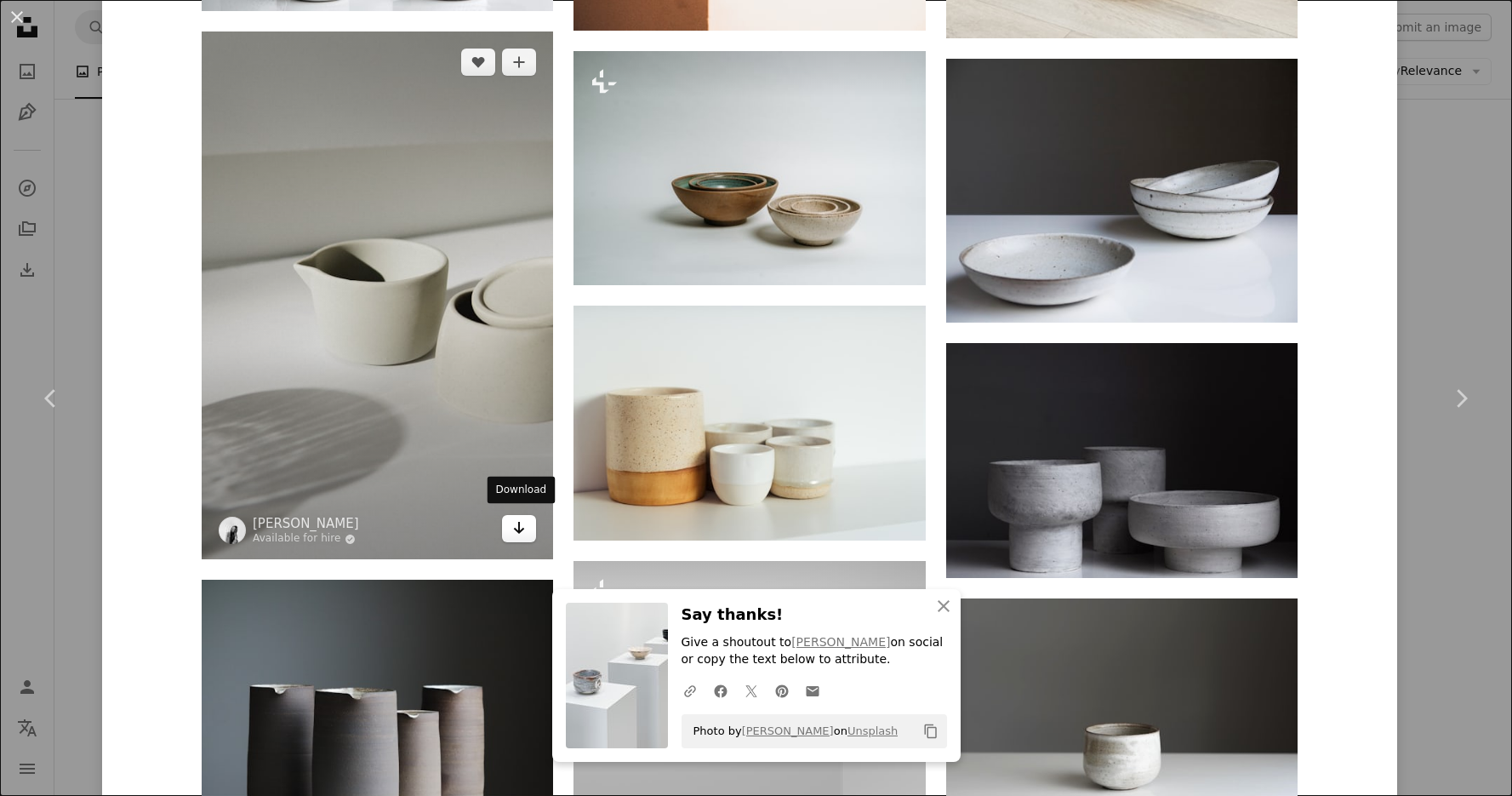
click at [513, 520] on icon "Arrow pointing down" at bounding box center [519, 528] width 14 height 21
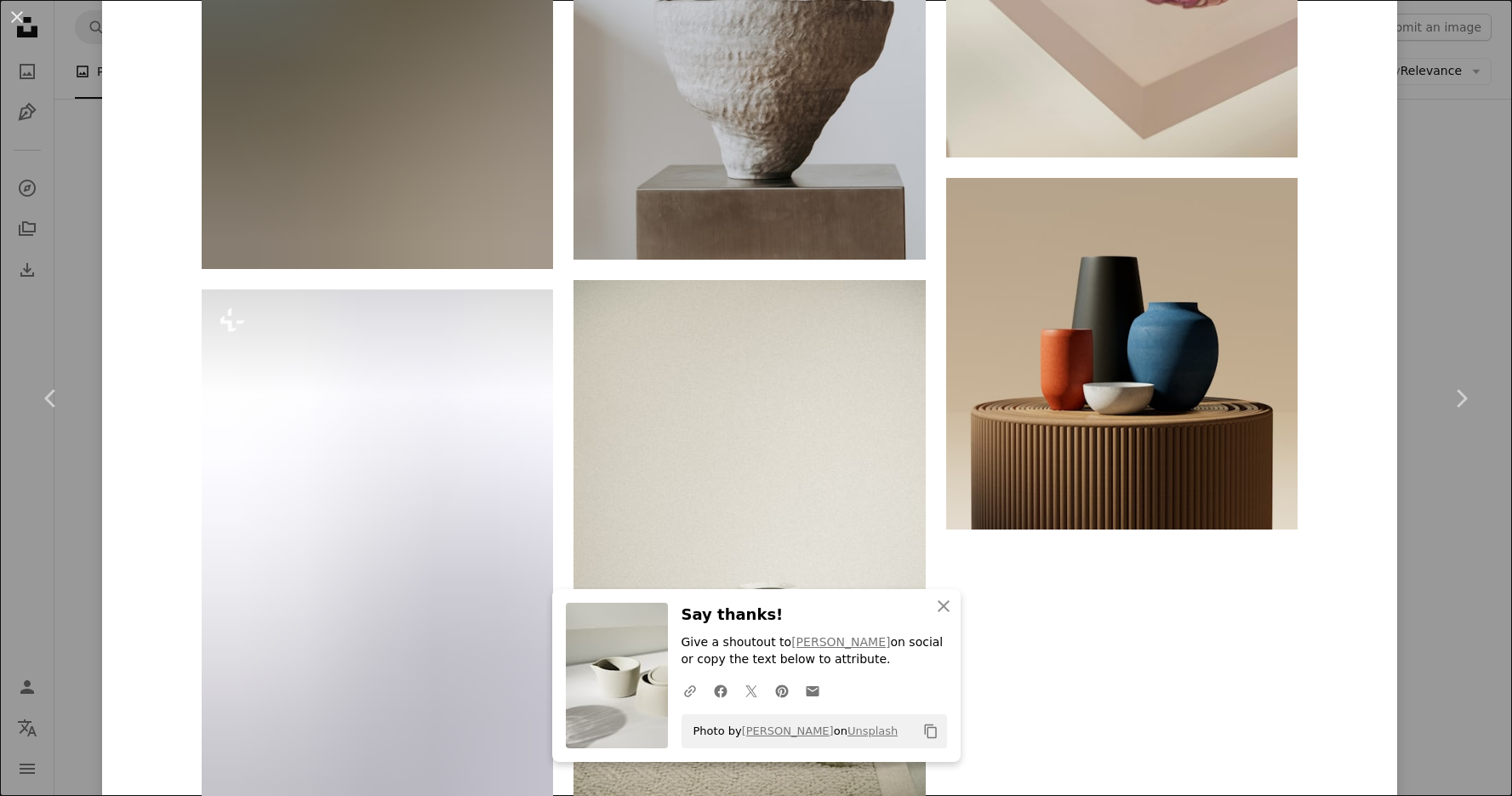
scroll to position [8570, 0]
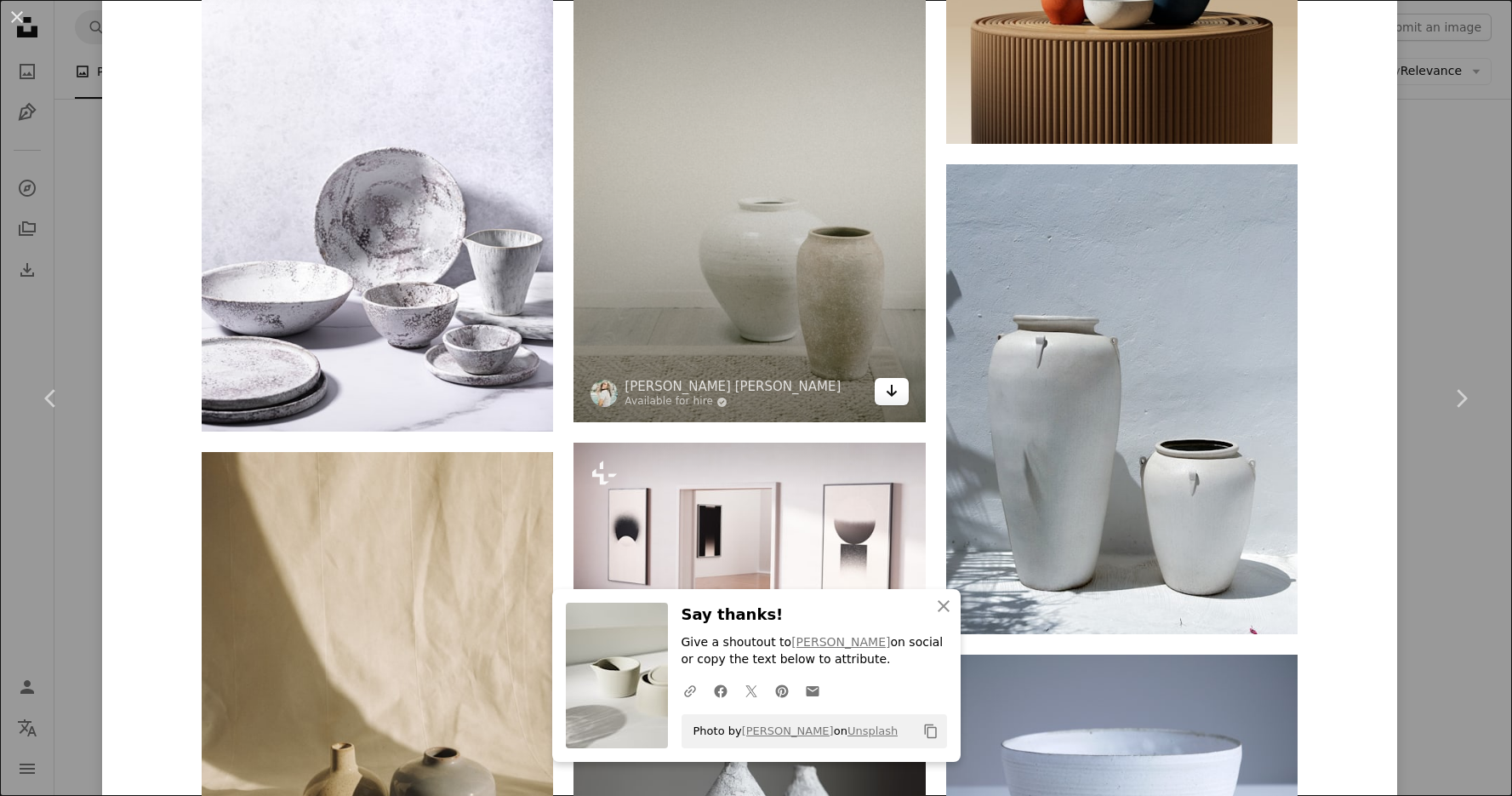
click at [891, 396] on icon "Arrow pointing down" at bounding box center [891, 391] width 14 height 21
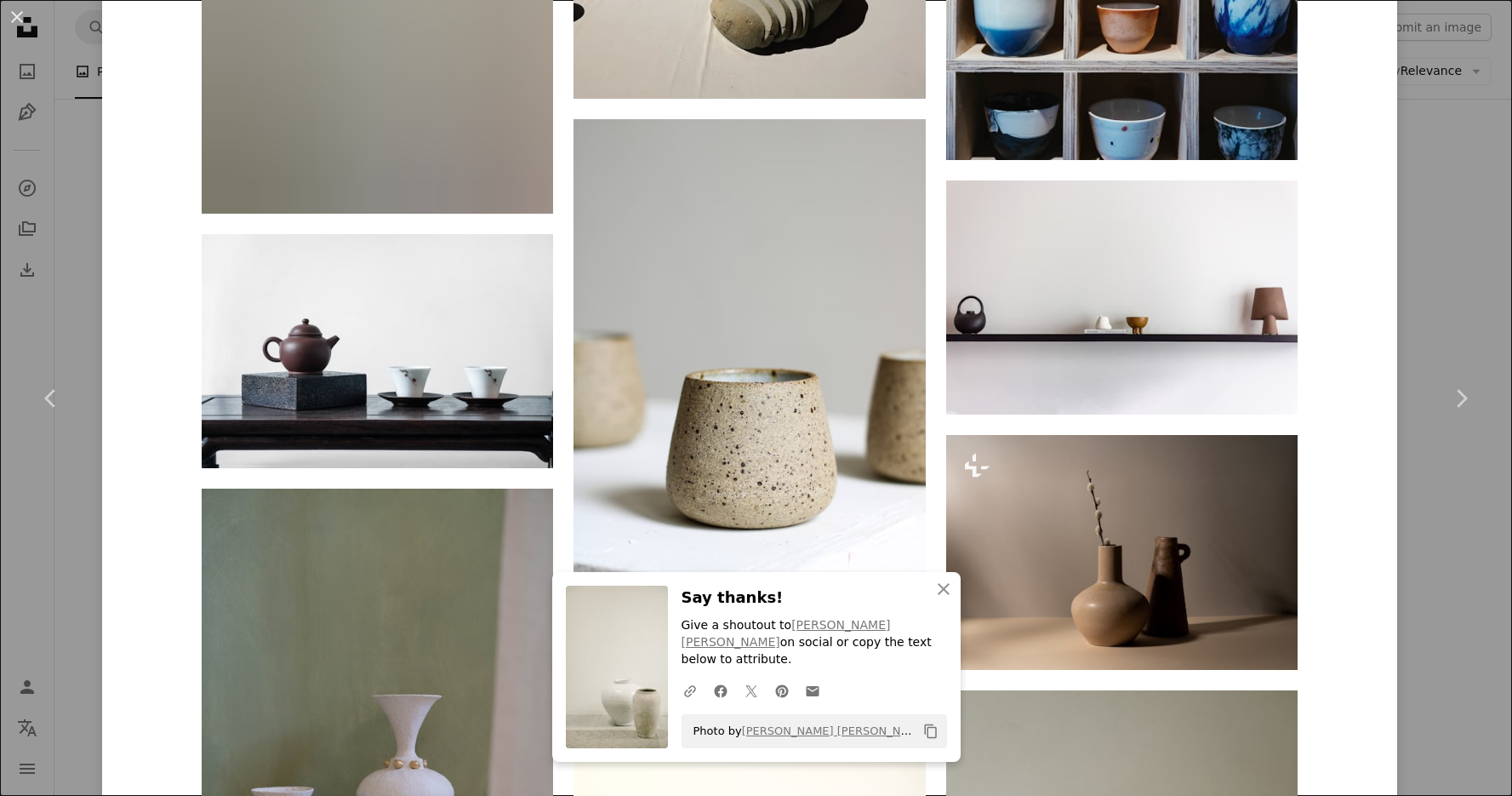
scroll to position [11100, 0]
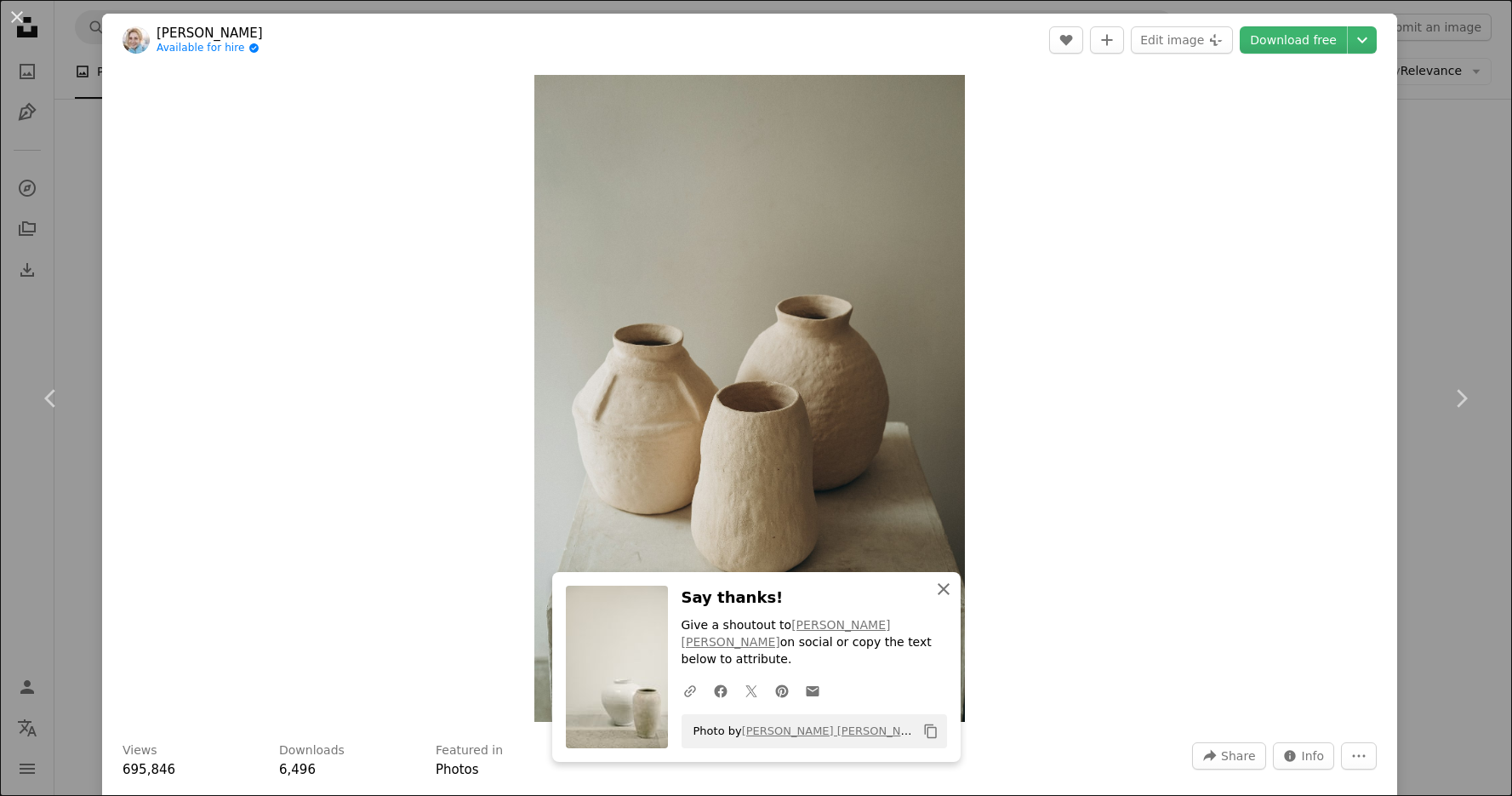
click at [946, 599] on icon "An X shape" at bounding box center [944, 589] width 21 height 21
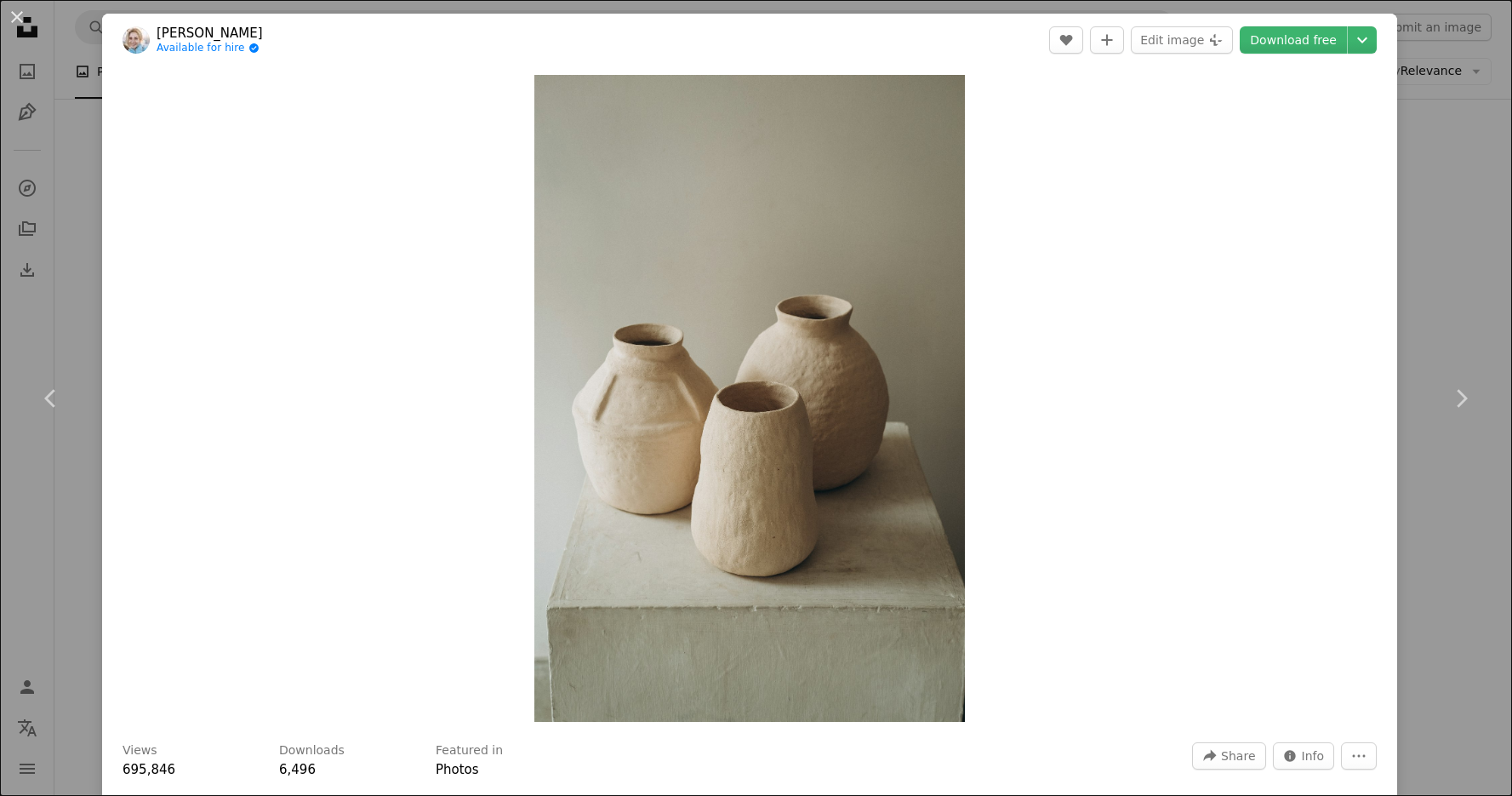
click at [1358, 282] on div "Zoom in" at bounding box center [750, 398] width 1296 height 664
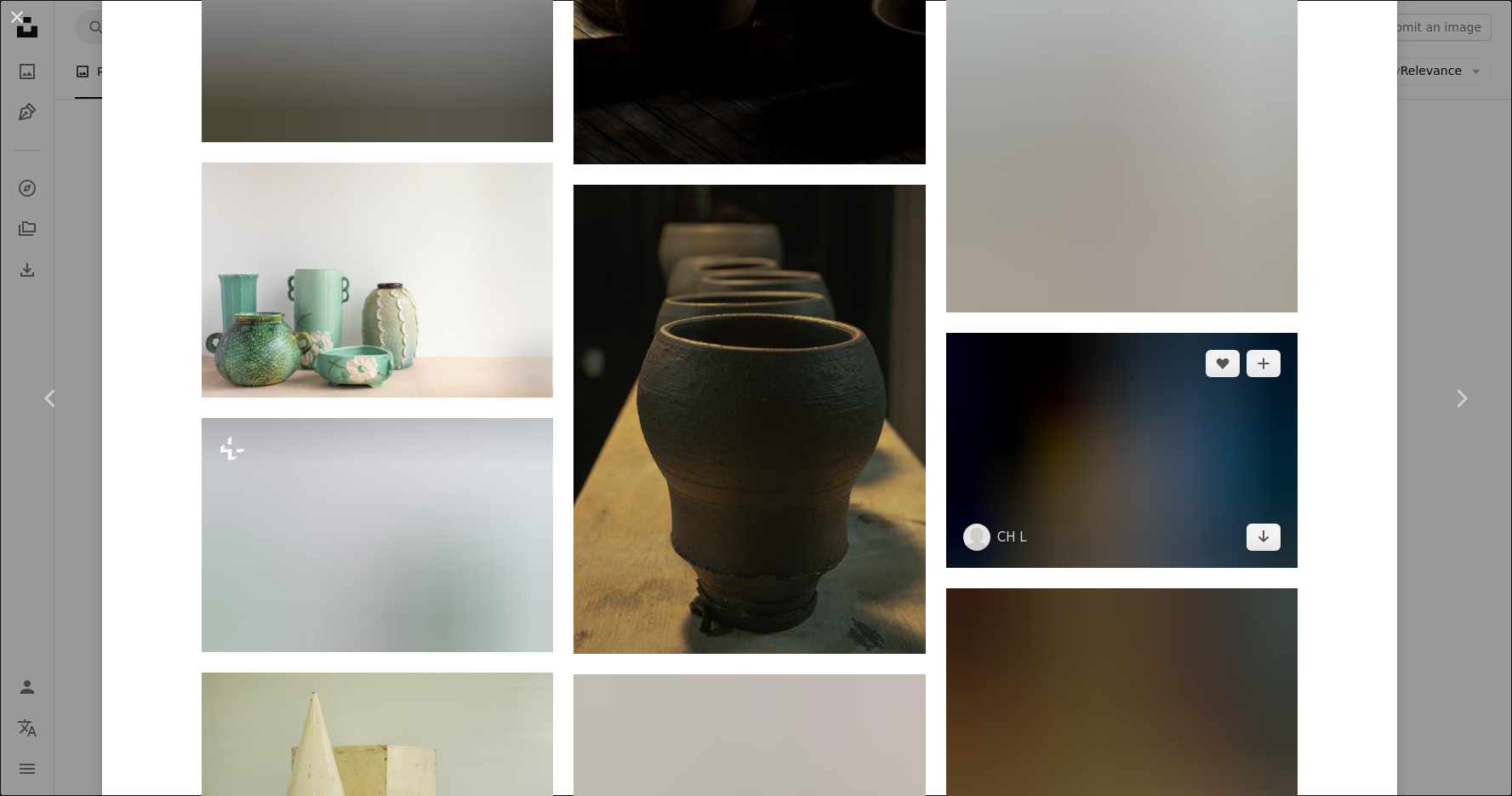
scroll to position [32211, 0]
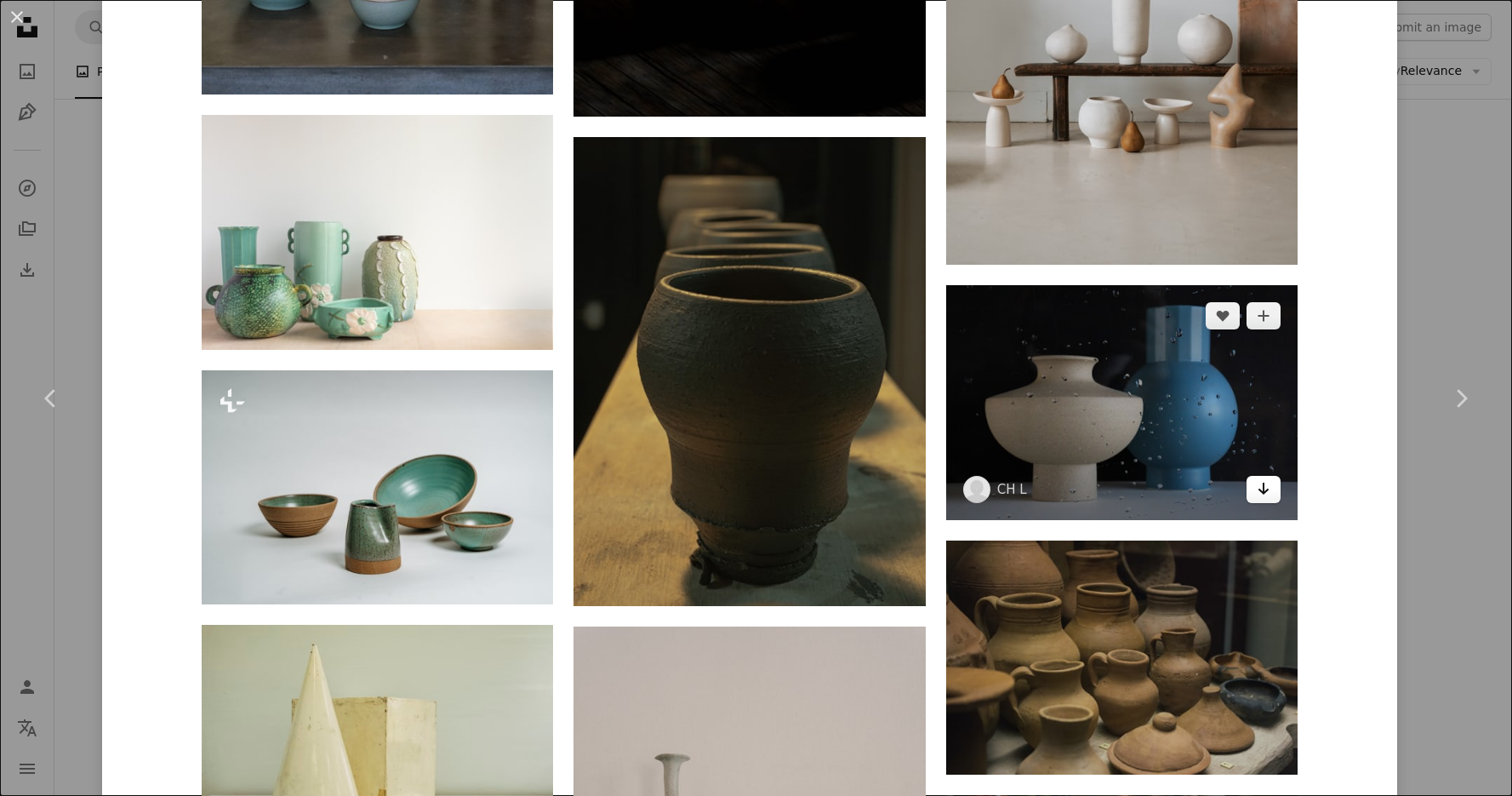
click at [1260, 490] on icon "Arrow pointing down" at bounding box center [1264, 489] width 14 height 21
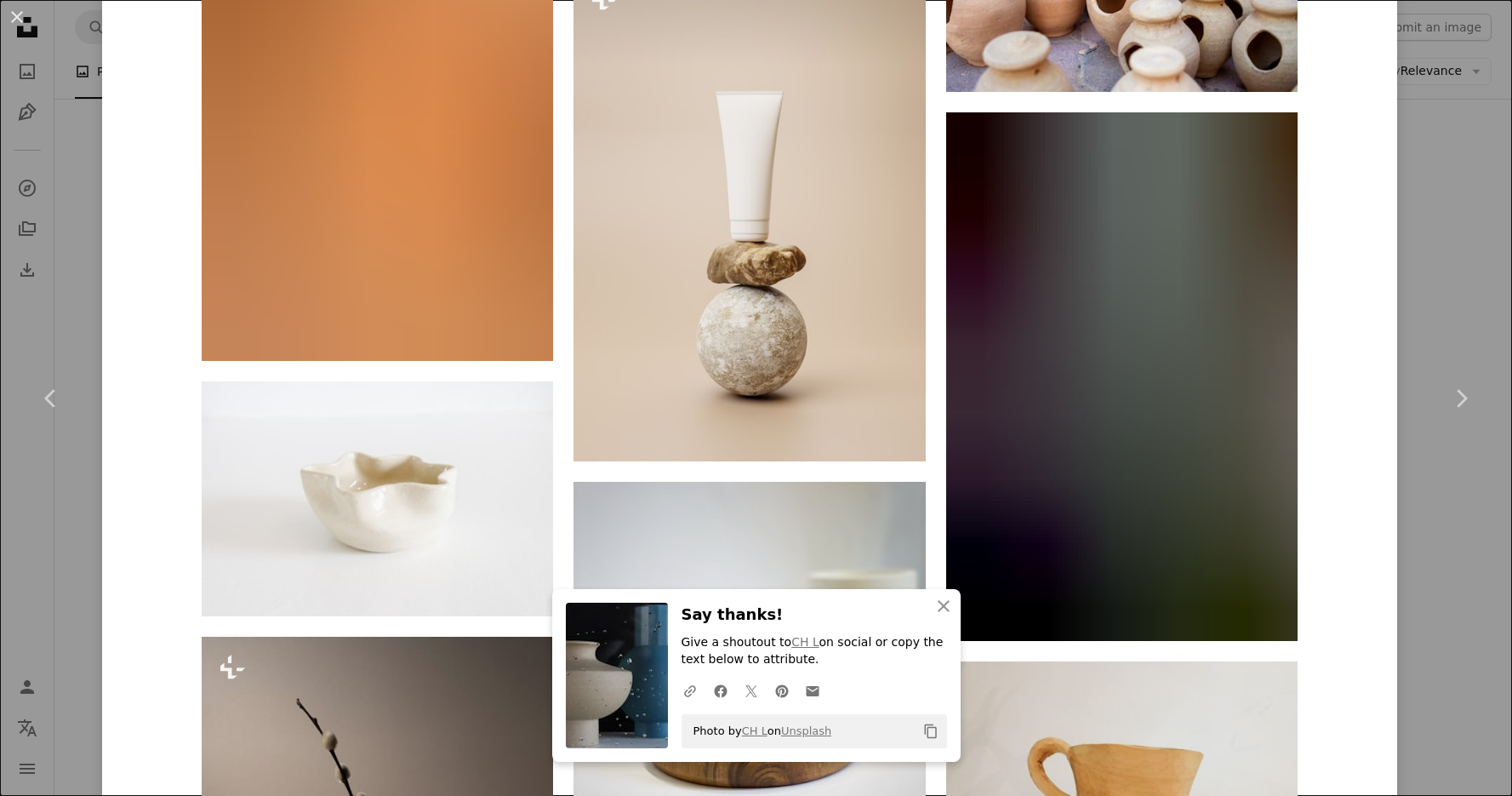
scroll to position [39640, 0]
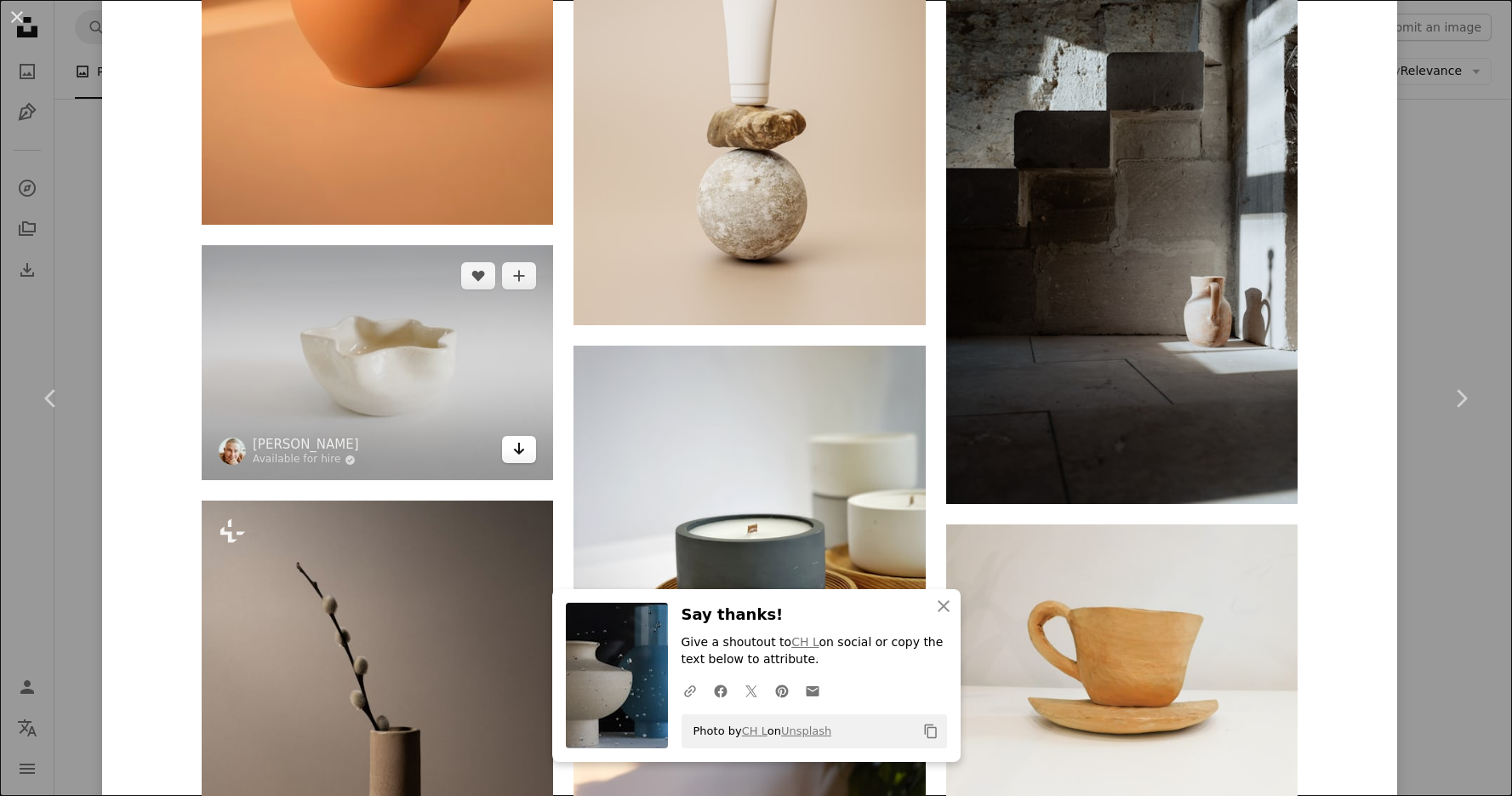
click at [526, 445] on icon "Arrow pointing down" at bounding box center [519, 449] width 14 height 21
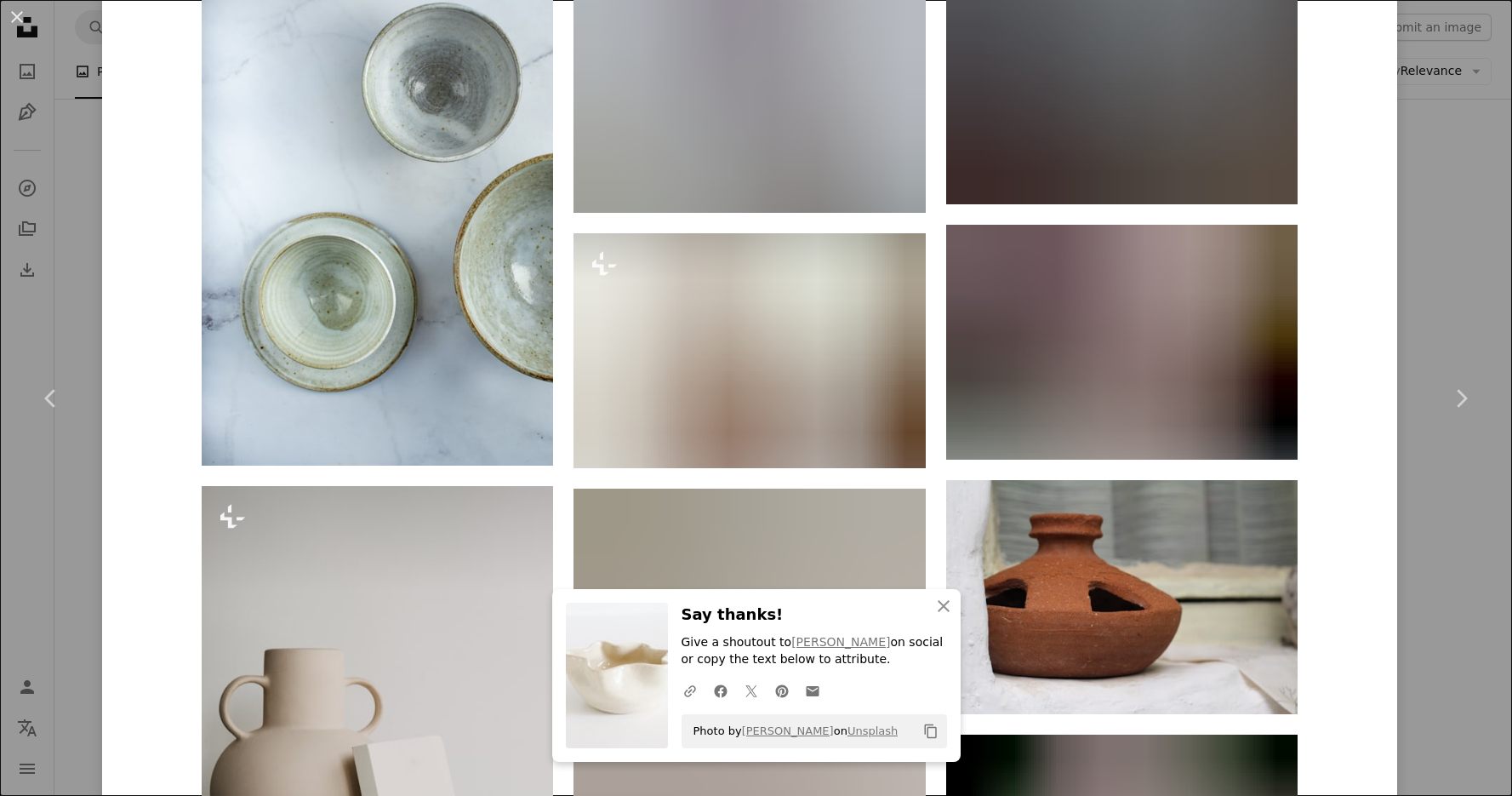
scroll to position [41937, 0]
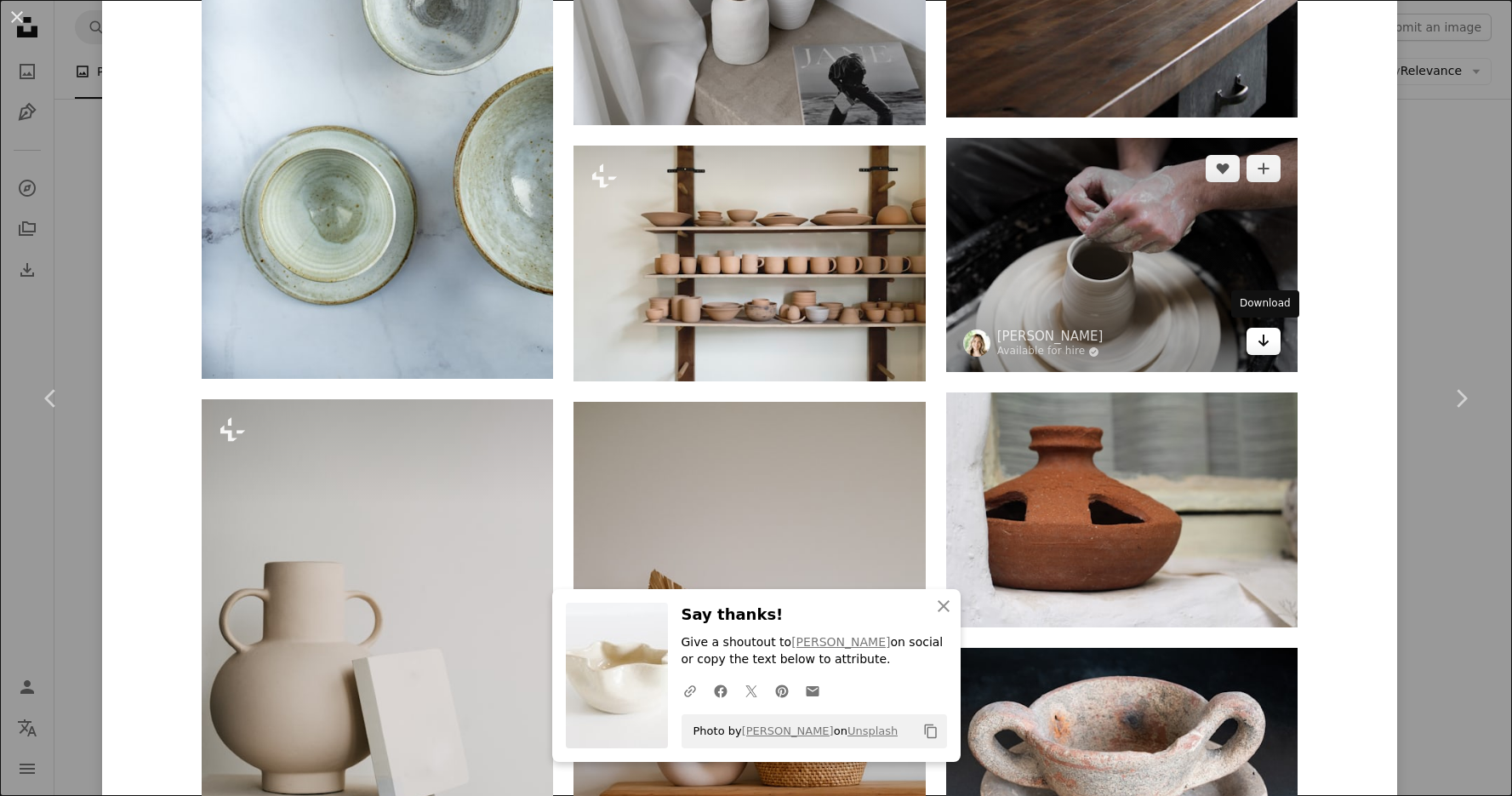
click at [1257, 331] on icon "Arrow pointing down" at bounding box center [1264, 341] width 14 height 21
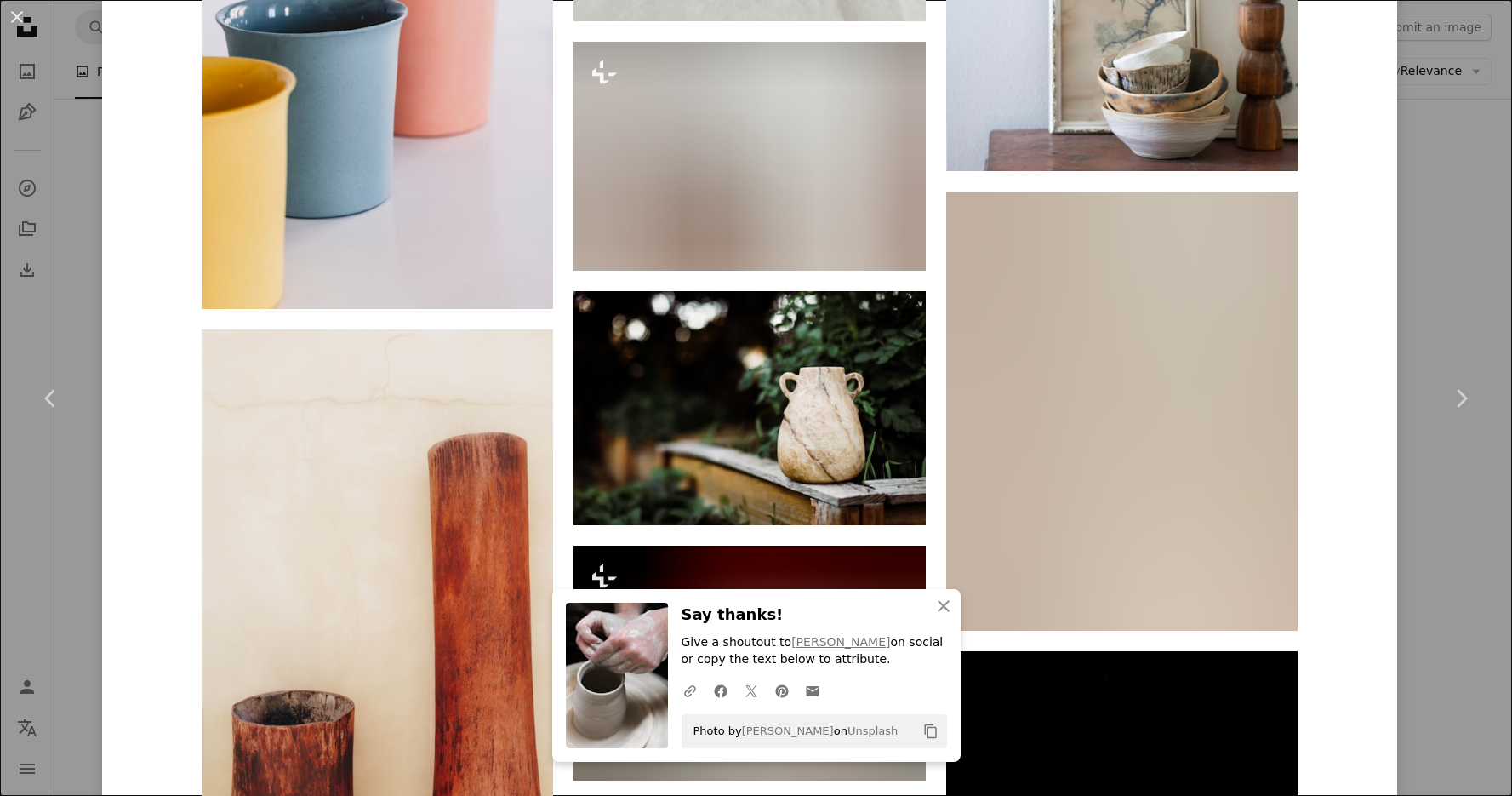
scroll to position [46618, 0]
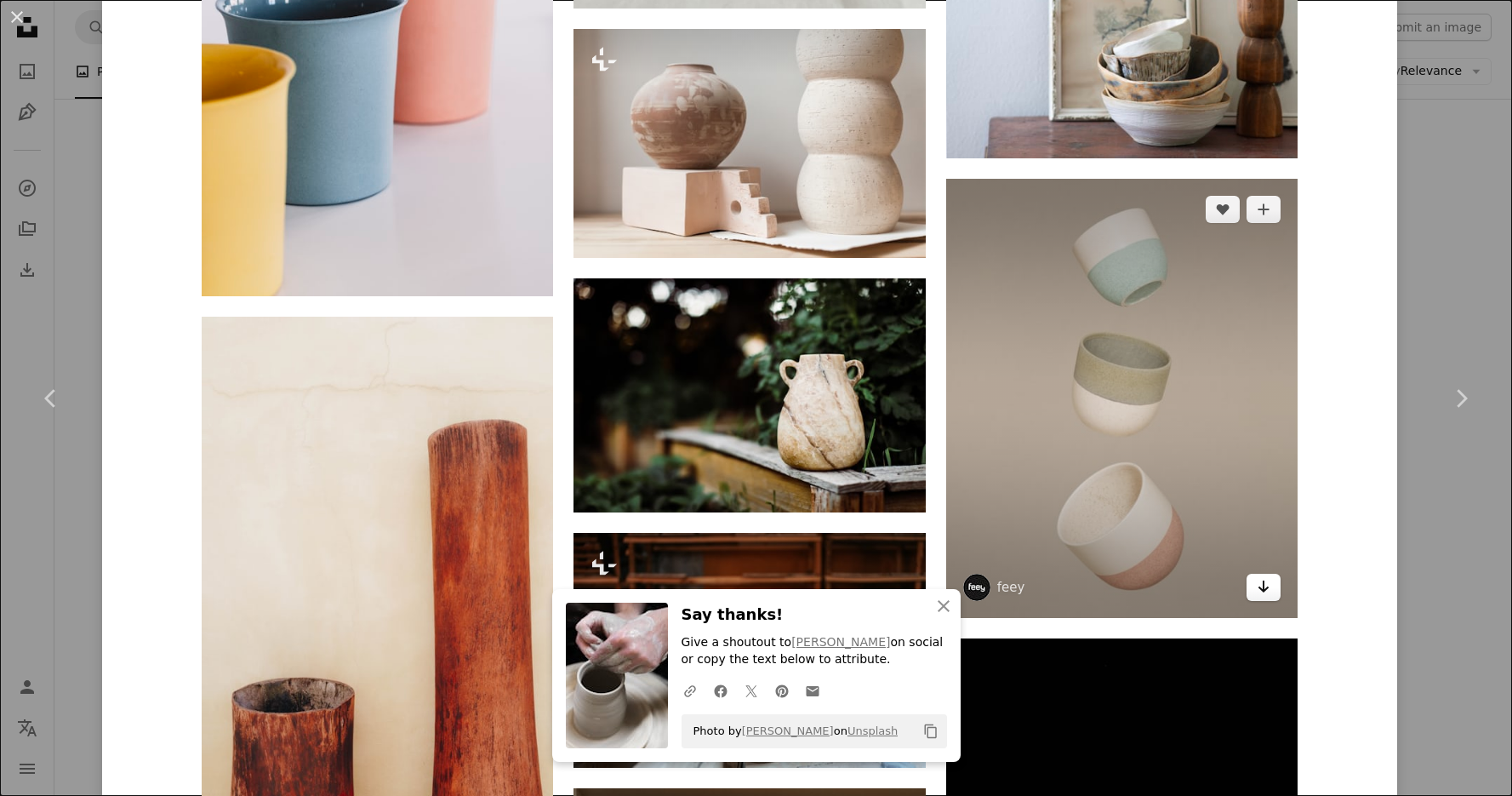
click at [1254, 587] on link "Arrow pointing down" at bounding box center [1264, 587] width 34 height 27
click at [1261, 585] on icon "Download" at bounding box center [1265, 586] width 11 height 12
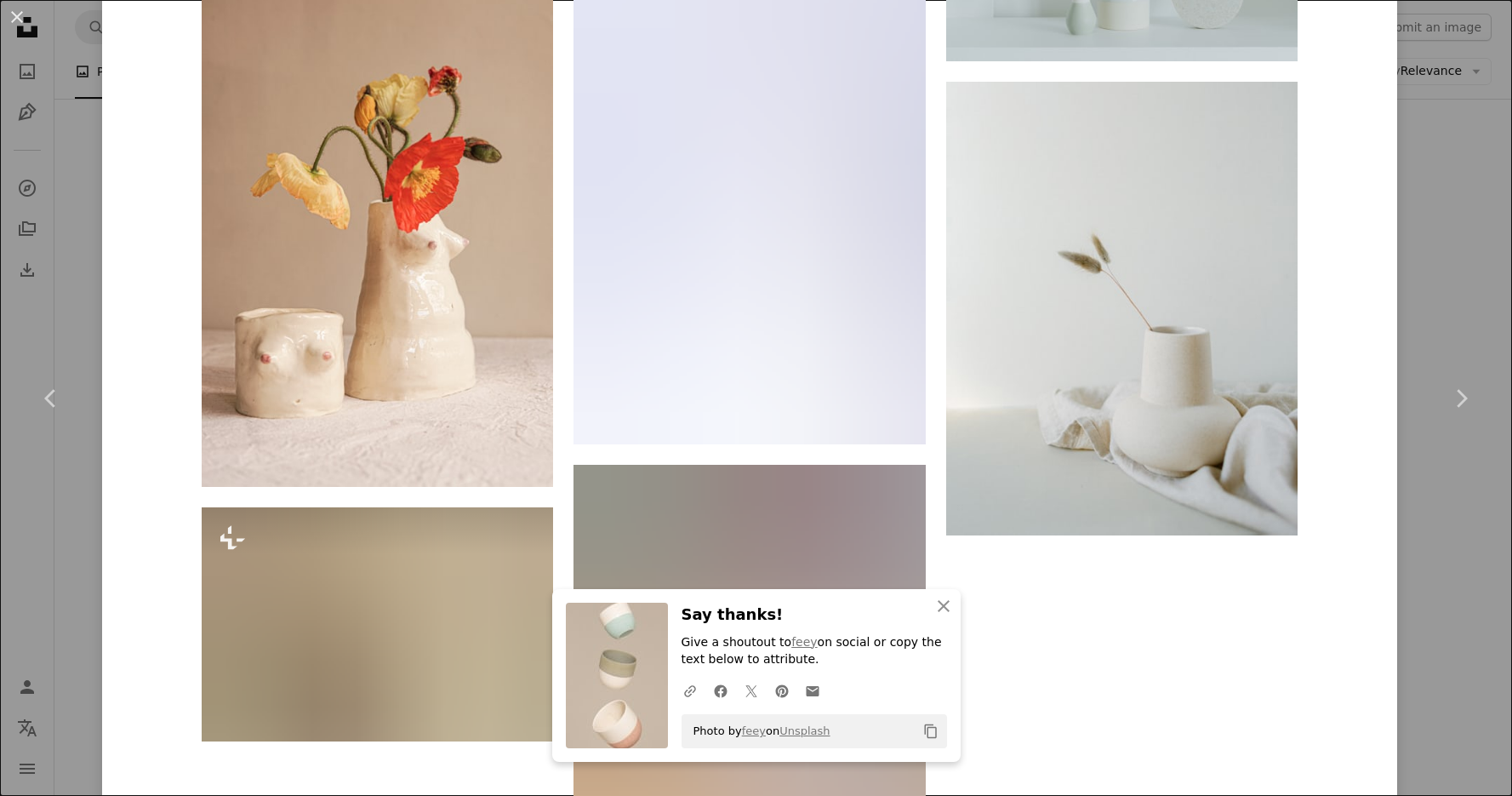
scroll to position [50509, 0]
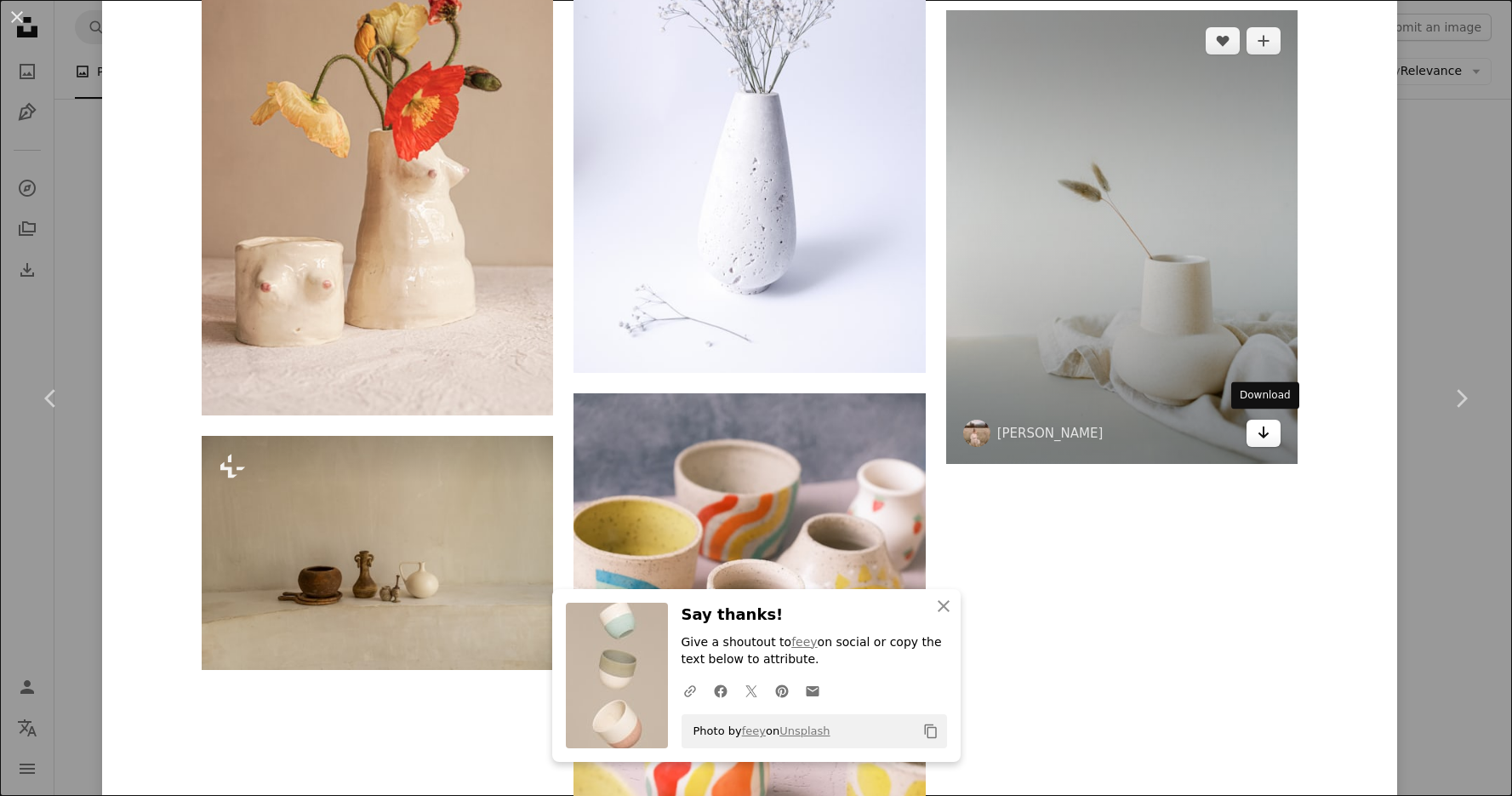
click at [1268, 433] on icon "Arrow pointing down" at bounding box center [1264, 433] width 14 height 21
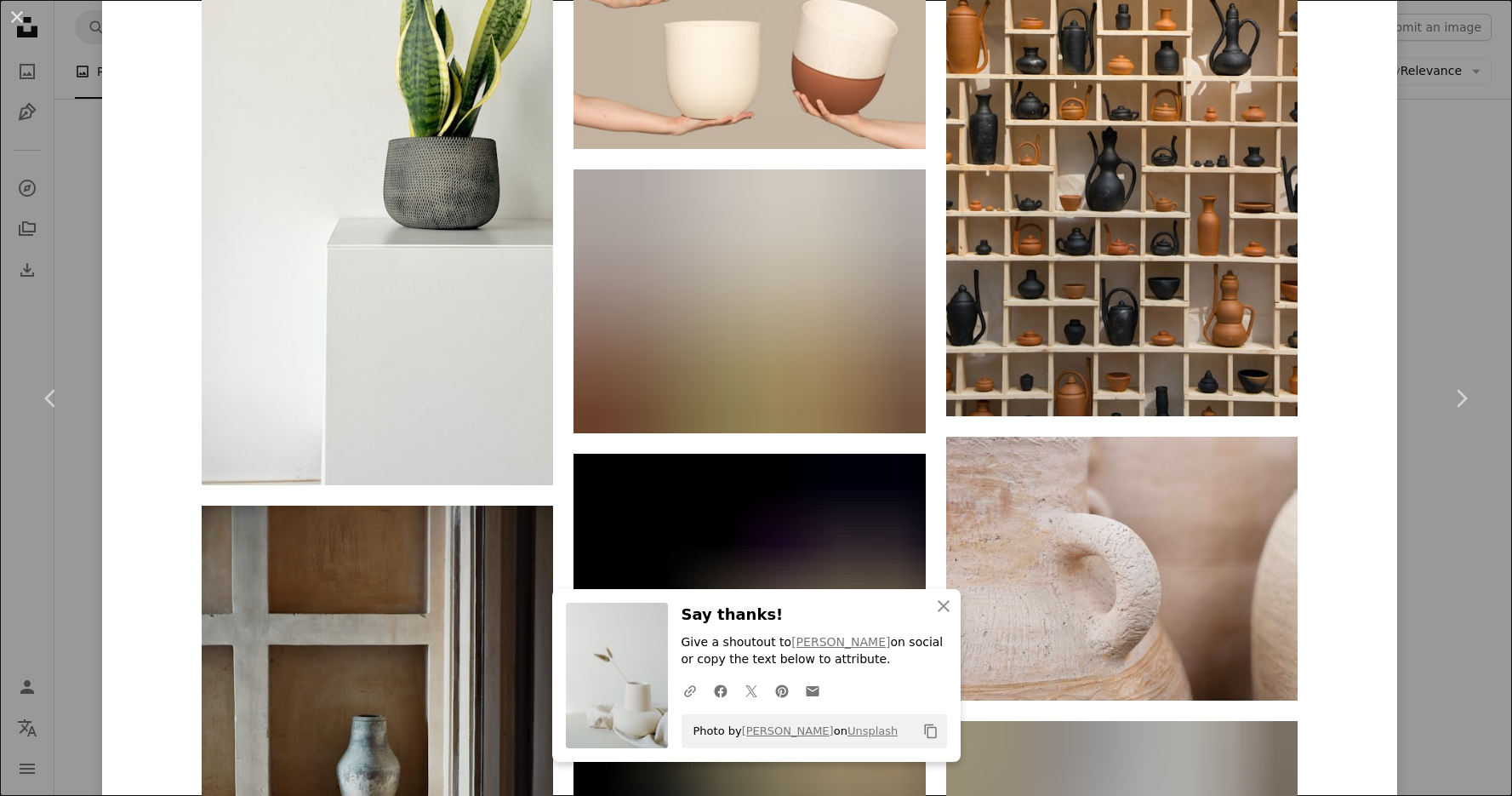
scroll to position [52298, 0]
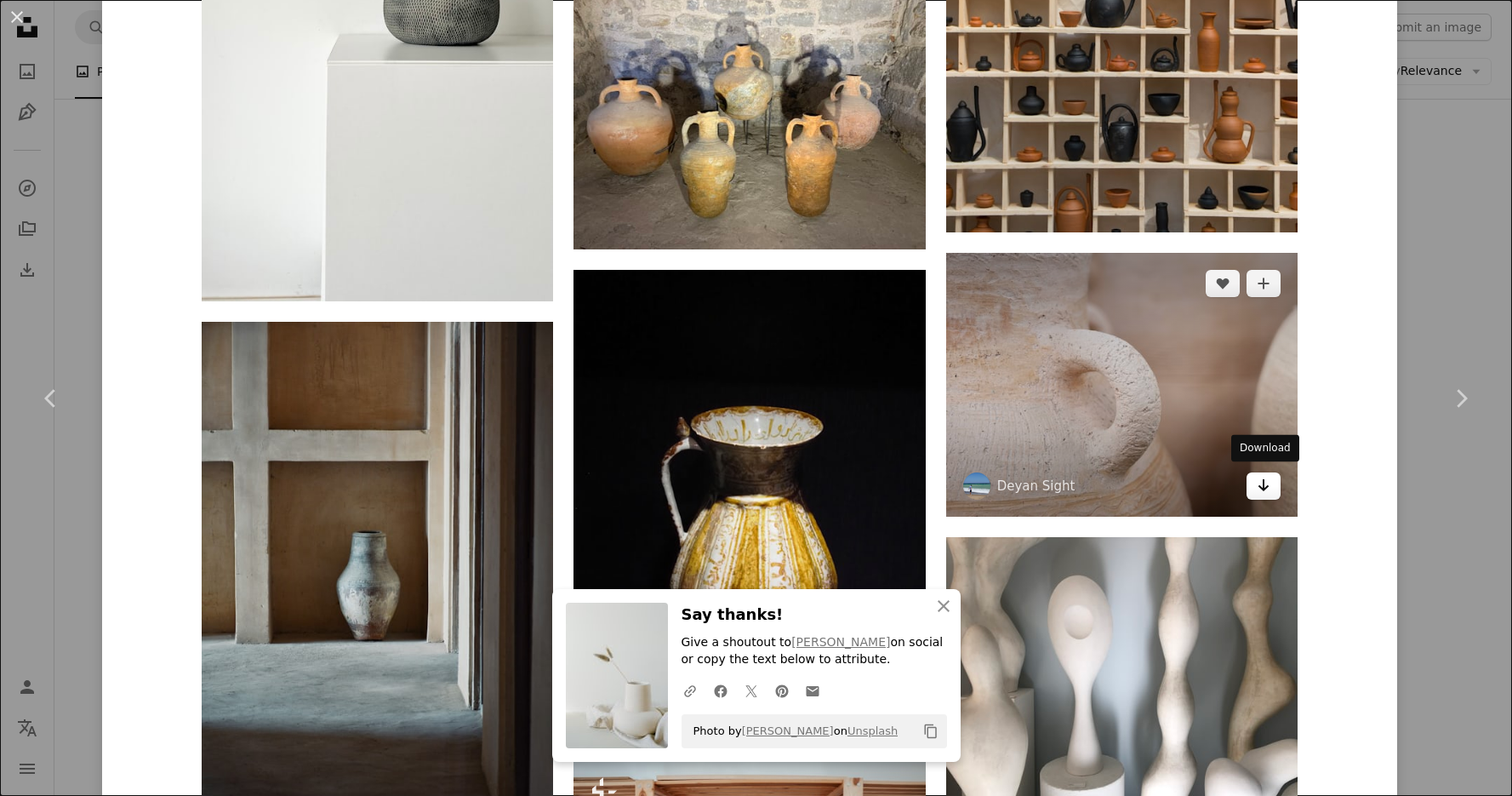
click at [1258, 483] on icon "Arrow pointing down" at bounding box center [1264, 485] width 14 height 21
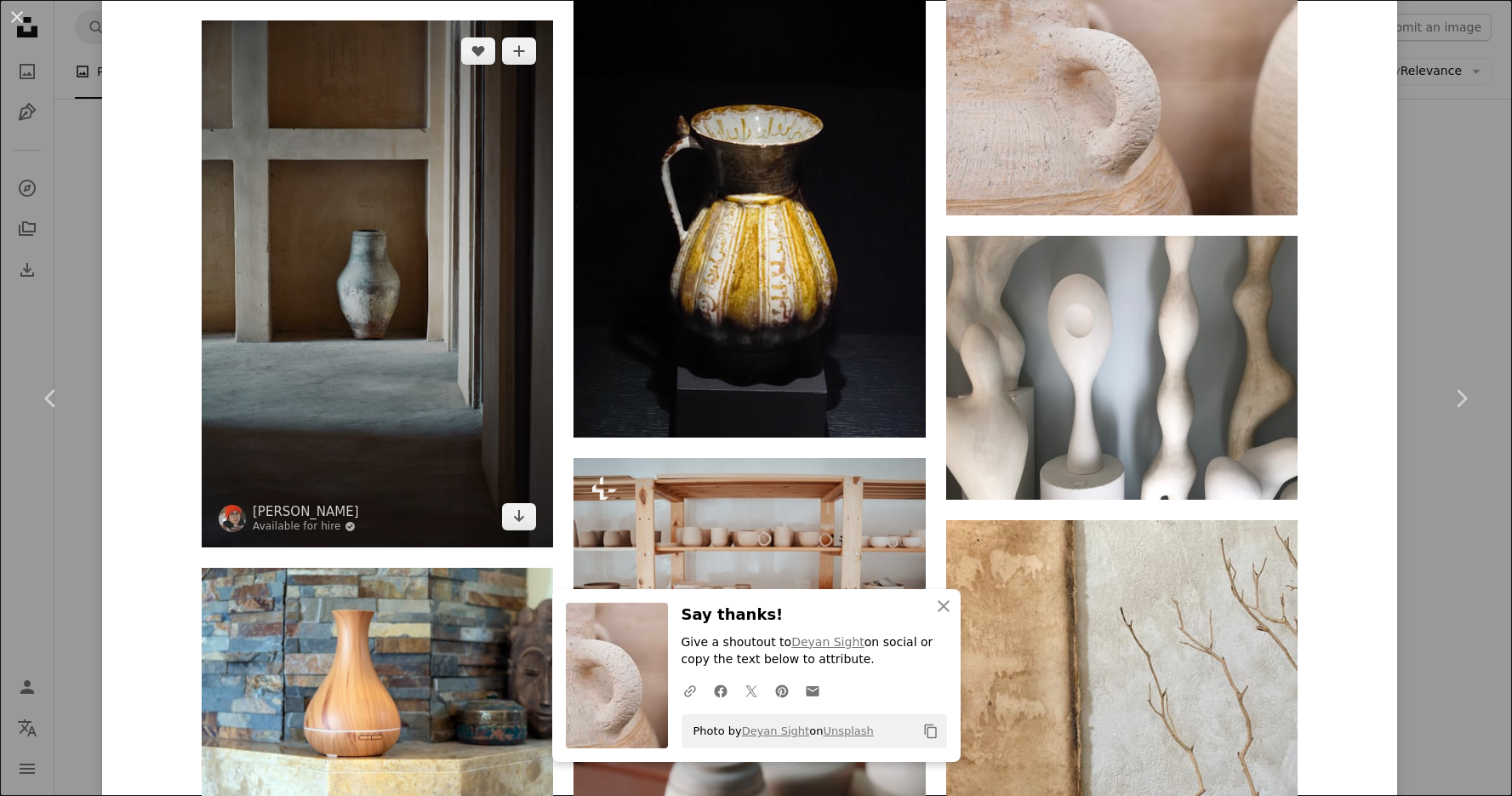
scroll to position [52596, 0]
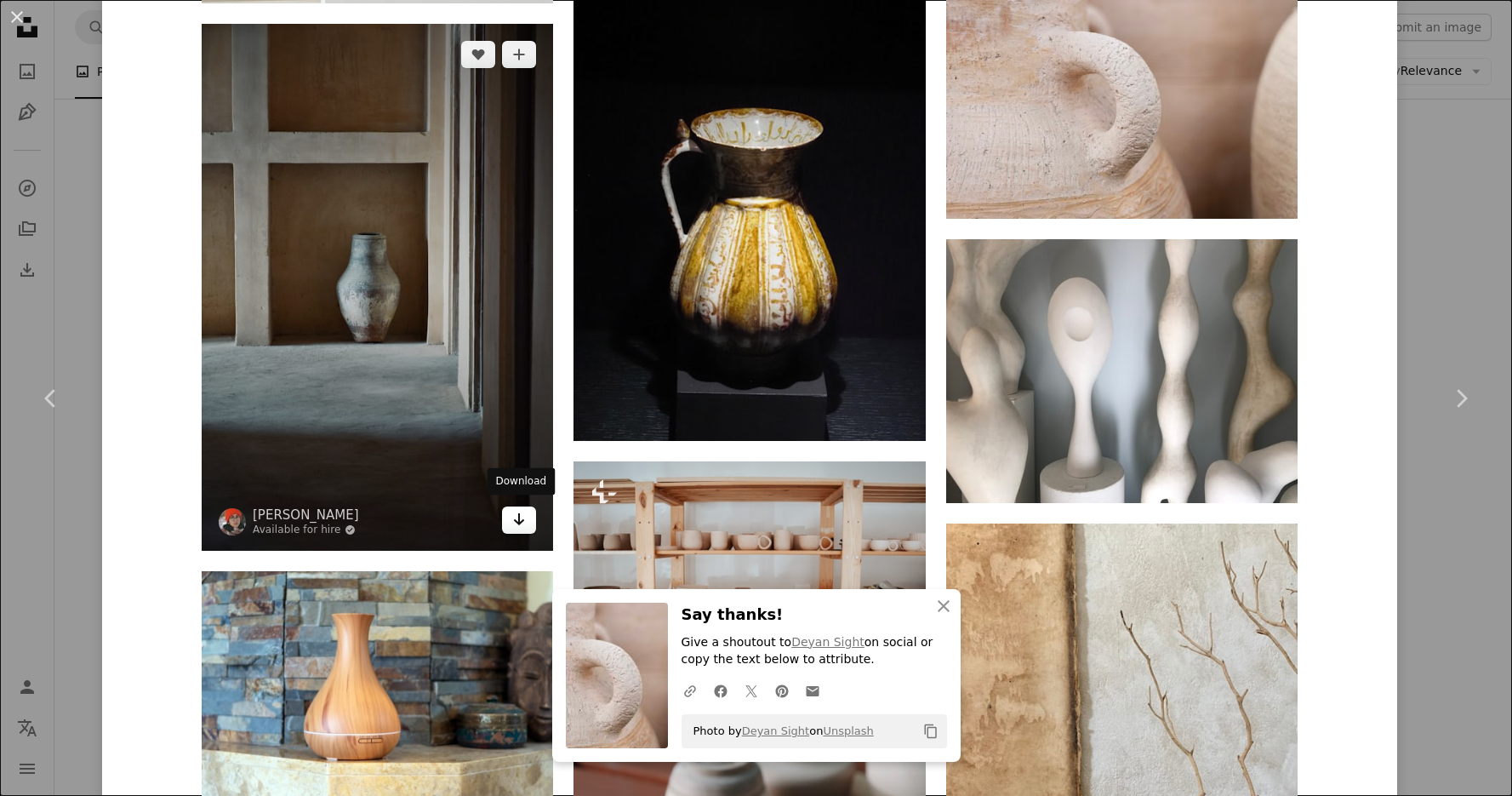
click at [524, 511] on icon "Arrow pointing down" at bounding box center [519, 520] width 14 height 21
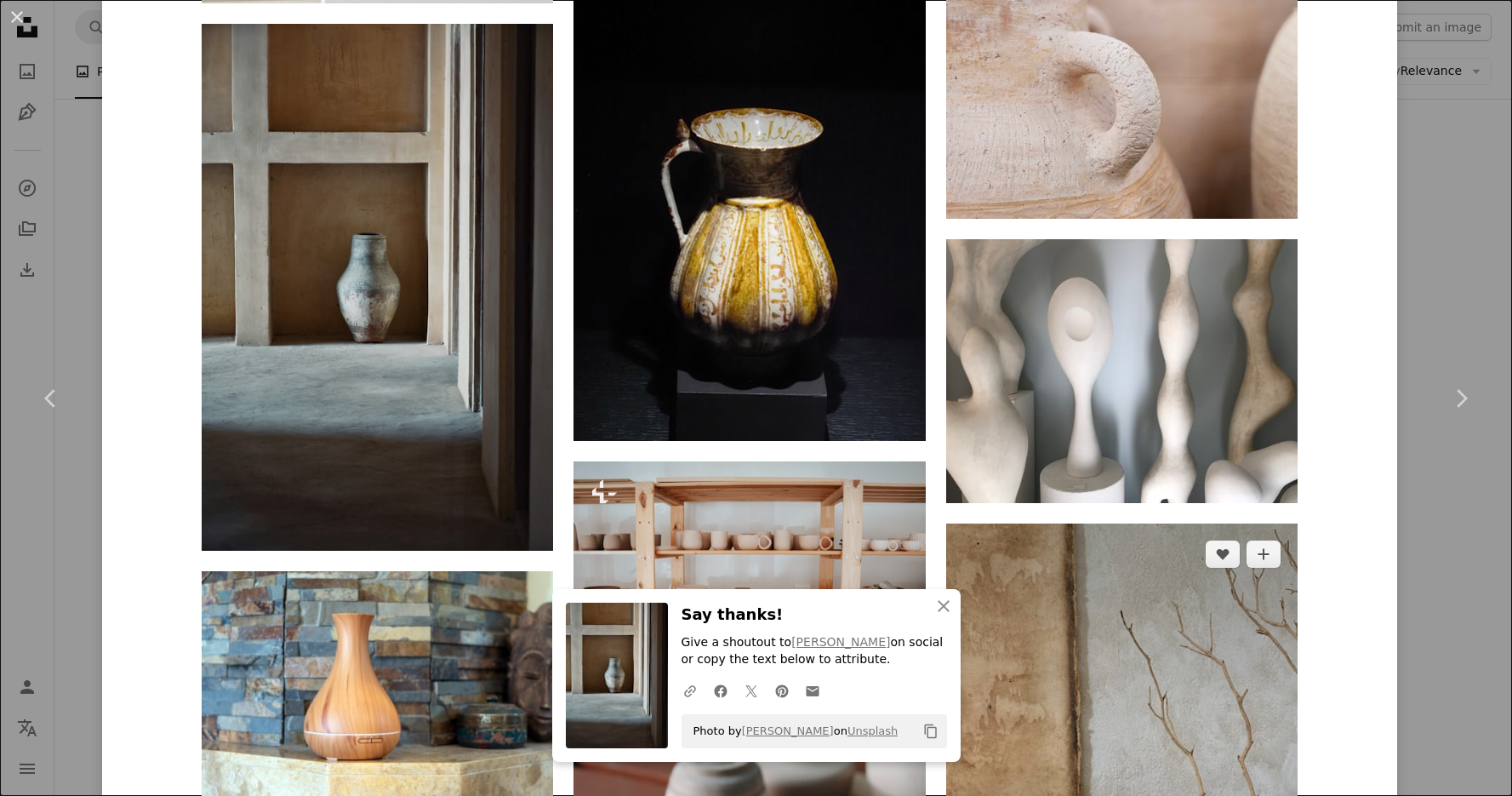
scroll to position [52992, 0]
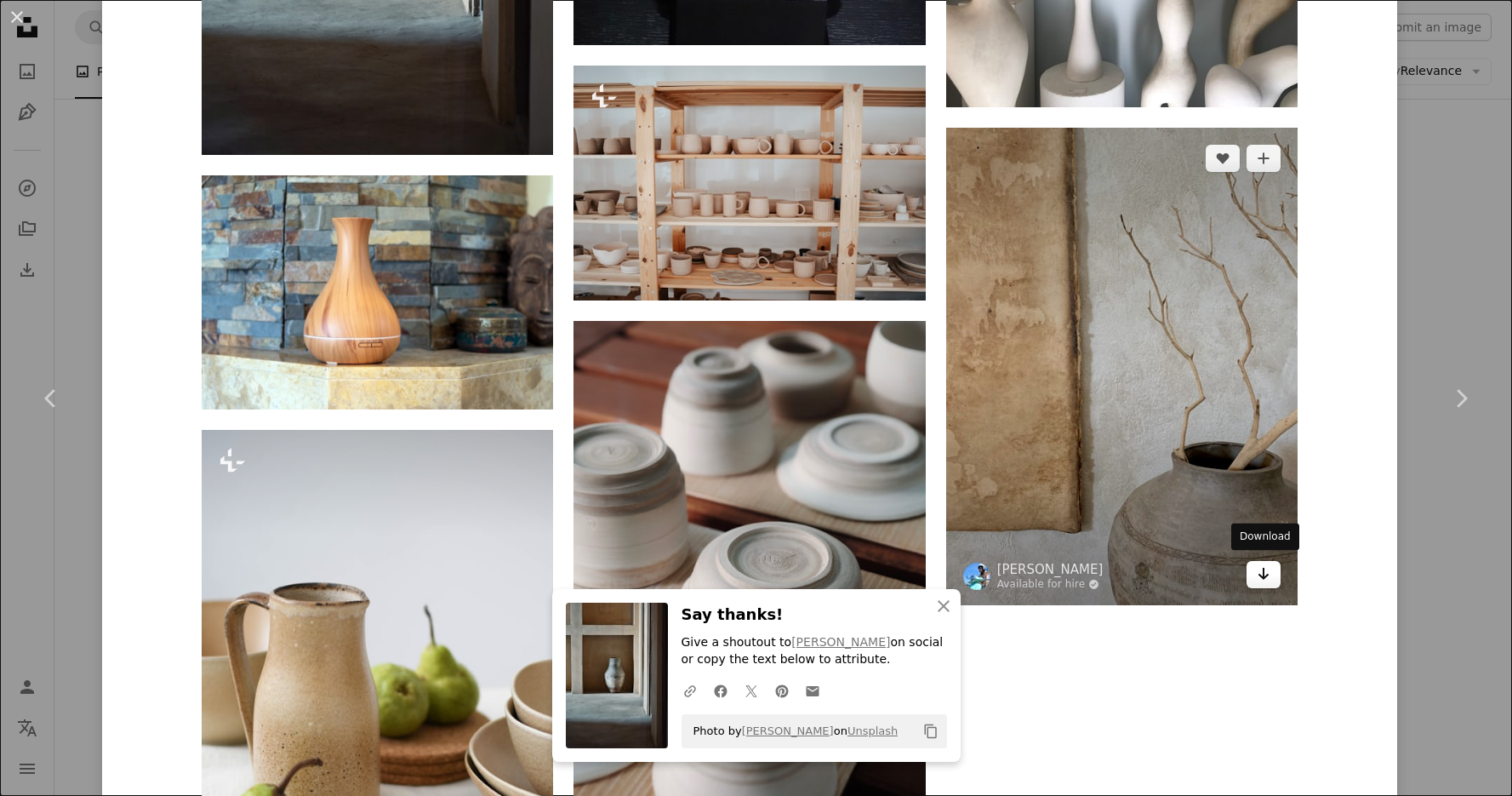
click at [1259, 568] on icon "Arrow pointing down" at bounding box center [1264, 574] width 14 height 21
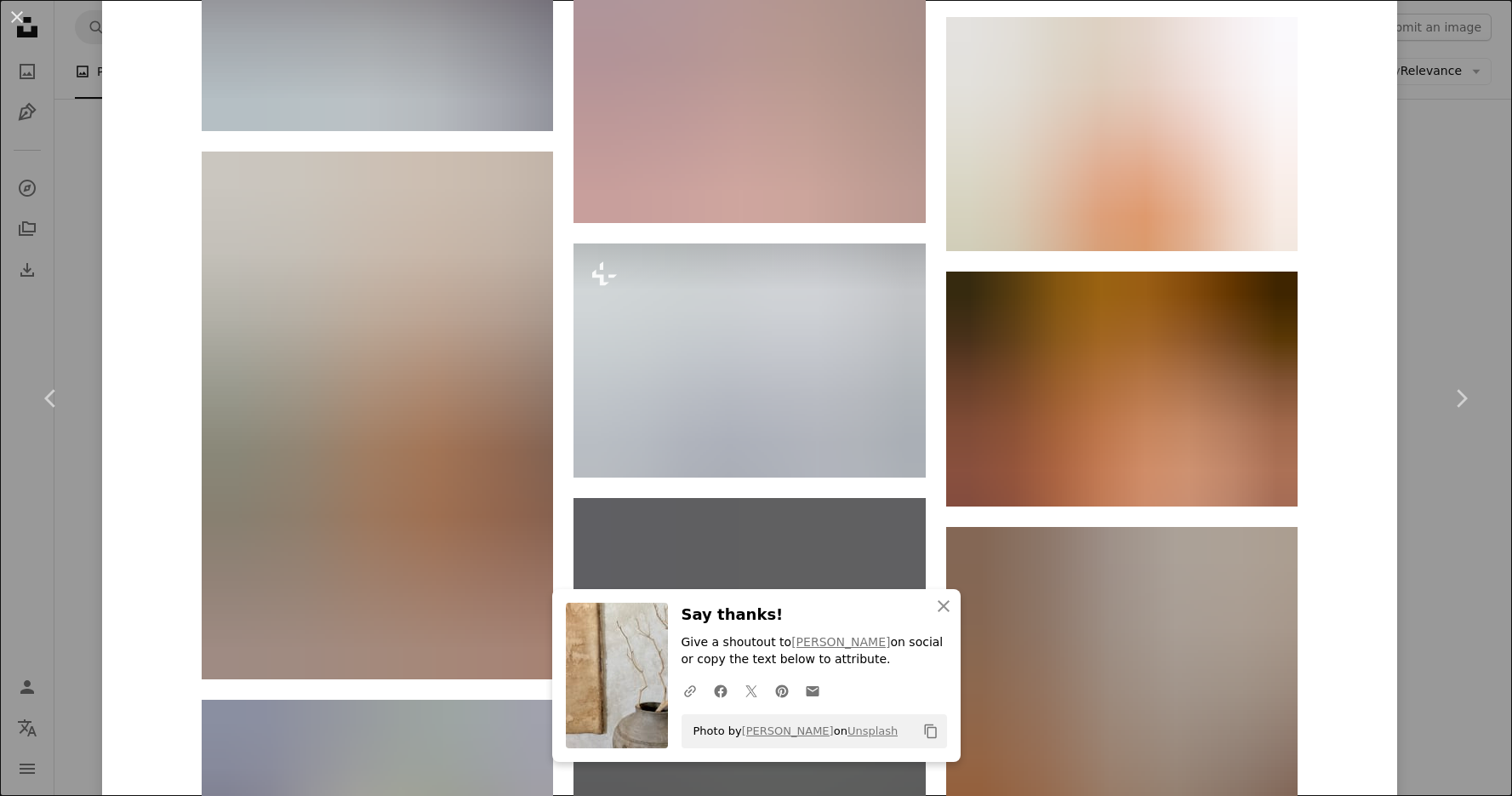
scroll to position [55428, 0]
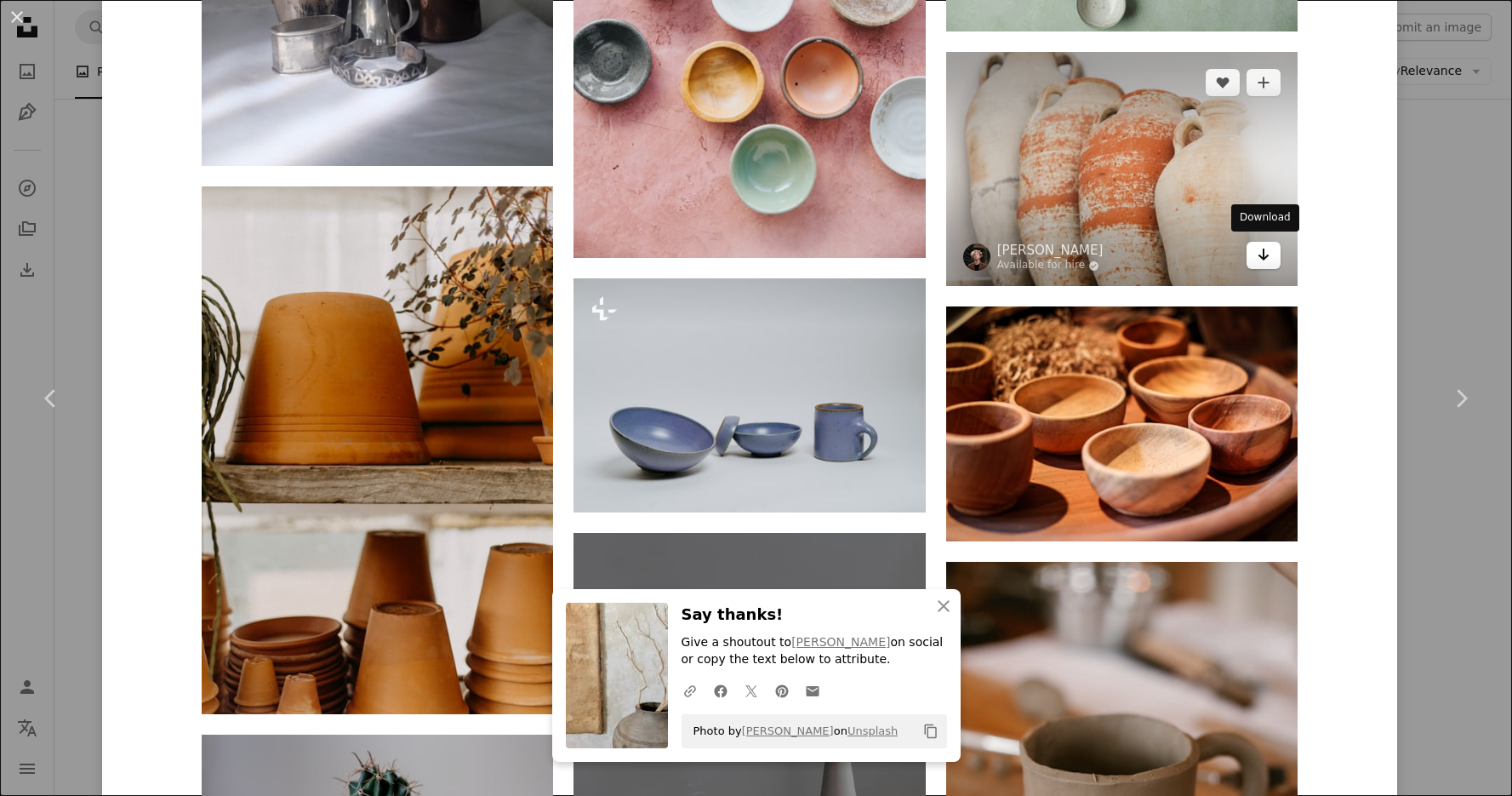
click at [1269, 259] on icon "Arrow pointing down" at bounding box center [1264, 255] width 14 height 21
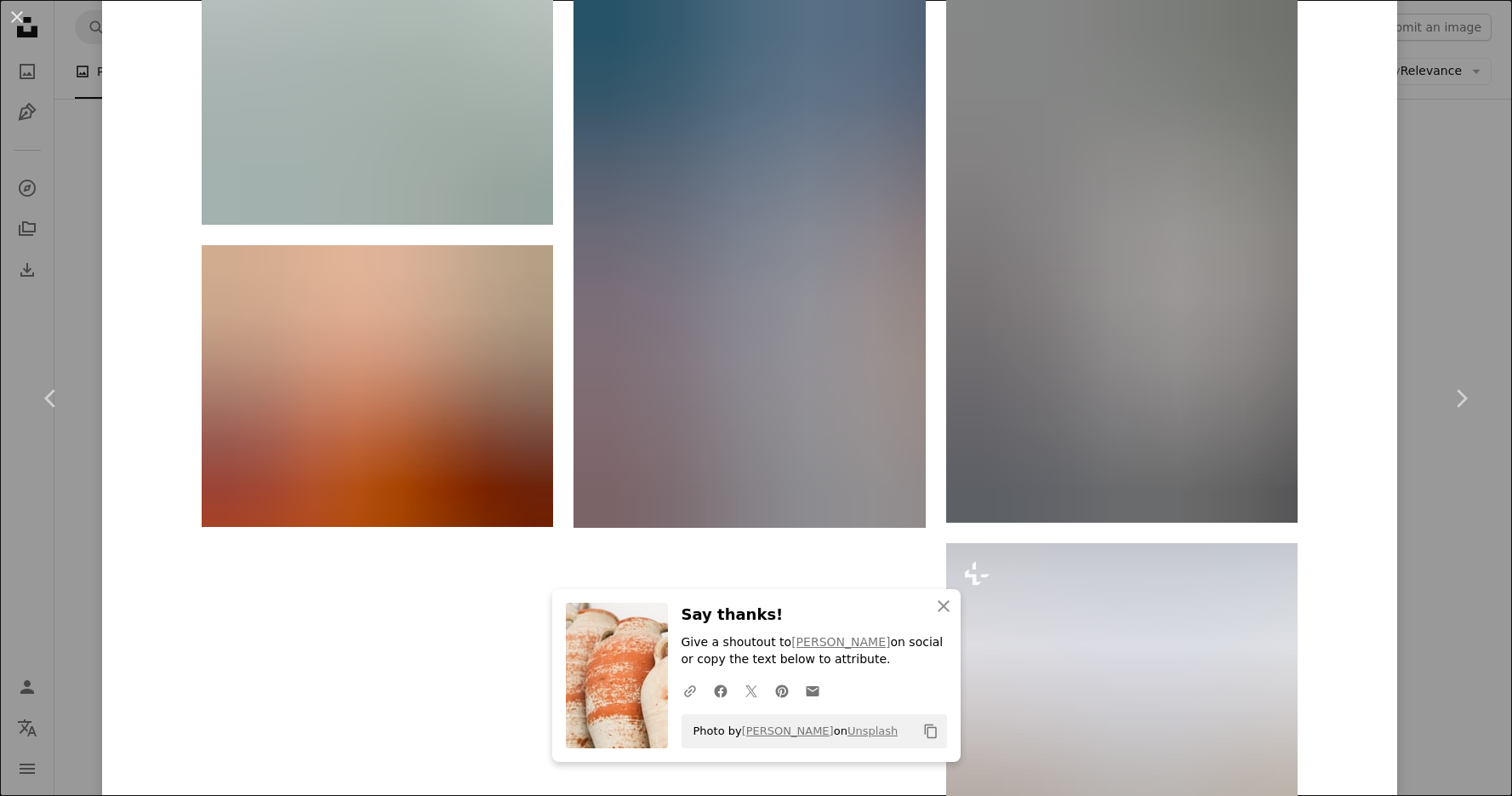
scroll to position [62339, 0]
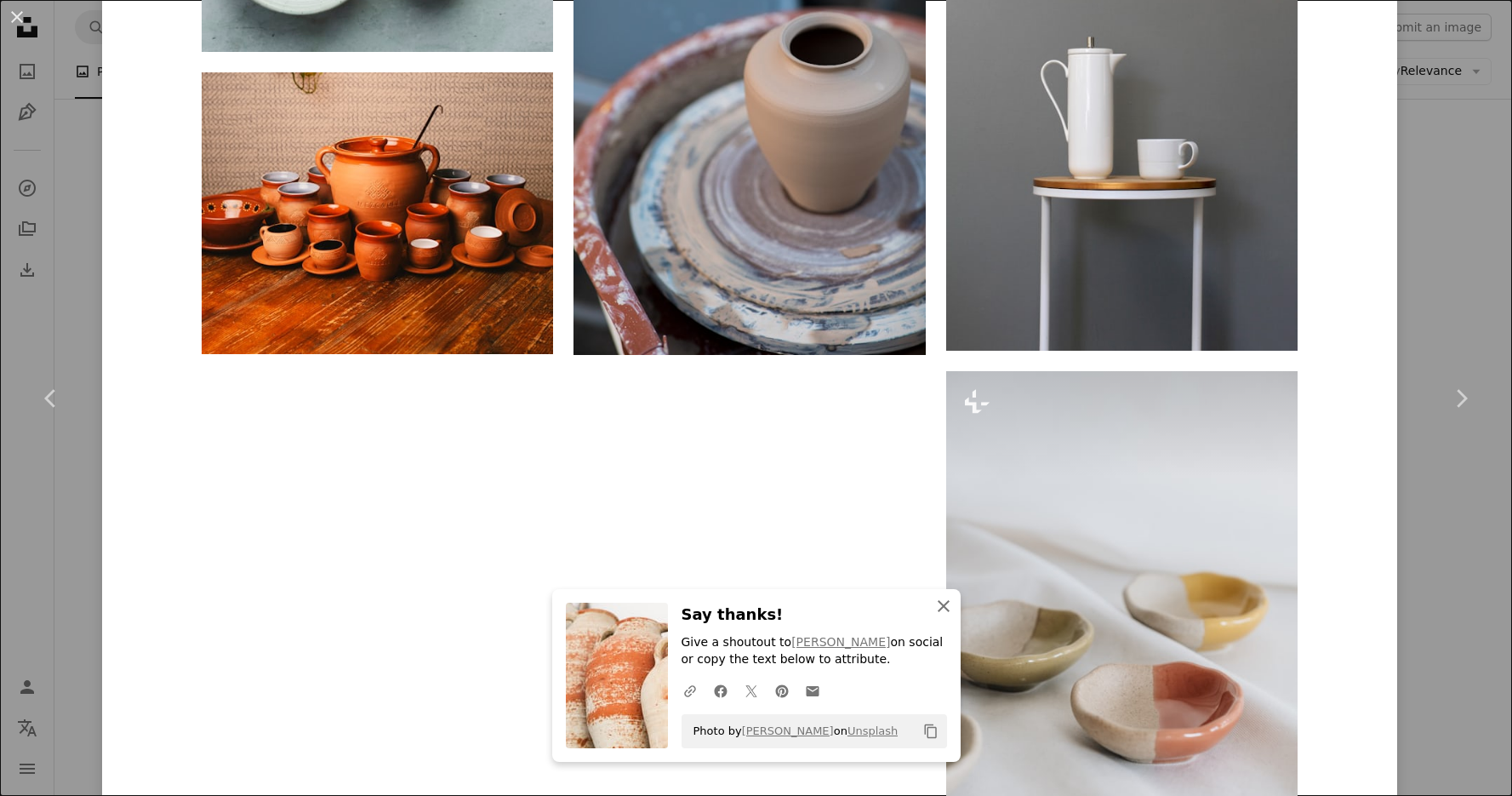
click at [941, 612] on icon "An X shape" at bounding box center [944, 606] width 21 height 21
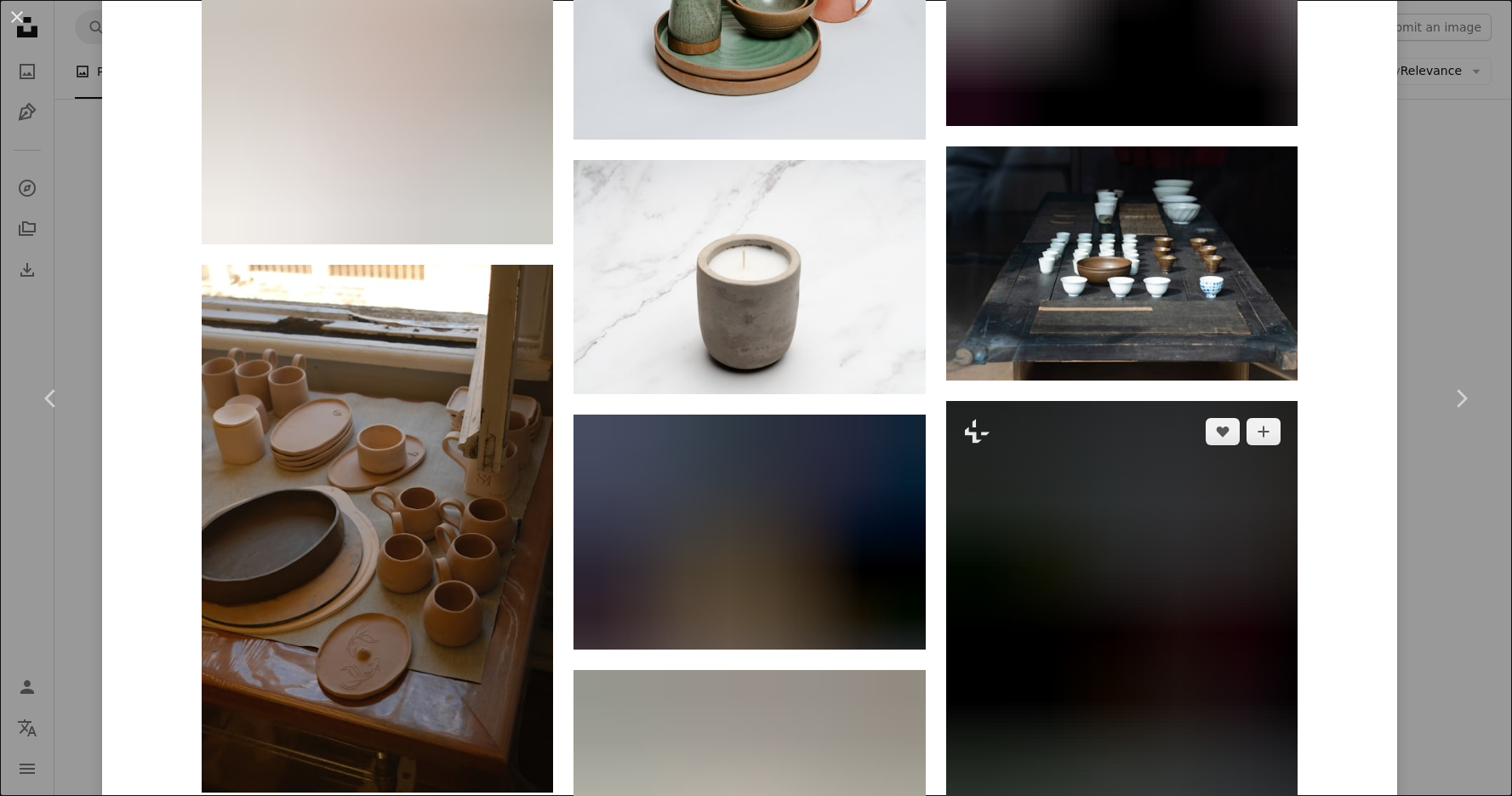
scroll to position [66182, 0]
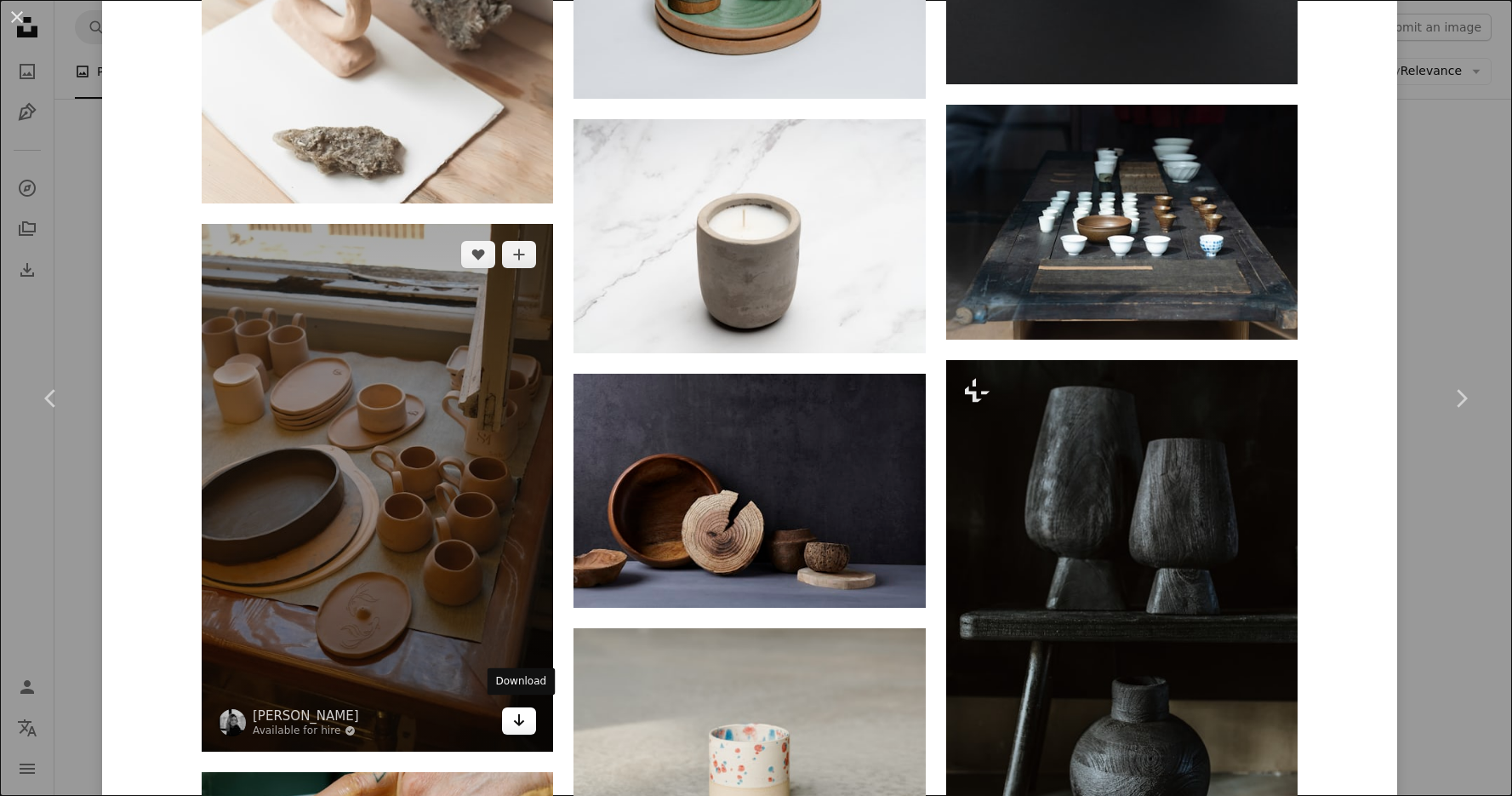
click at [522, 713] on icon "Arrow pointing down" at bounding box center [519, 720] width 14 height 21
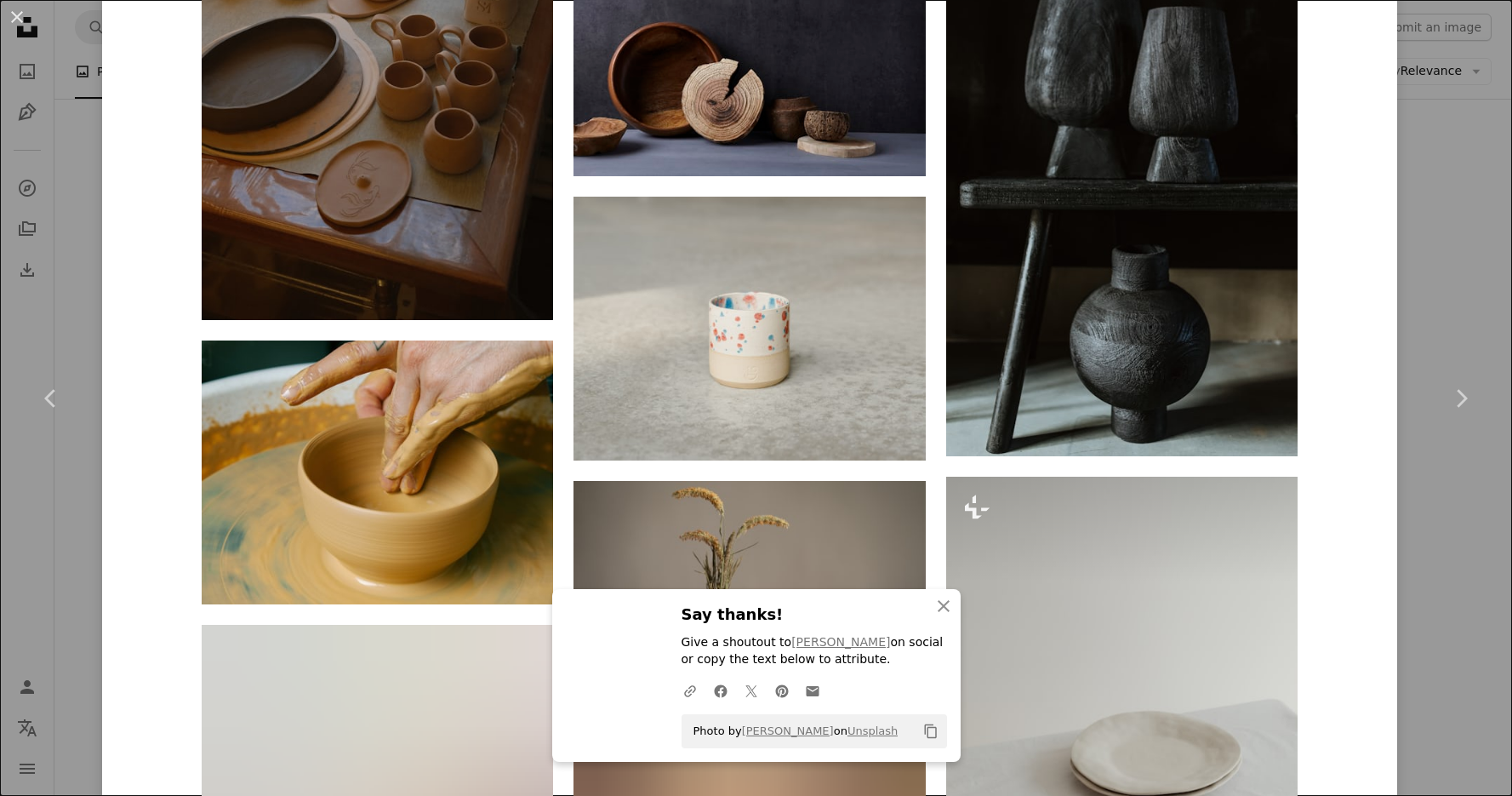
scroll to position [66793, 0]
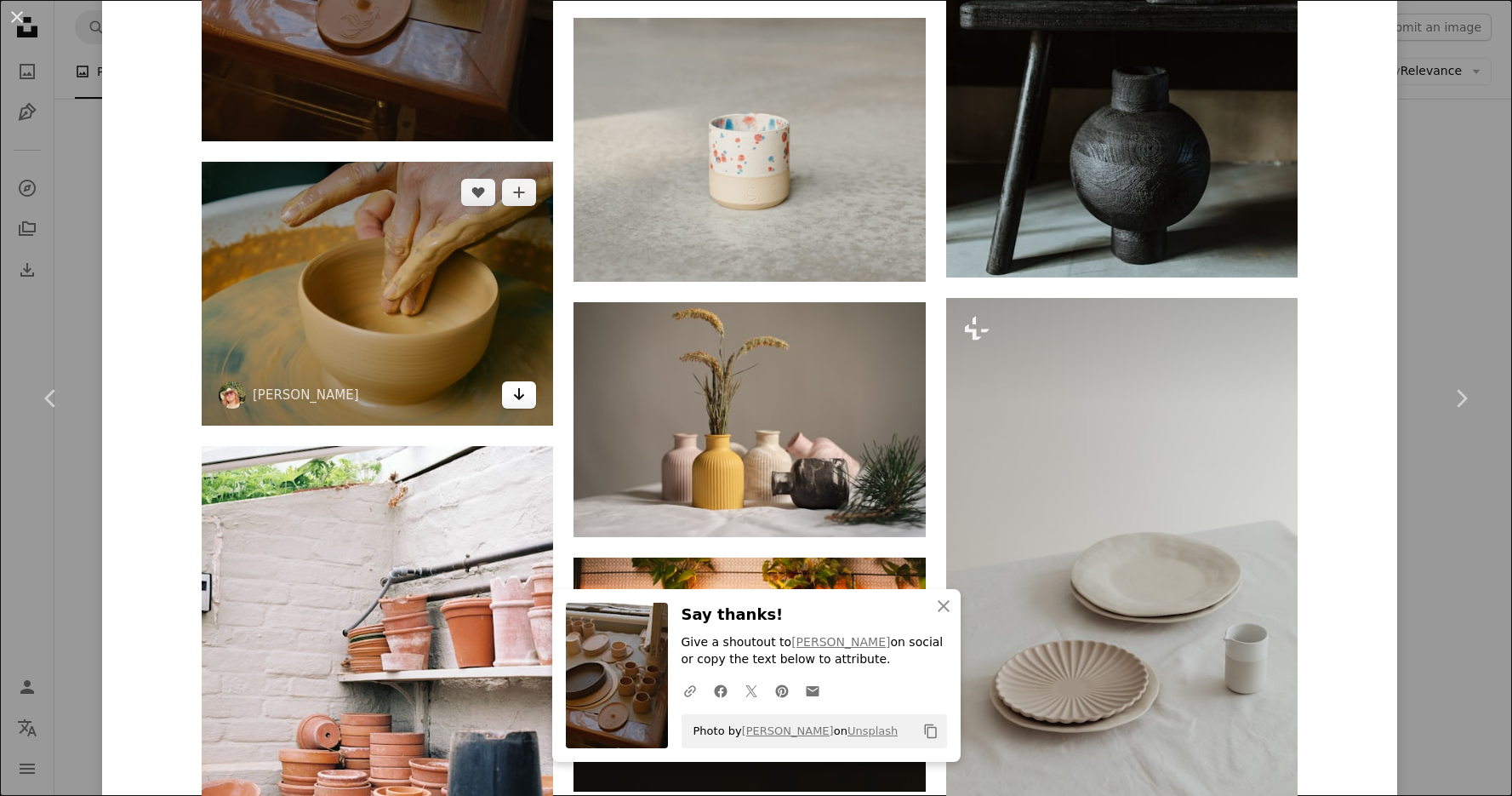
click at [511, 391] on link "Arrow pointing down" at bounding box center [519, 394] width 34 height 27
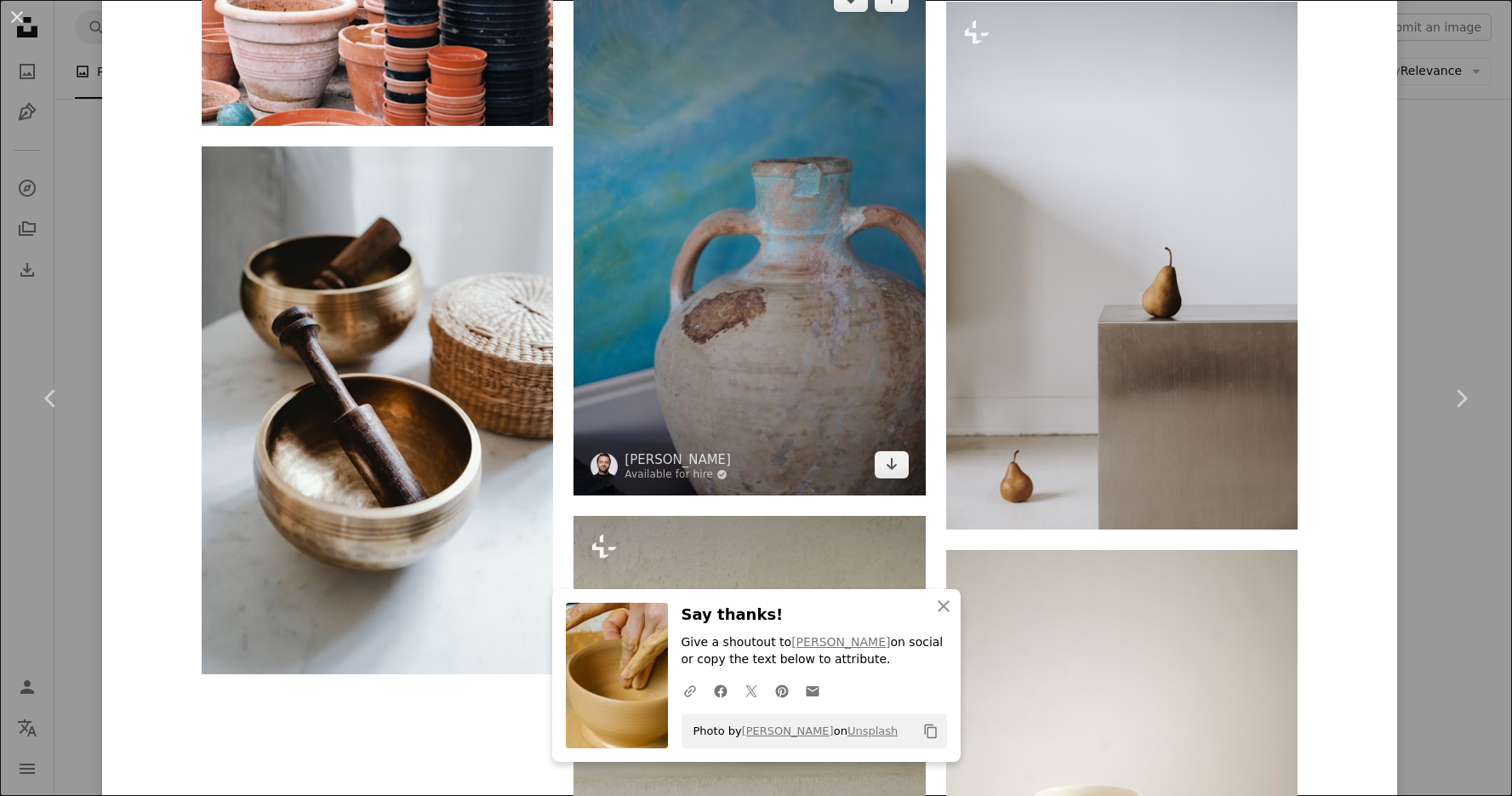
scroll to position [67590, 0]
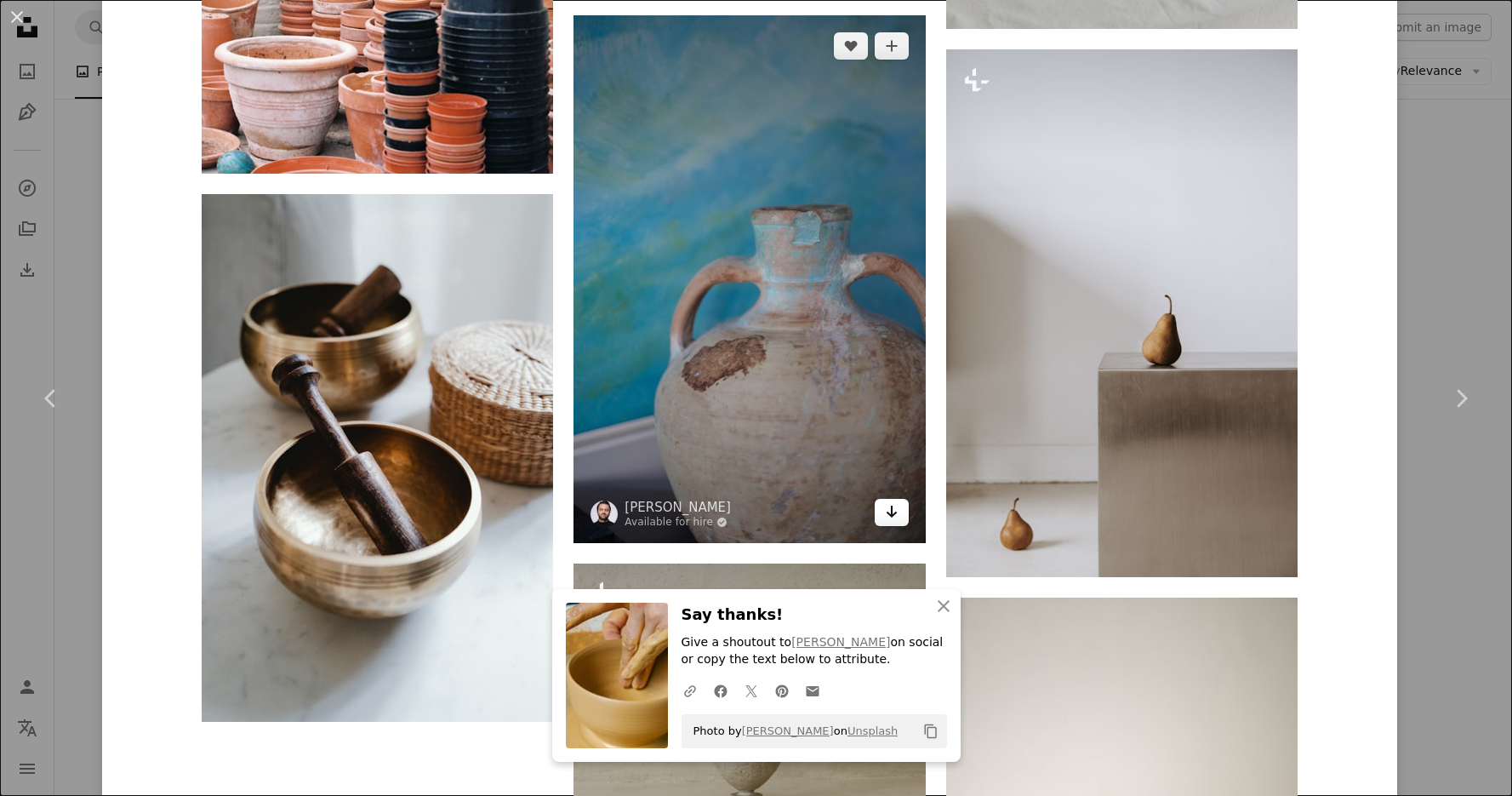
click at [894, 513] on icon "Arrow pointing down" at bounding box center [891, 511] width 14 height 21
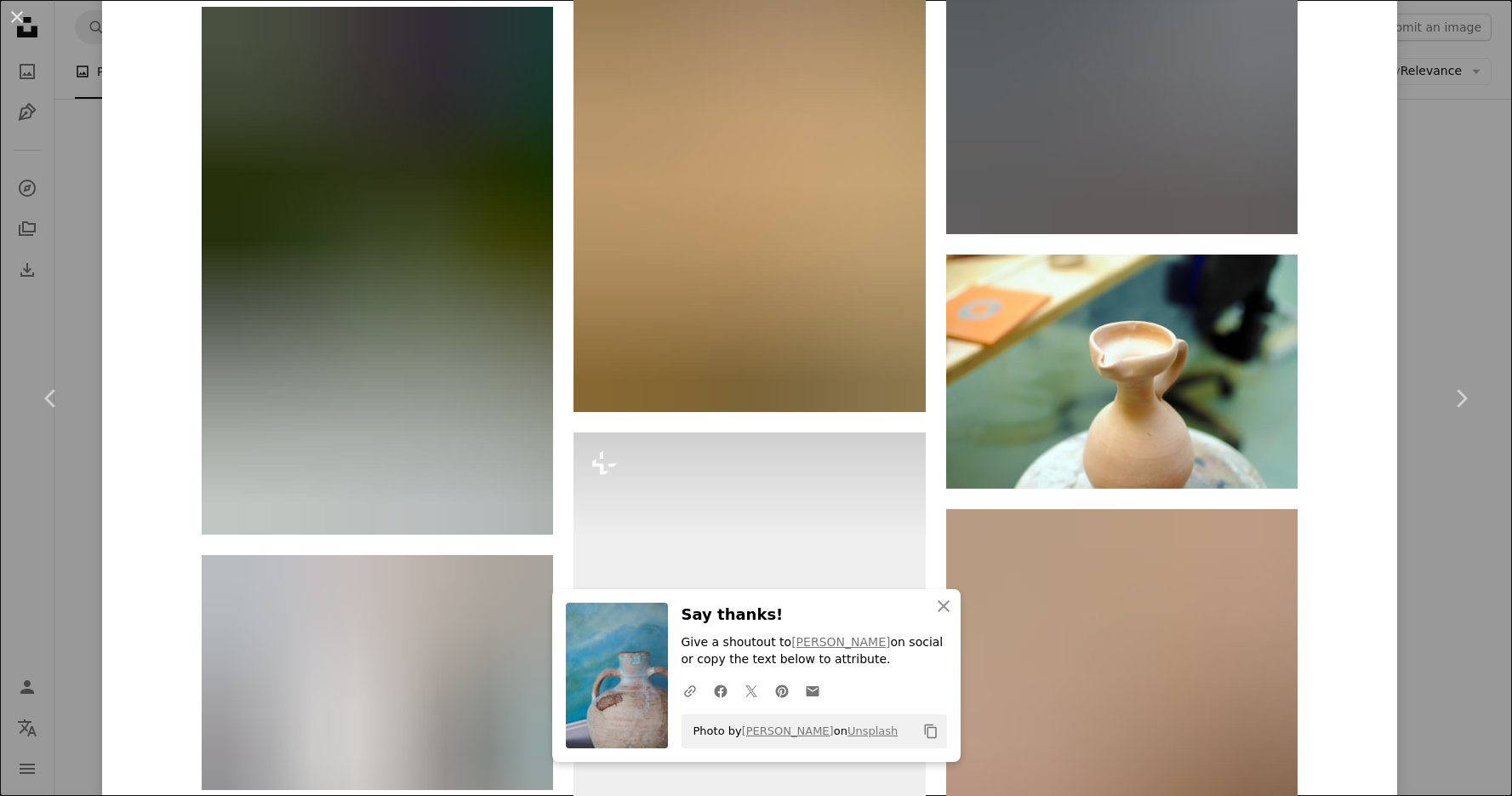
scroll to position [71192, 0]
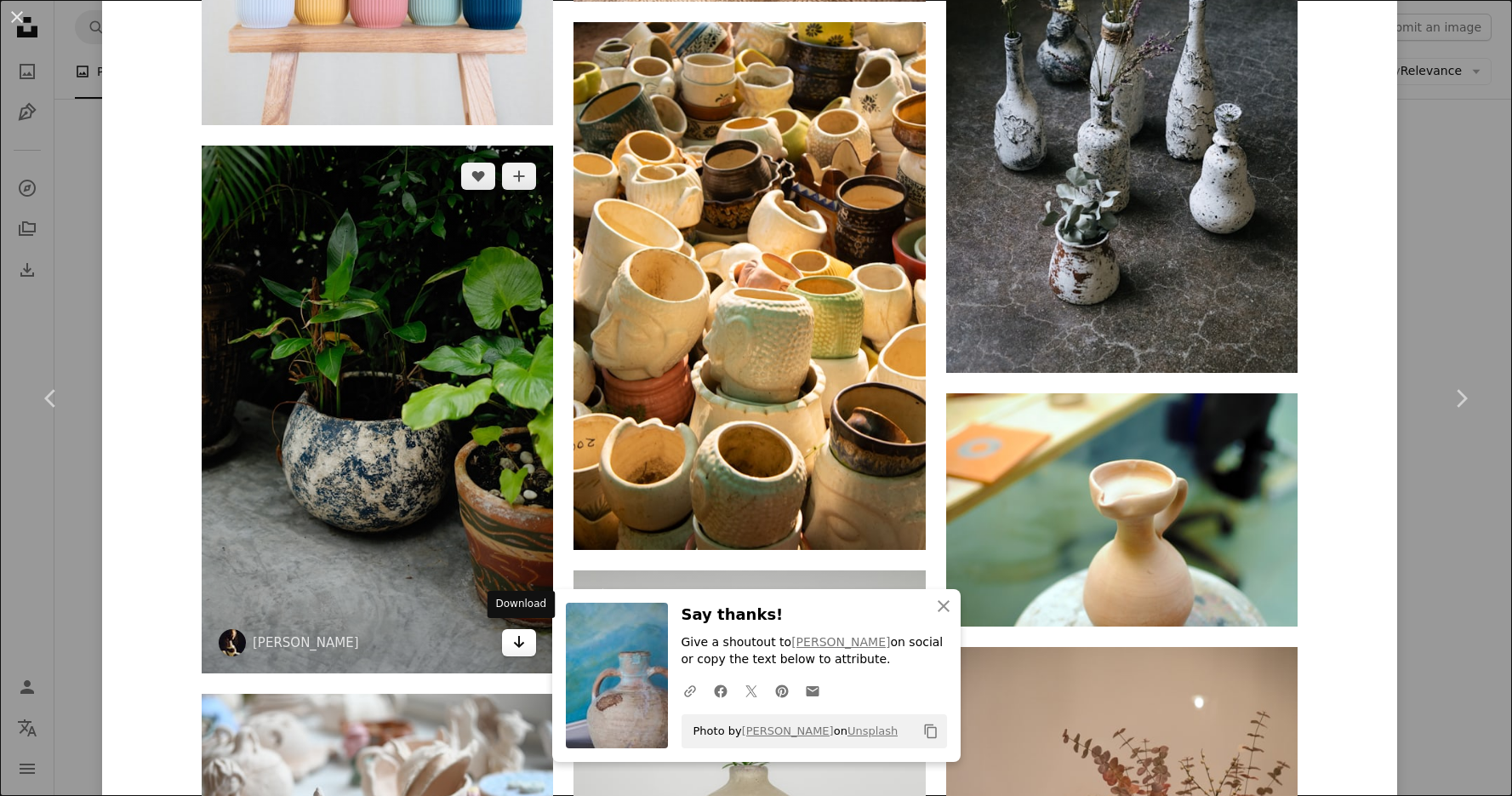
click at [530, 645] on link "Arrow pointing down" at bounding box center [519, 642] width 34 height 27
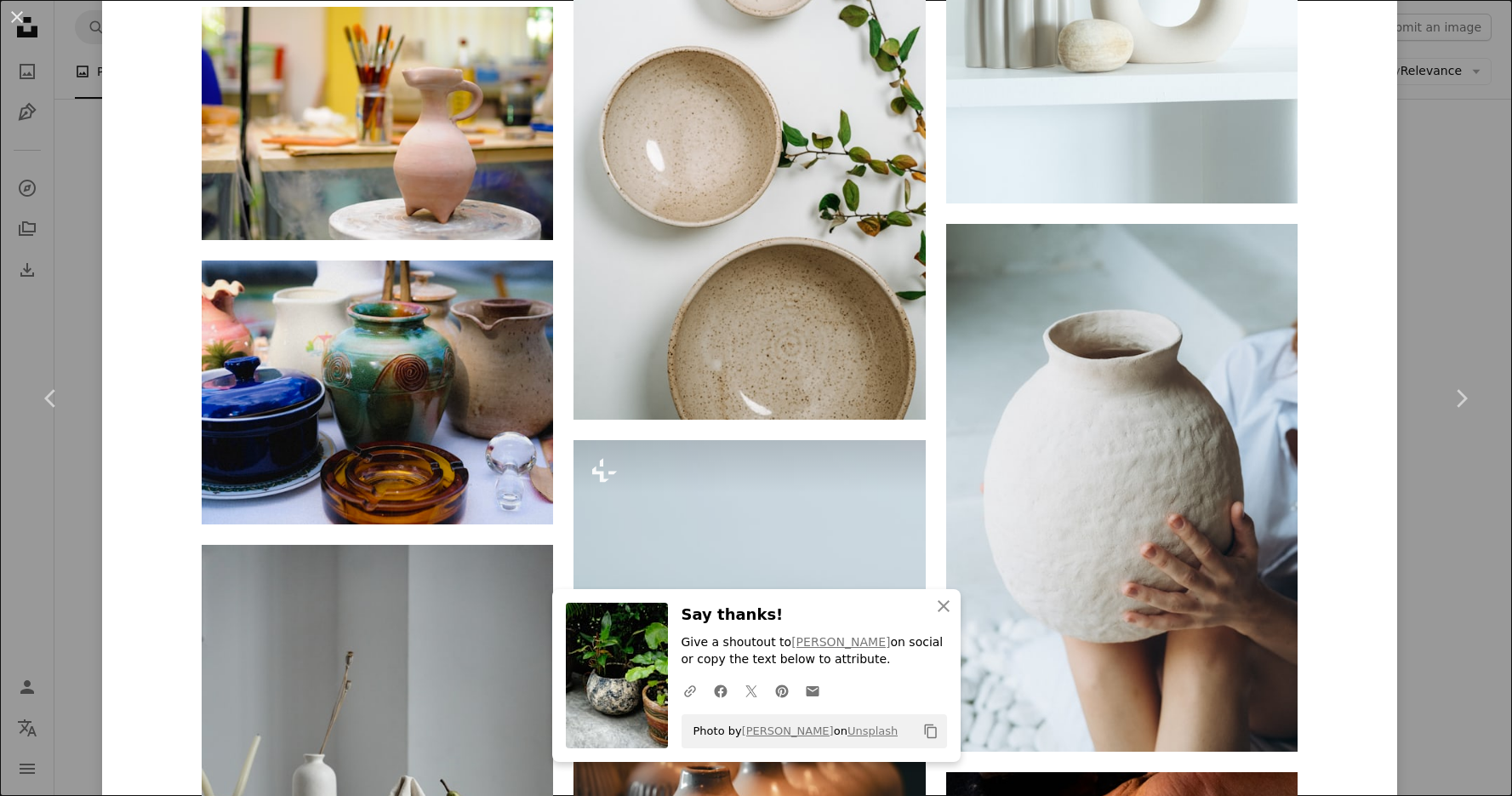
scroll to position [73147, 0]
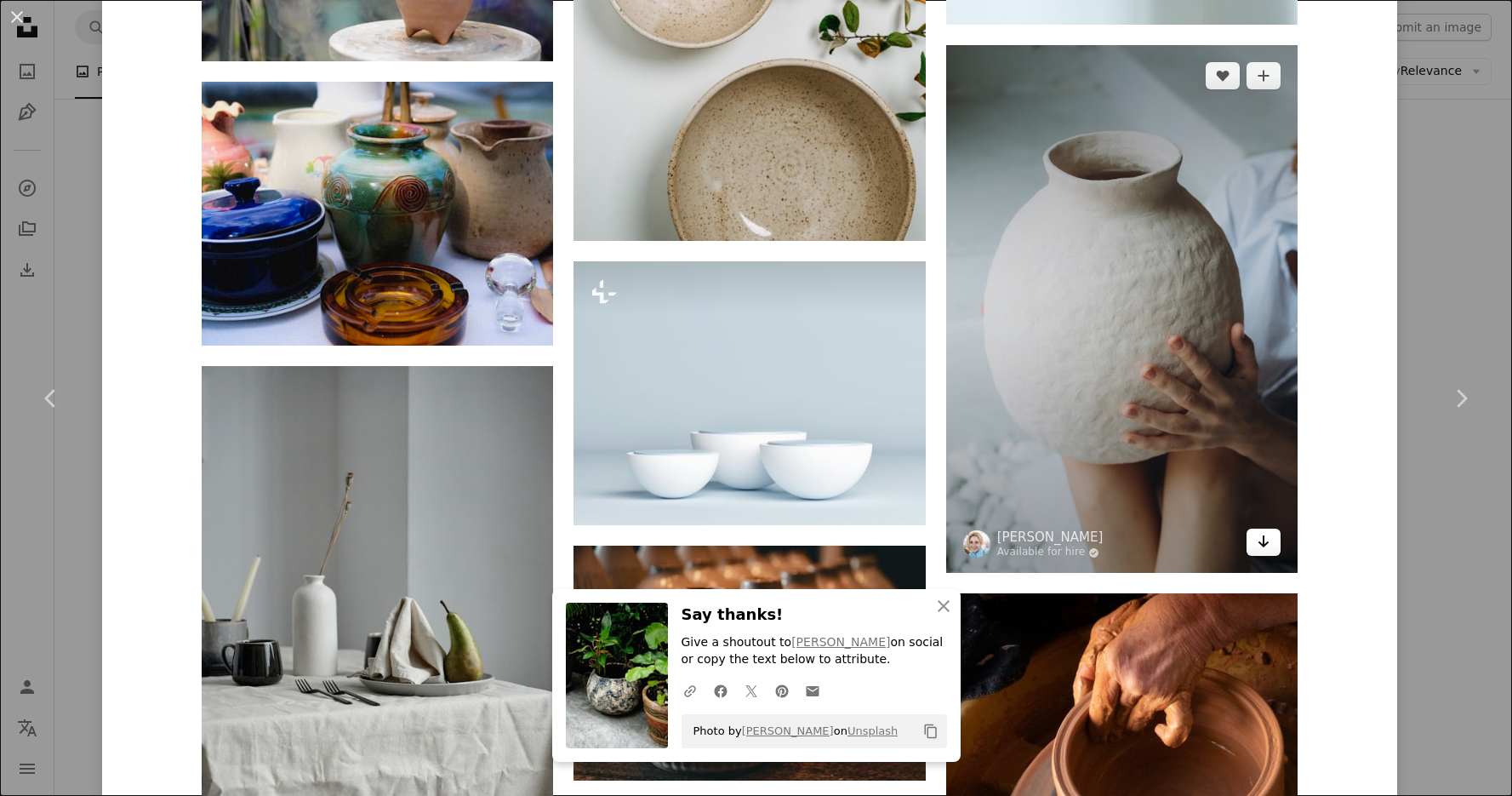
click at [1258, 536] on icon "Arrow pointing down" at bounding box center [1264, 541] width 14 height 21
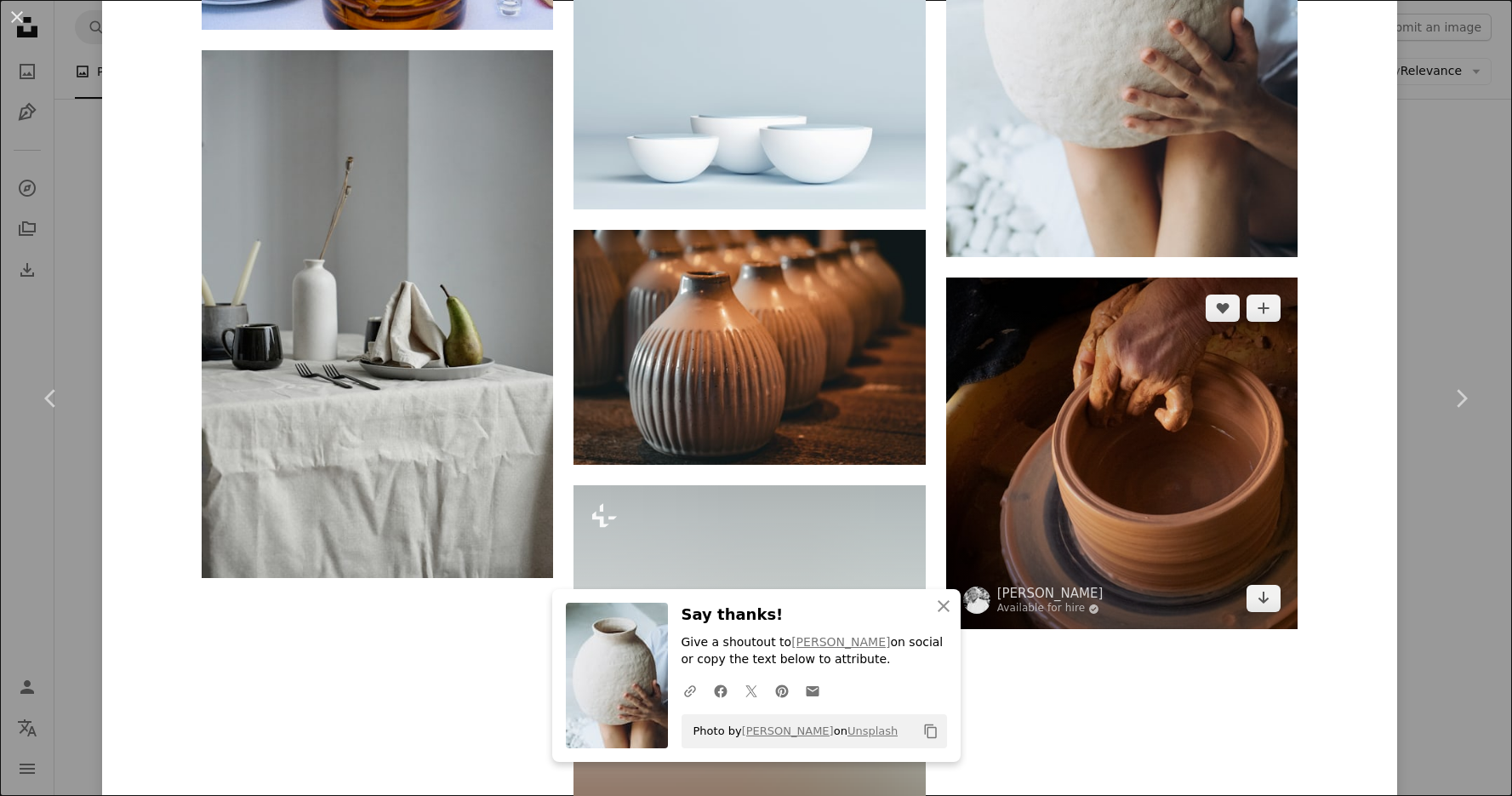
scroll to position [73640, 0]
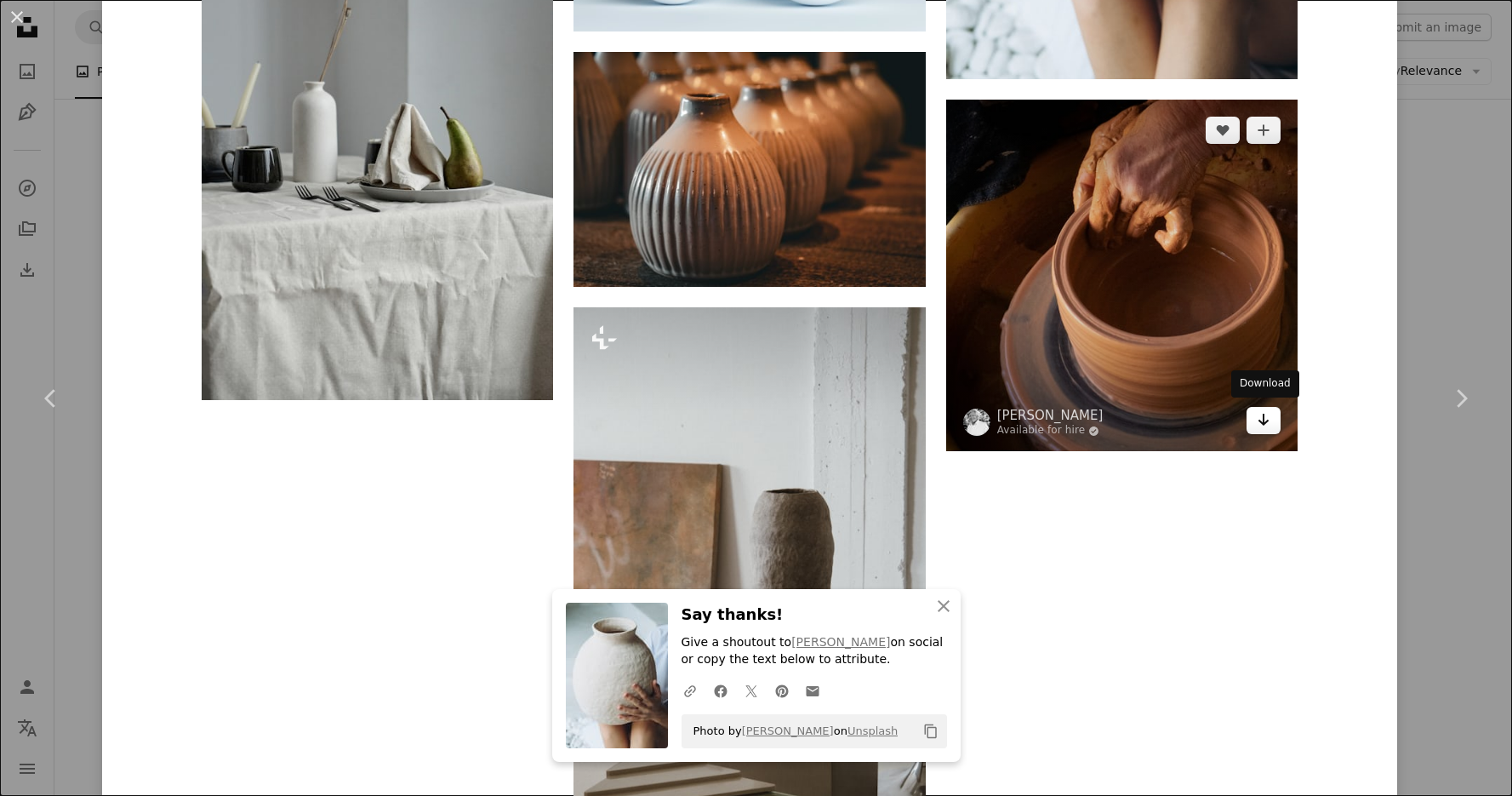
click at [1259, 421] on icon "Arrow pointing down" at bounding box center [1264, 420] width 14 height 21
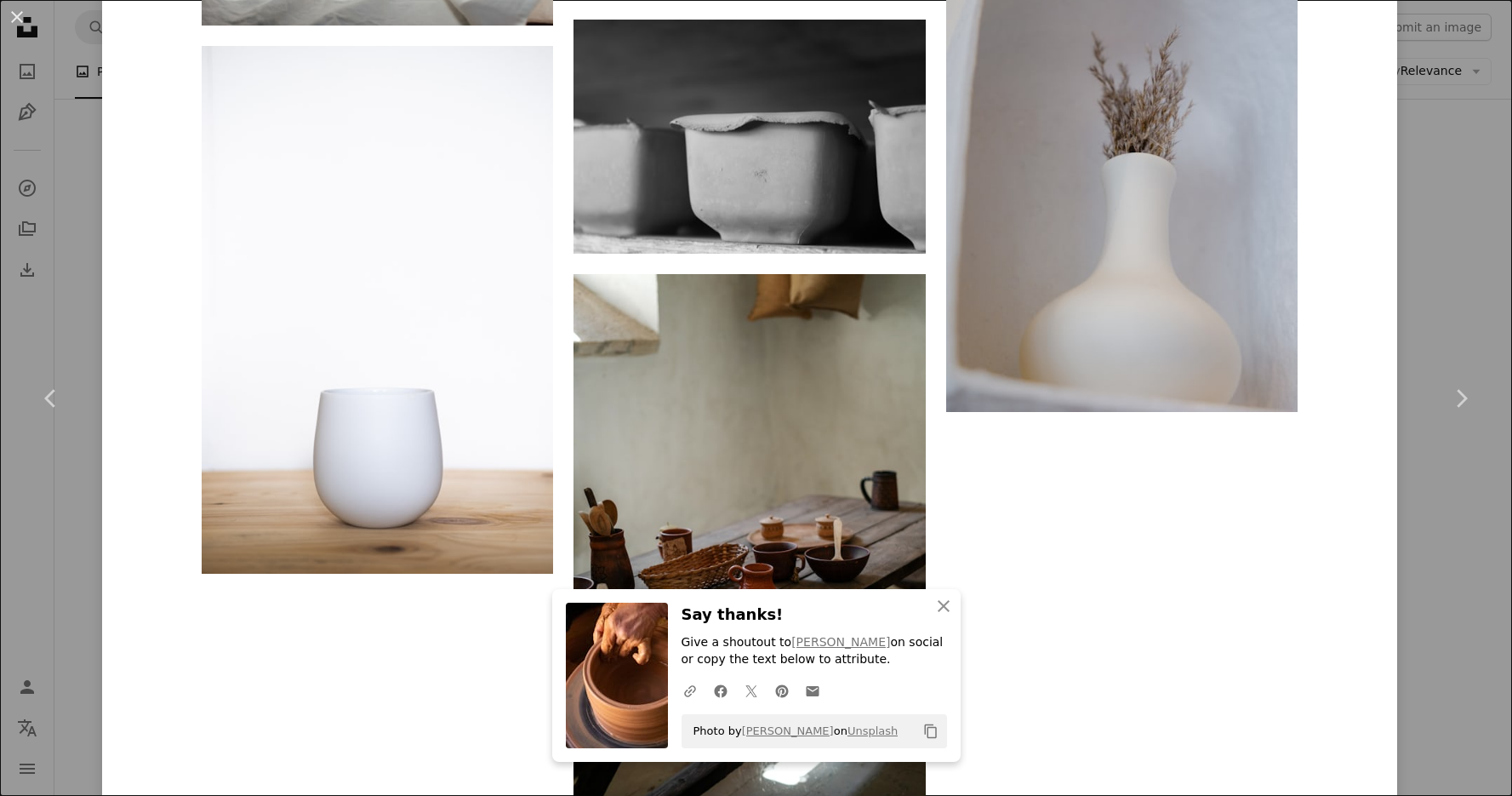
scroll to position [76225, 0]
